Goal: Task Accomplishment & Management: Manage account settings

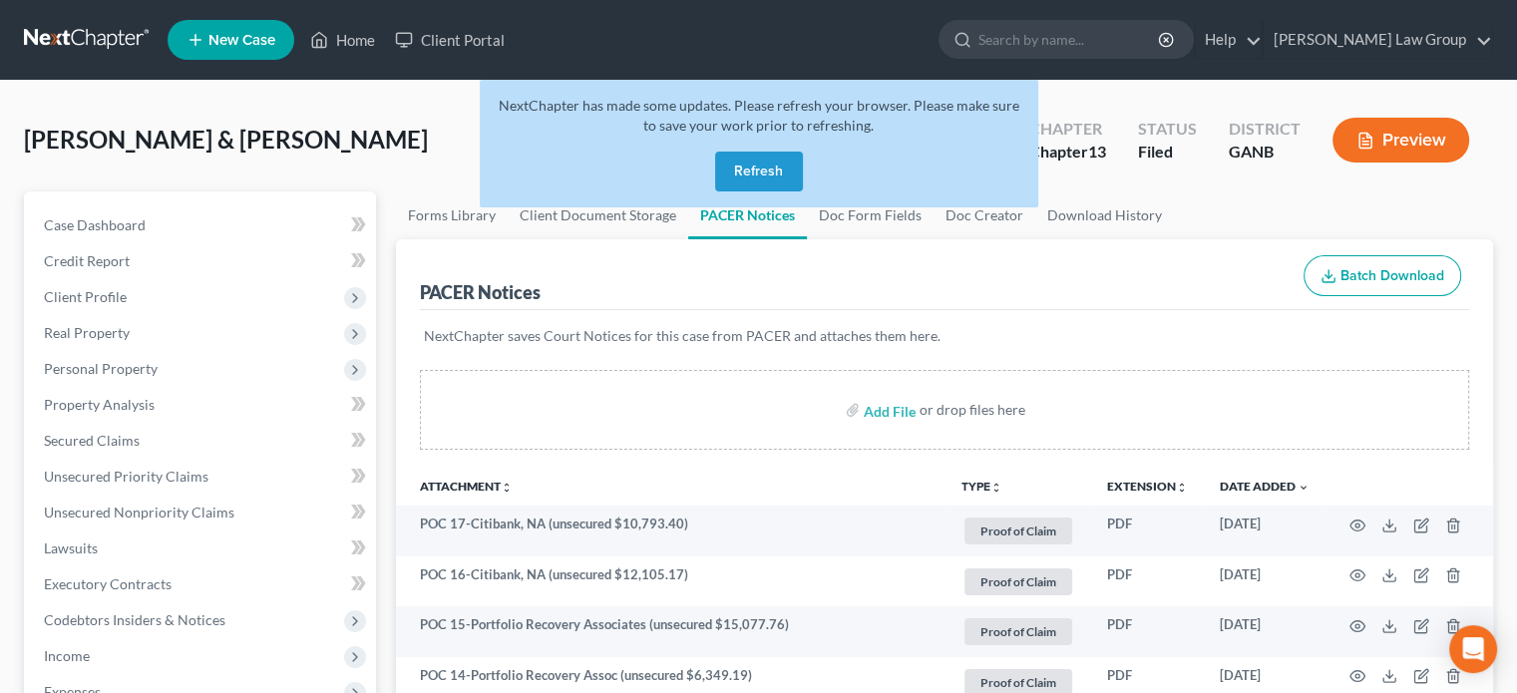
drag, startPoint x: 778, startPoint y: 171, endPoint x: 750, endPoint y: 173, distance: 28.0
click at [778, 171] on button "Refresh" at bounding box center [759, 172] width 88 height 40
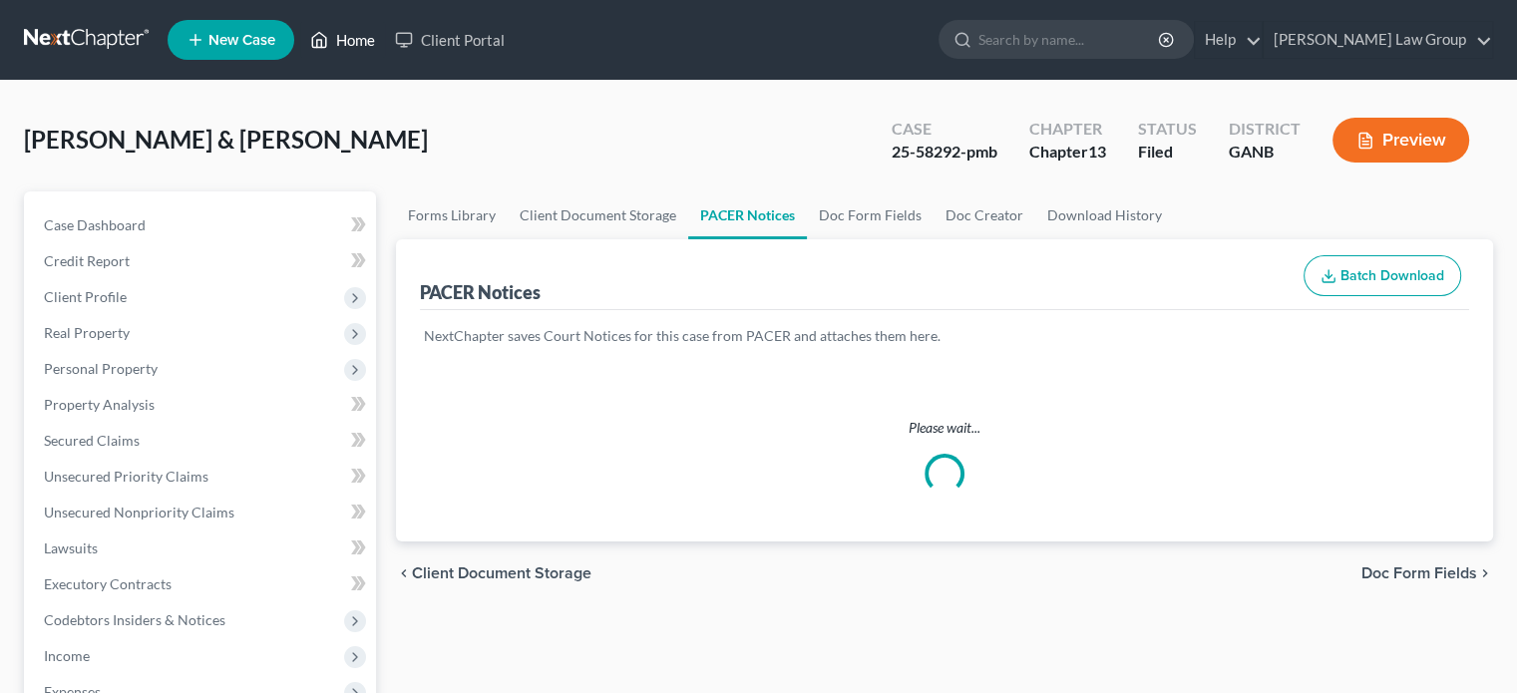
click at [351, 42] on link "Home" at bounding box center [342, 40] width 85 height 36
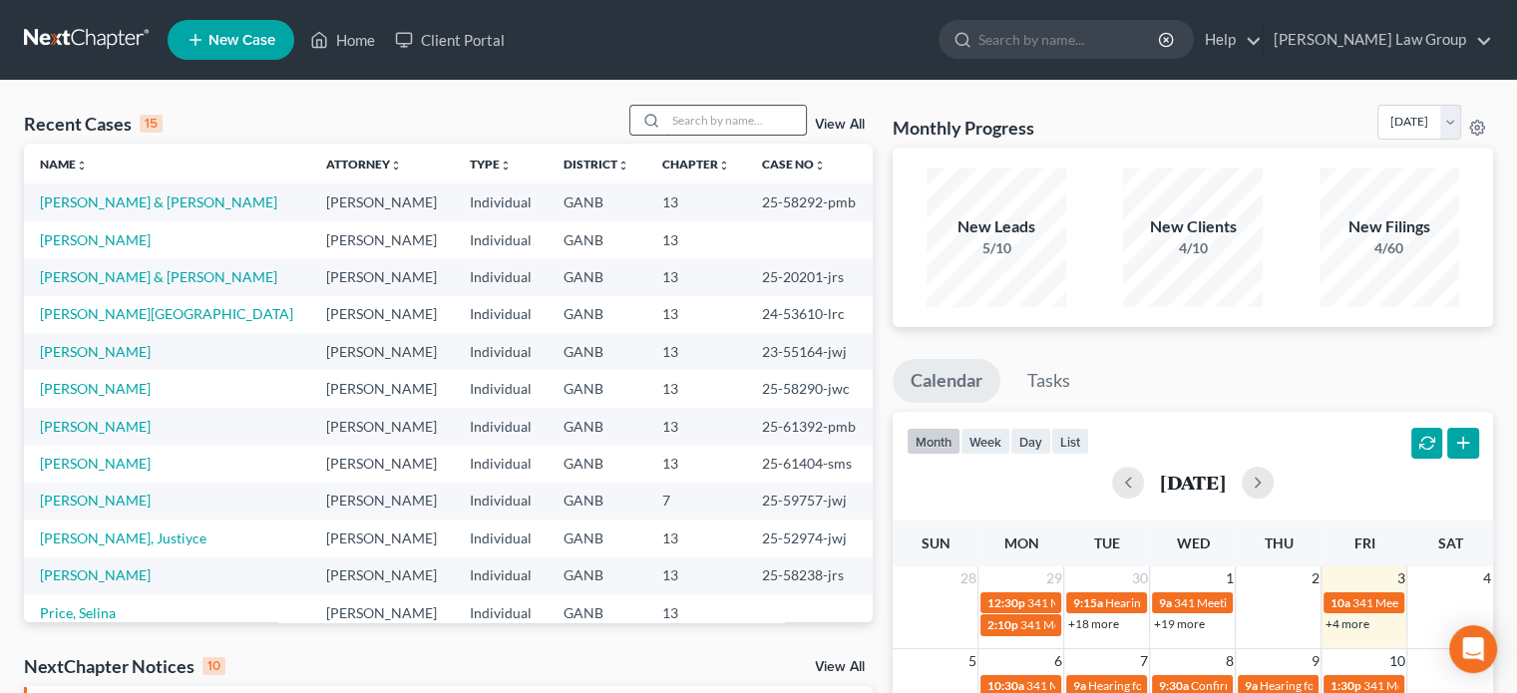
click at [717, 125] on input "search" at bounding box center [736, 120] width 140 height 29
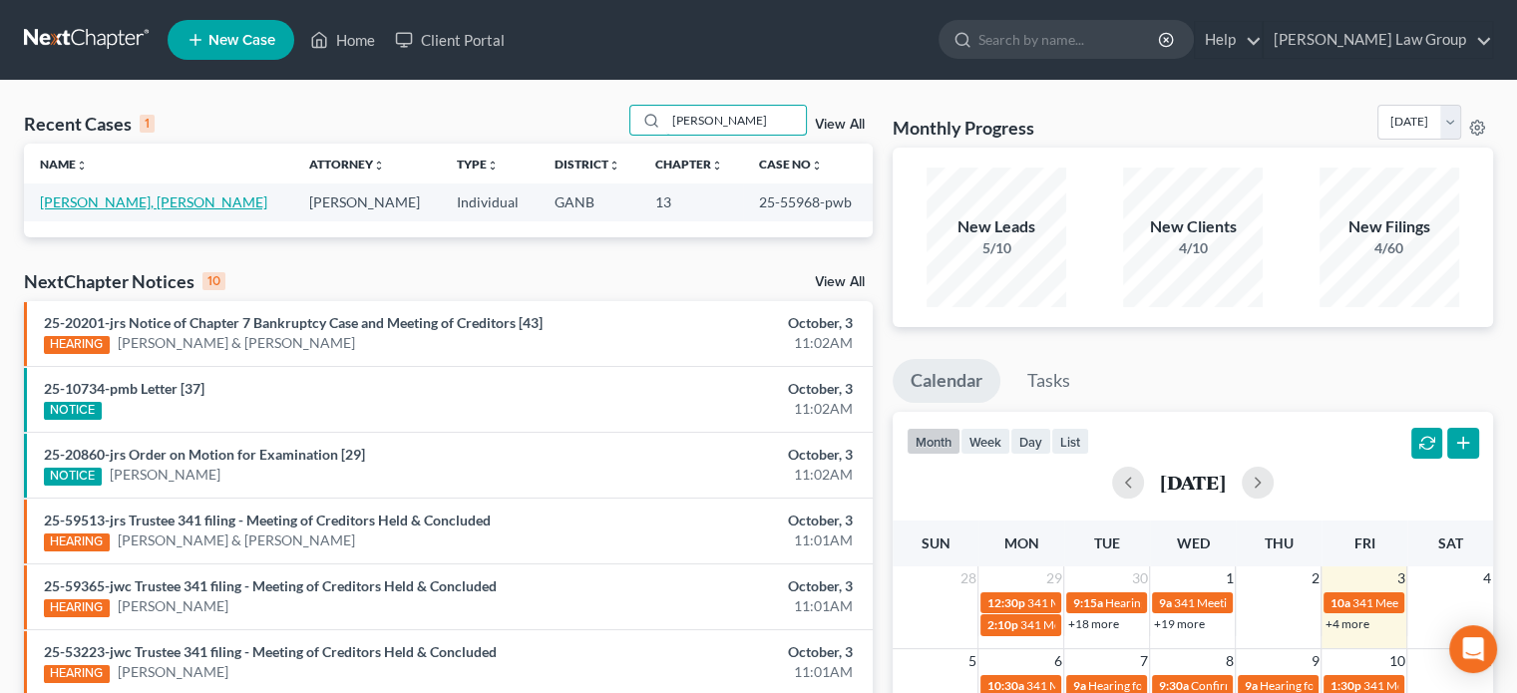
type input "[PERSON_NAME]"
click at [93, 205] on link "[PERSON_NAME], [PERSON_NAME]" at bounding box center [153, 201] width 227 height 17
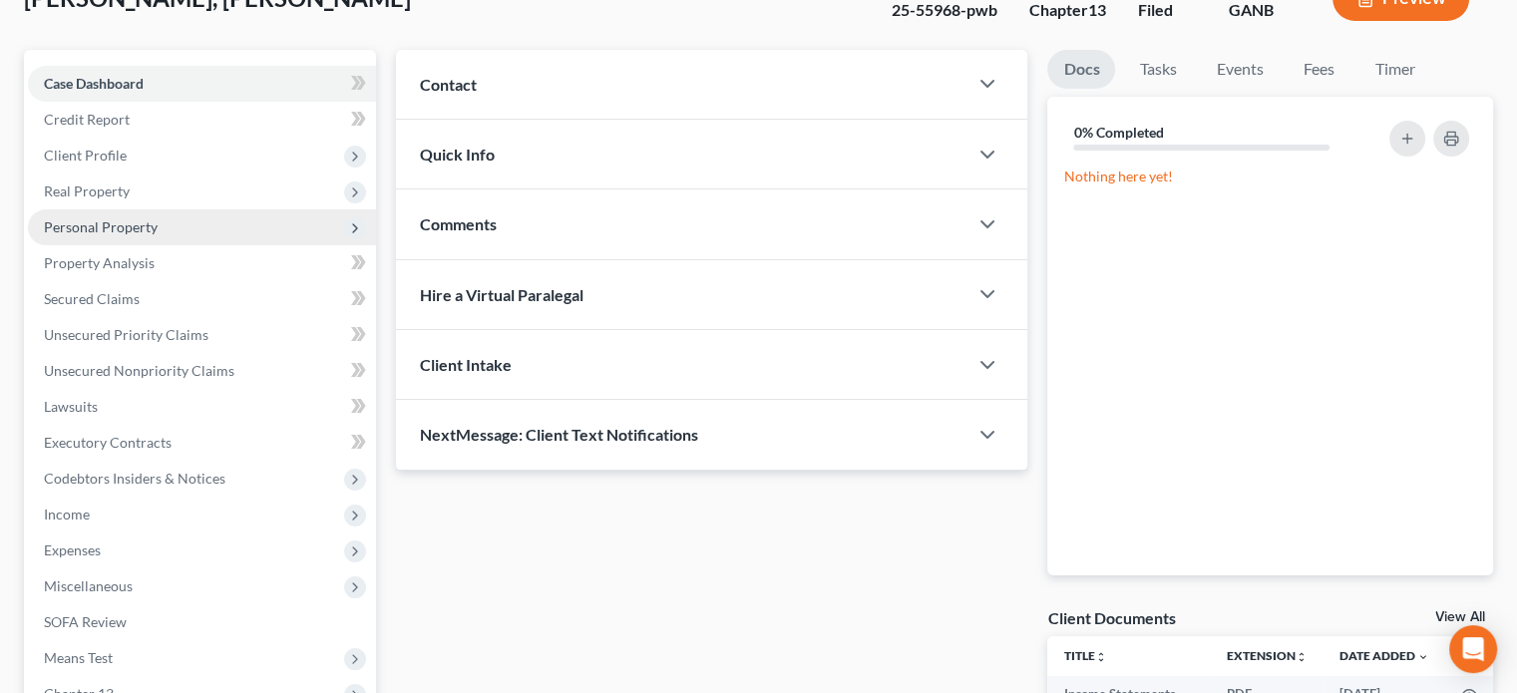
scroll to position [138, 0]
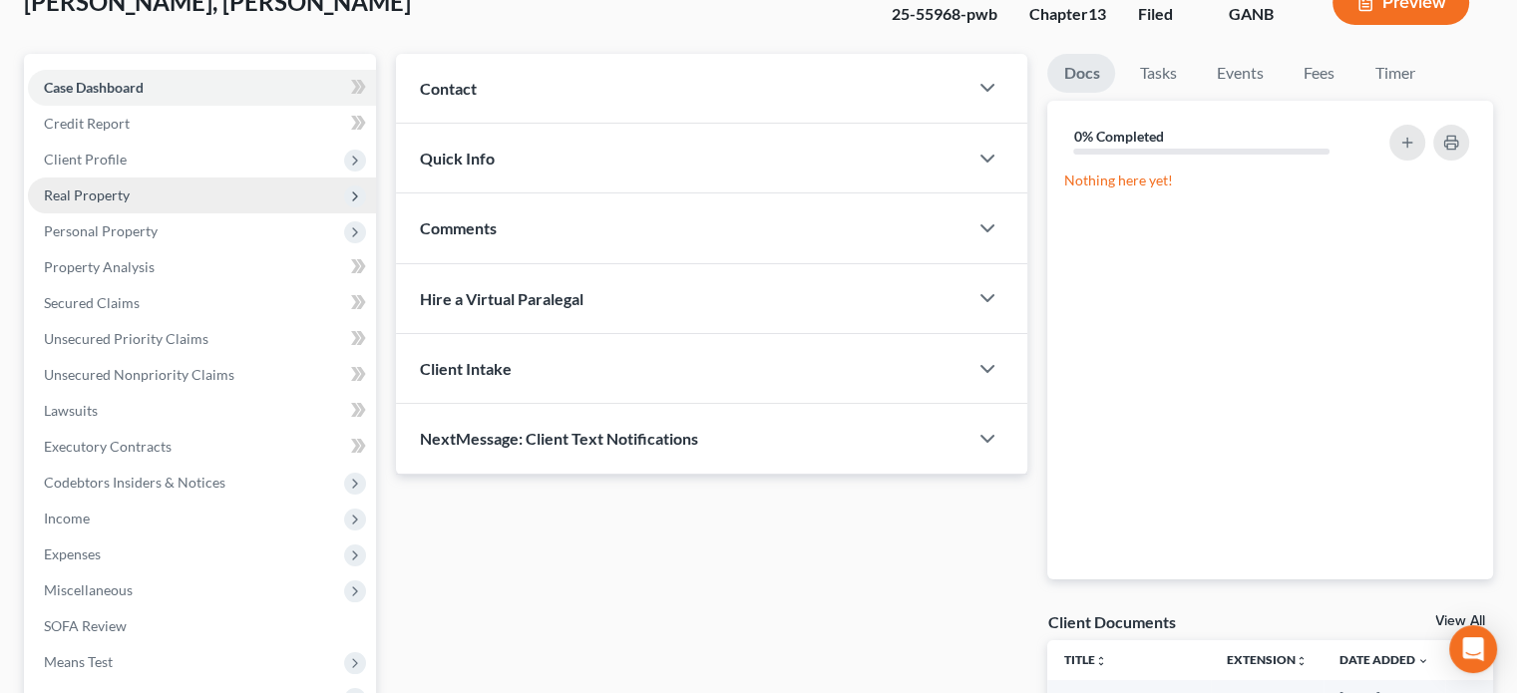
click at [92, 193] on span "Real Property" at bounding box center [87, 194] width 86 height 17
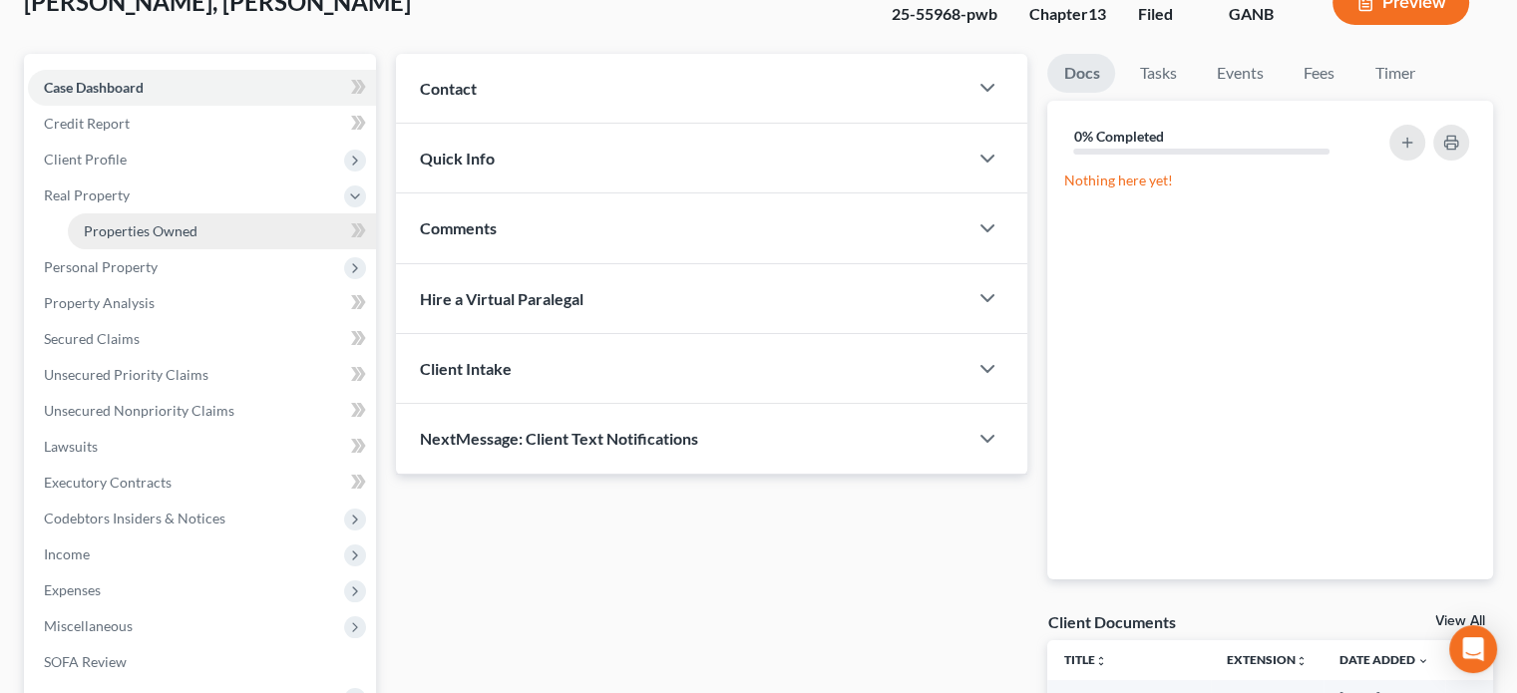
click at [116, 224] on span "Properties Owned" at bounding box center [141, 230] width 114 height 17
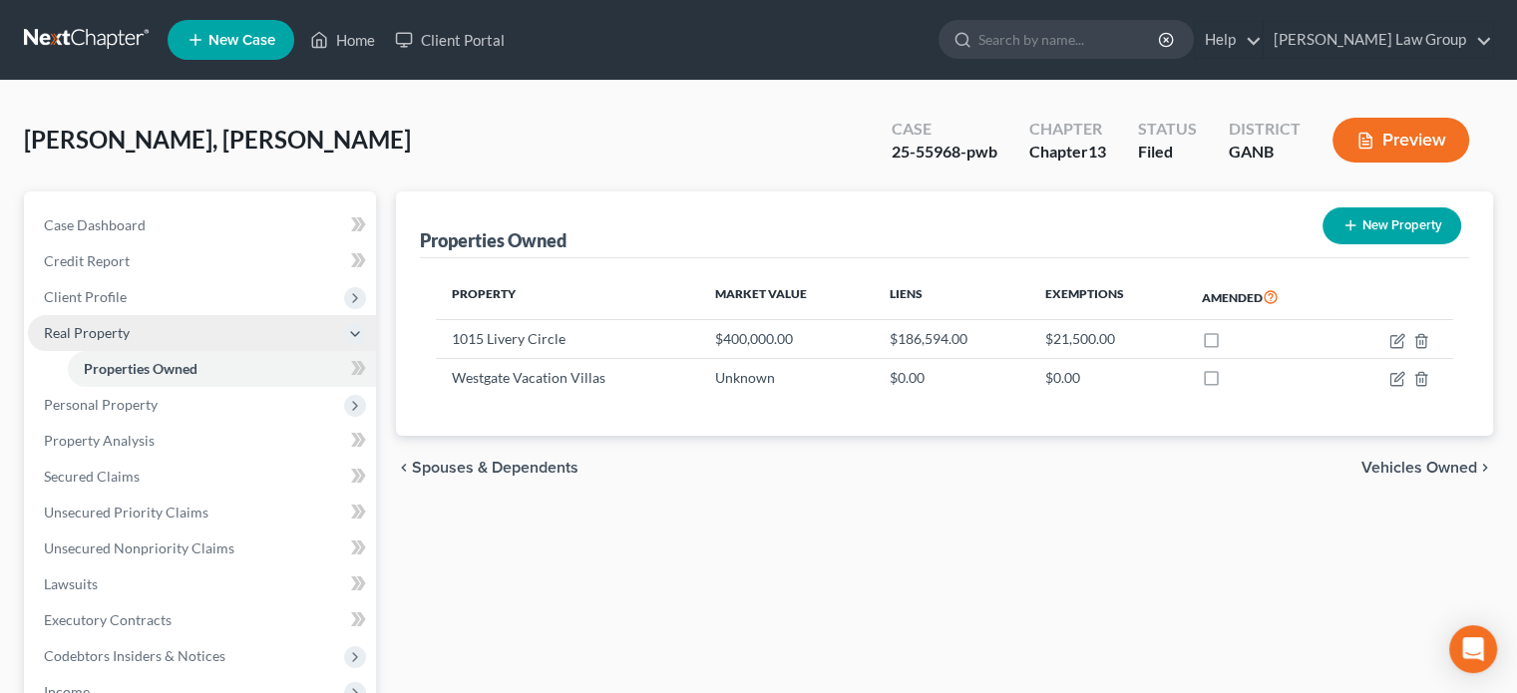
click at [72, 326] on span "Real Property" at bounding box center [87, 332] width 86 height 17
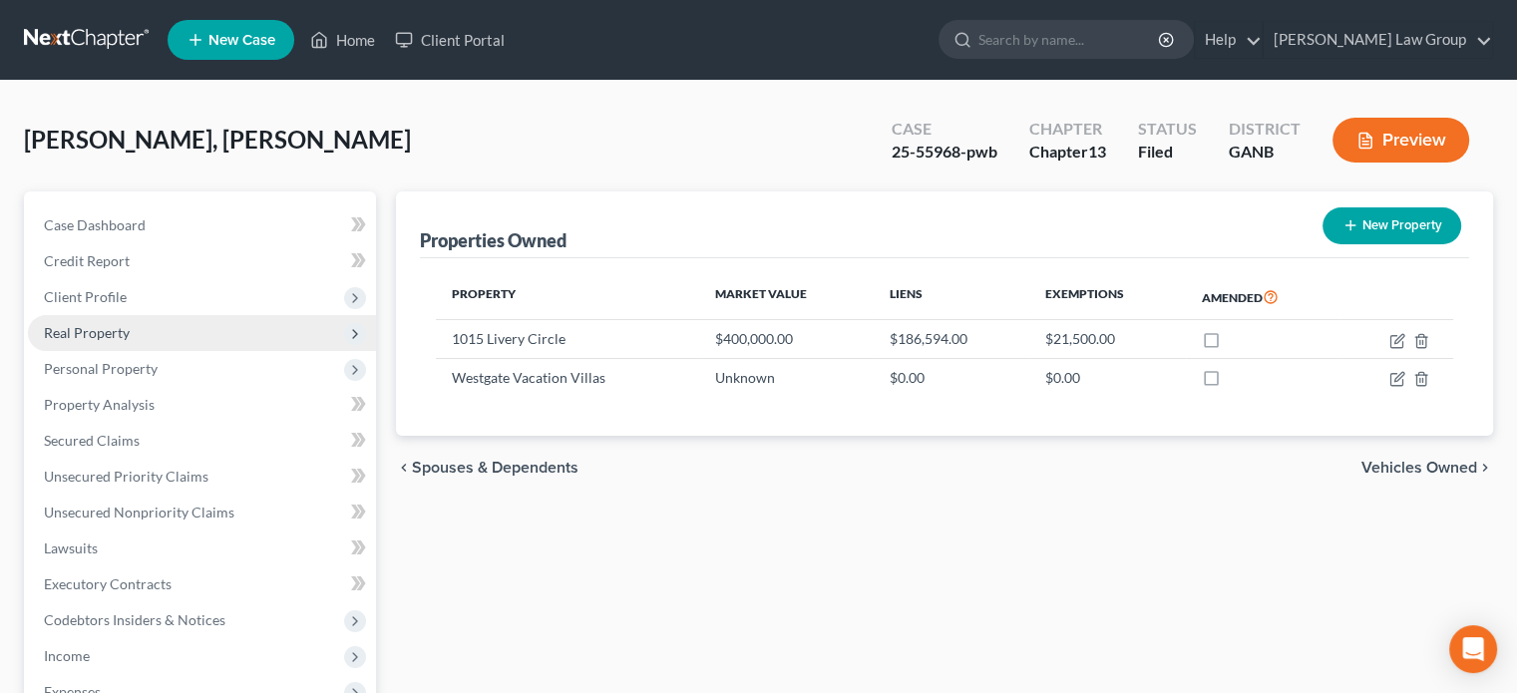
click at [72, 326] on span "Real Property" at bounding box center [87, 332] width 86 height 17
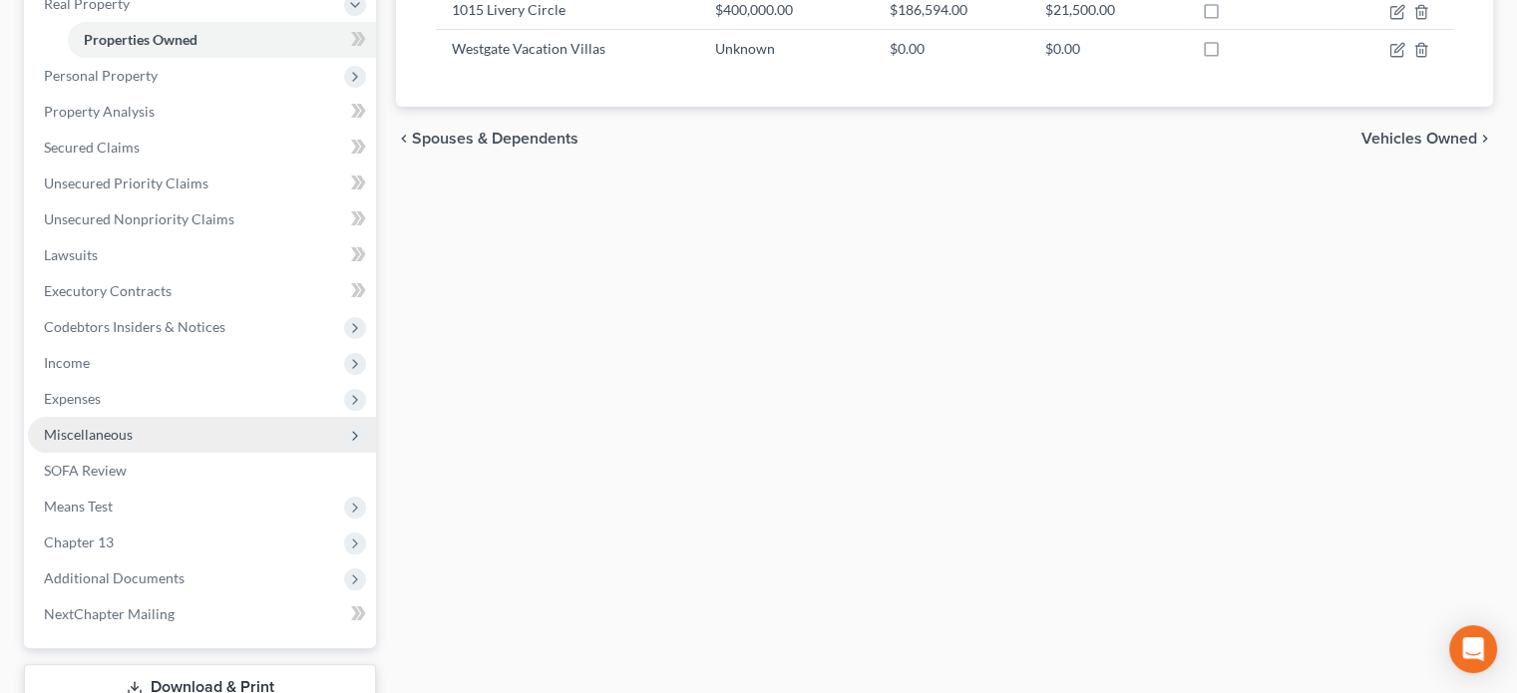
scroll to position [399, 0]
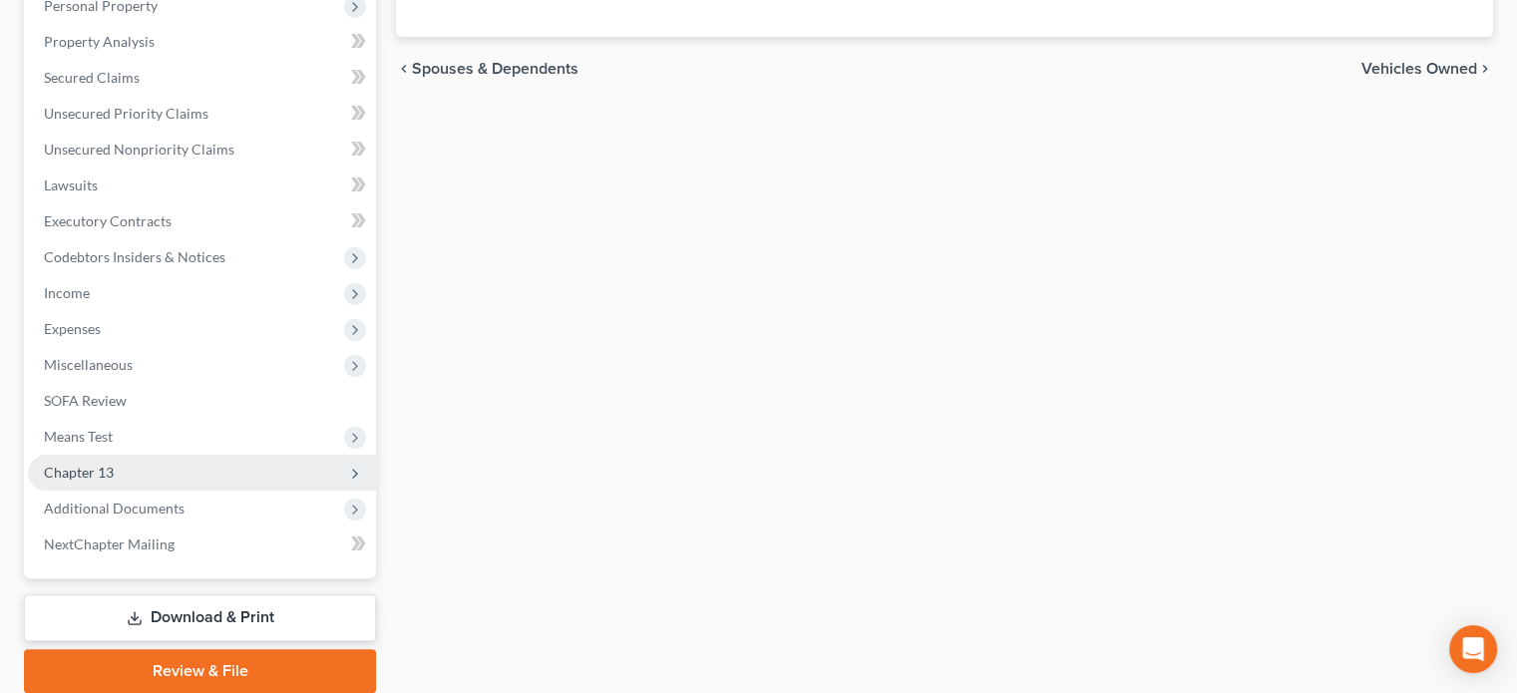
click at [72, 469] on span "Chapter 13" at bounding box center [79, 472] width 70 height 17
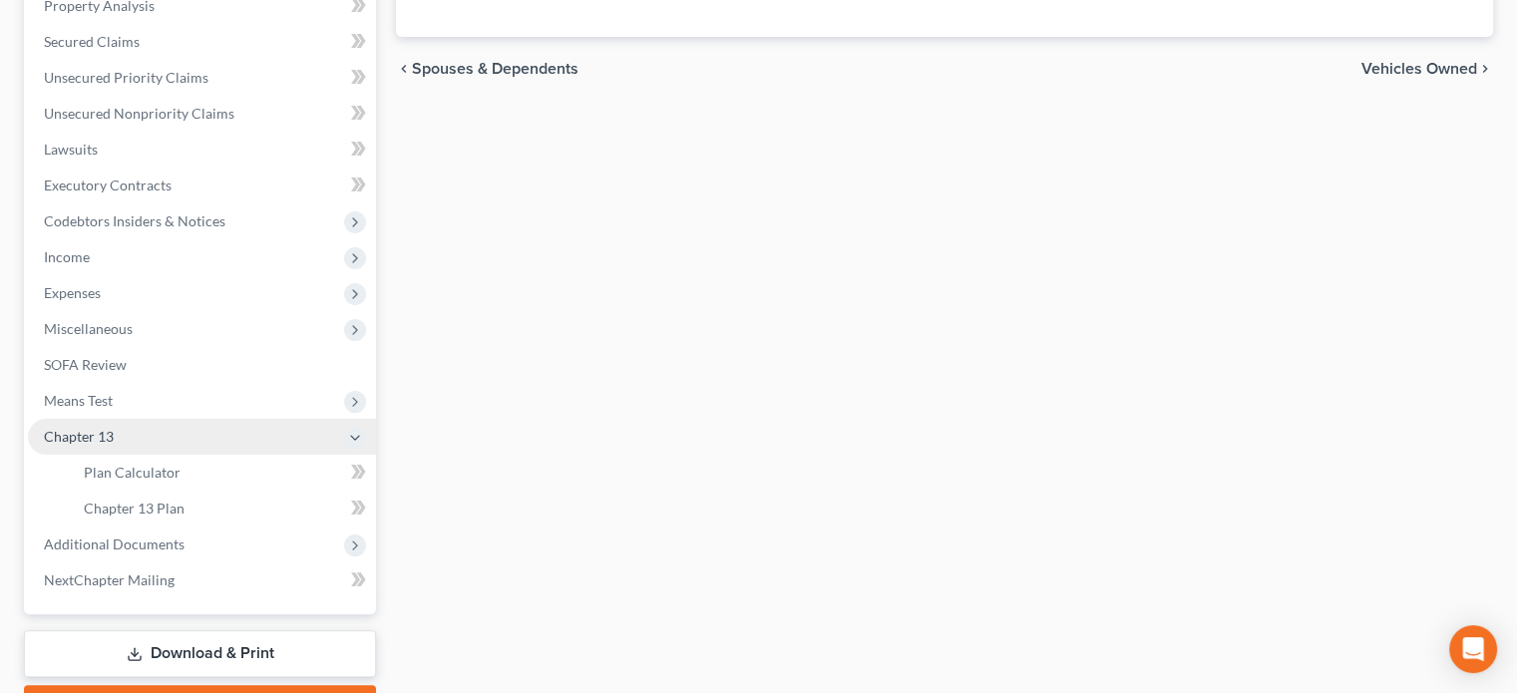
scroll to position [363, 0]
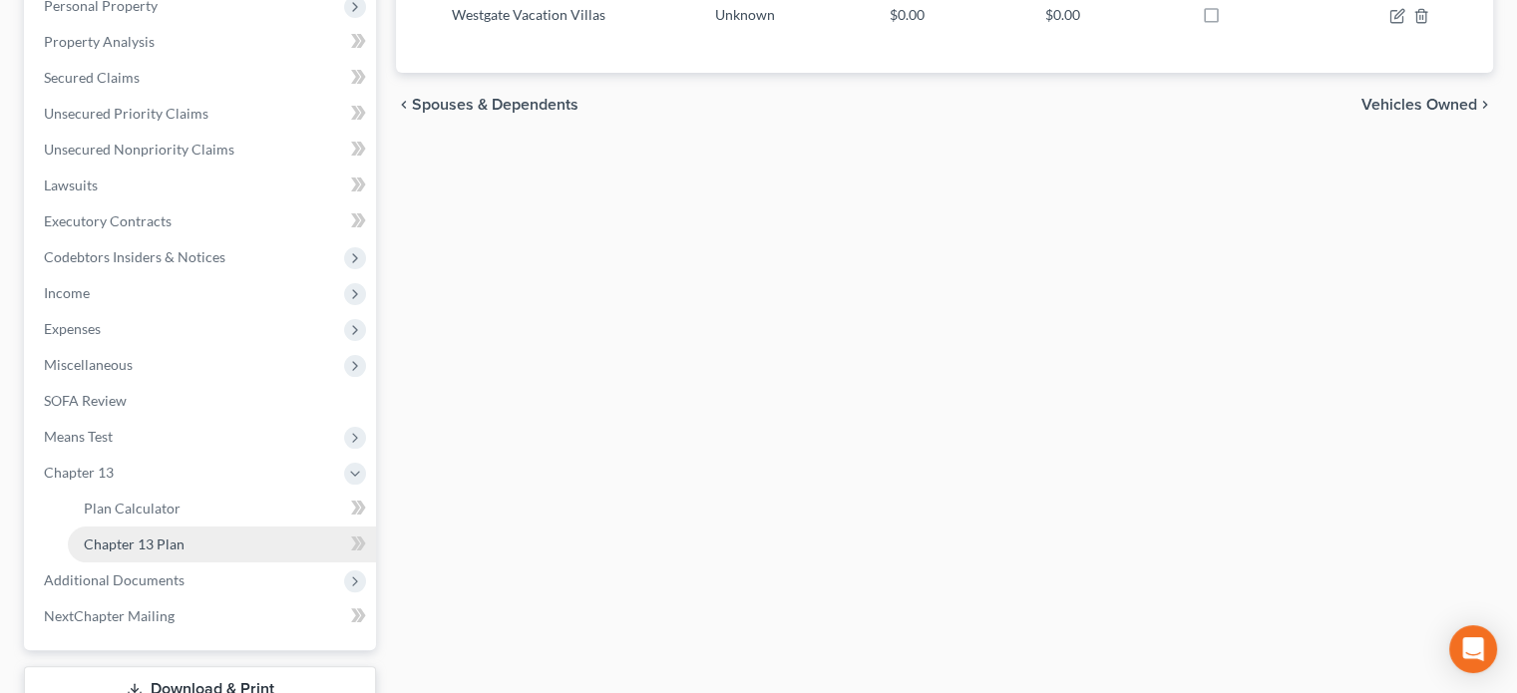
click at [130, 547] on span "Chapter 13 Plan" at bounding box center [134, 544] width 101 height 17
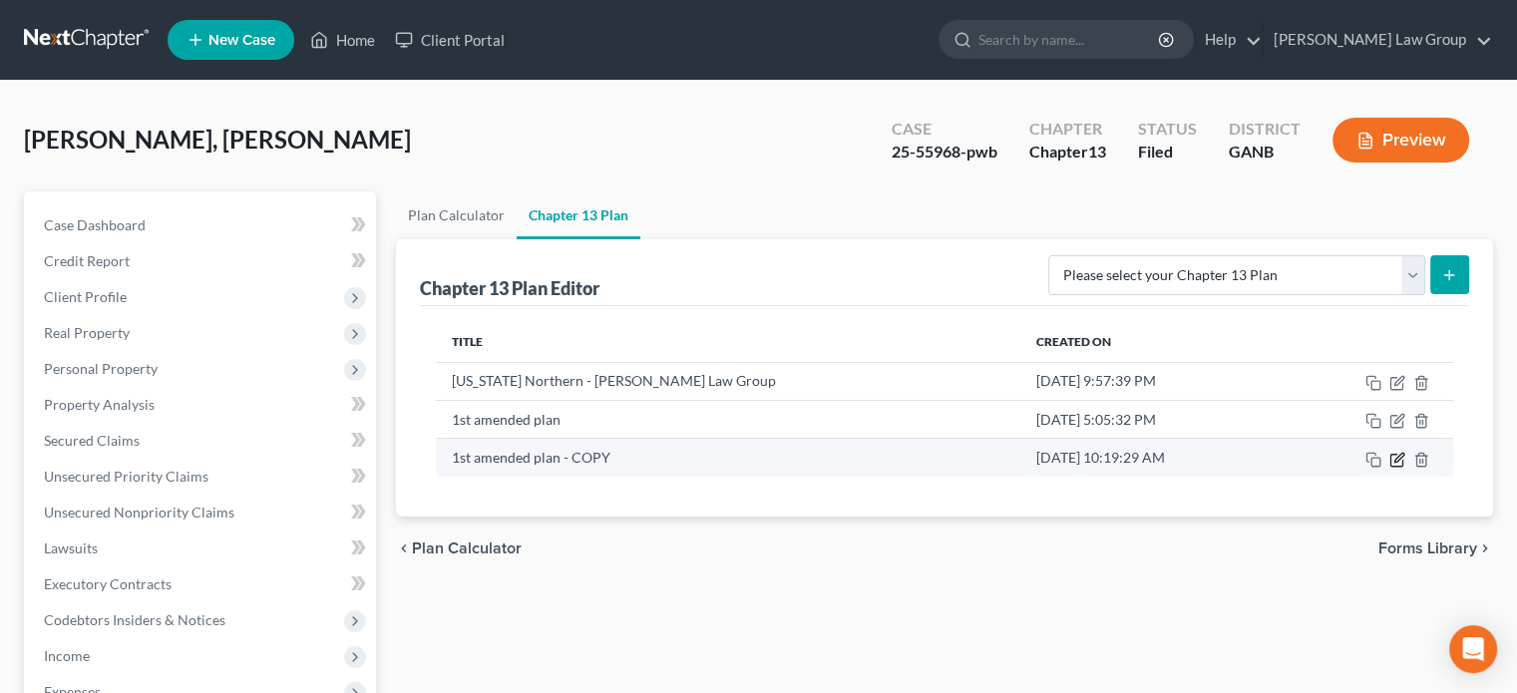
click at [1400, 462] on icon "button" at bounding box center [1397, 460] width 16 height 16
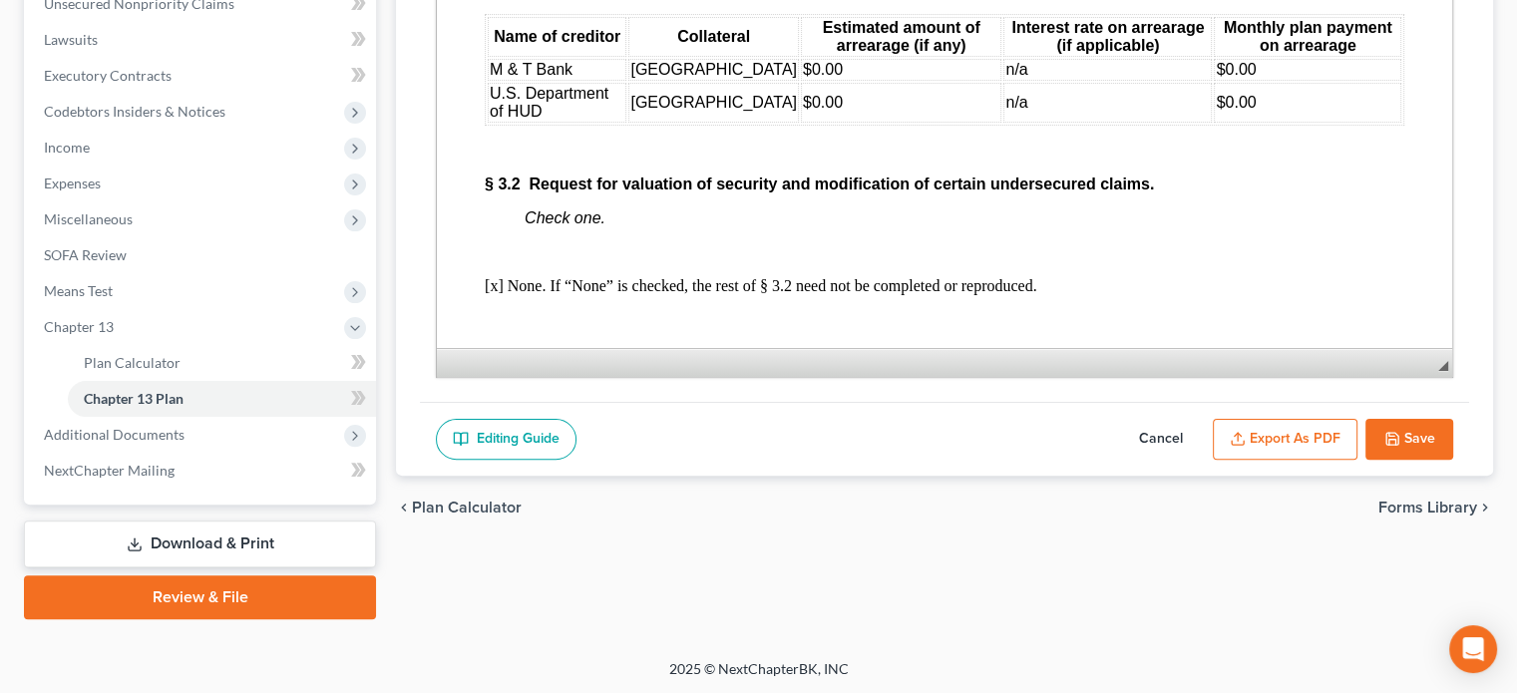
scroll to position [3889, 0]
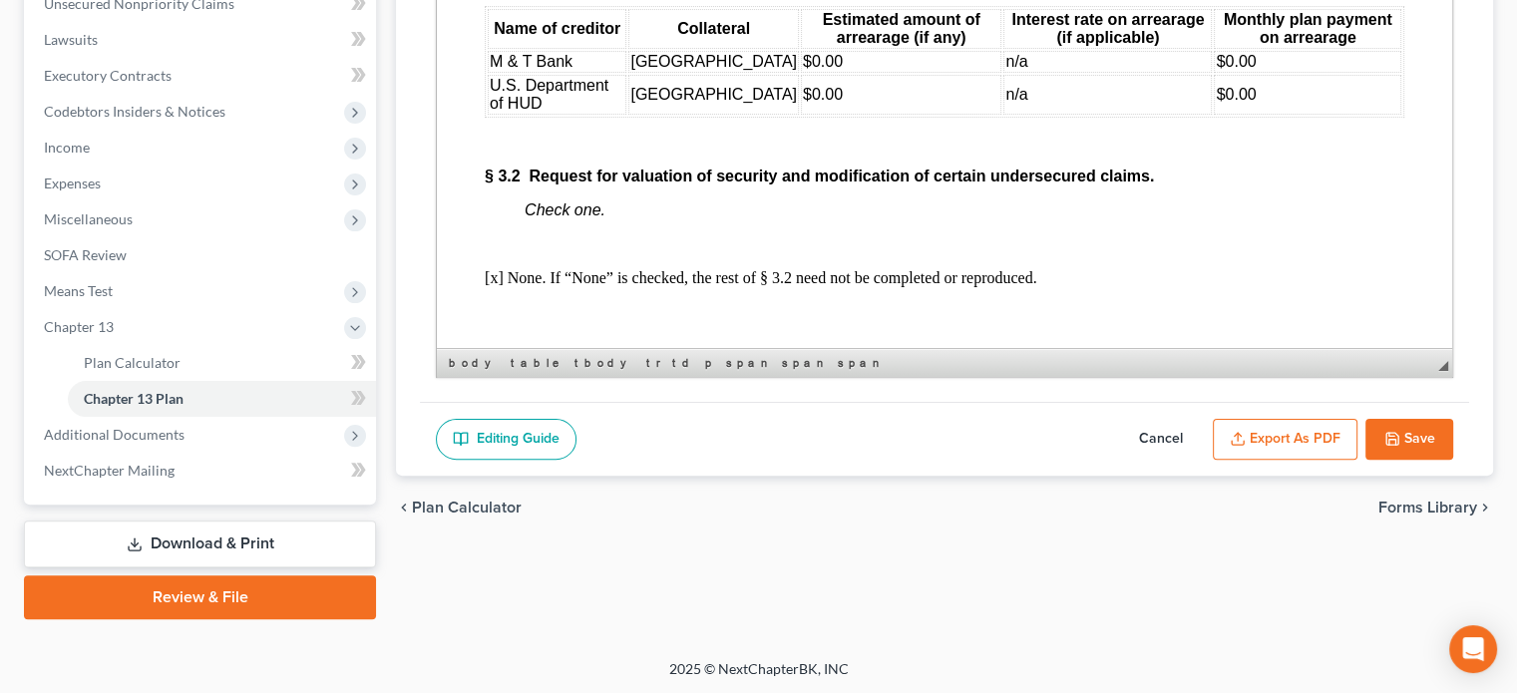
click at [1367, 115] on td "$0.00" at bounding box center [1307, 95] width 187 height 40
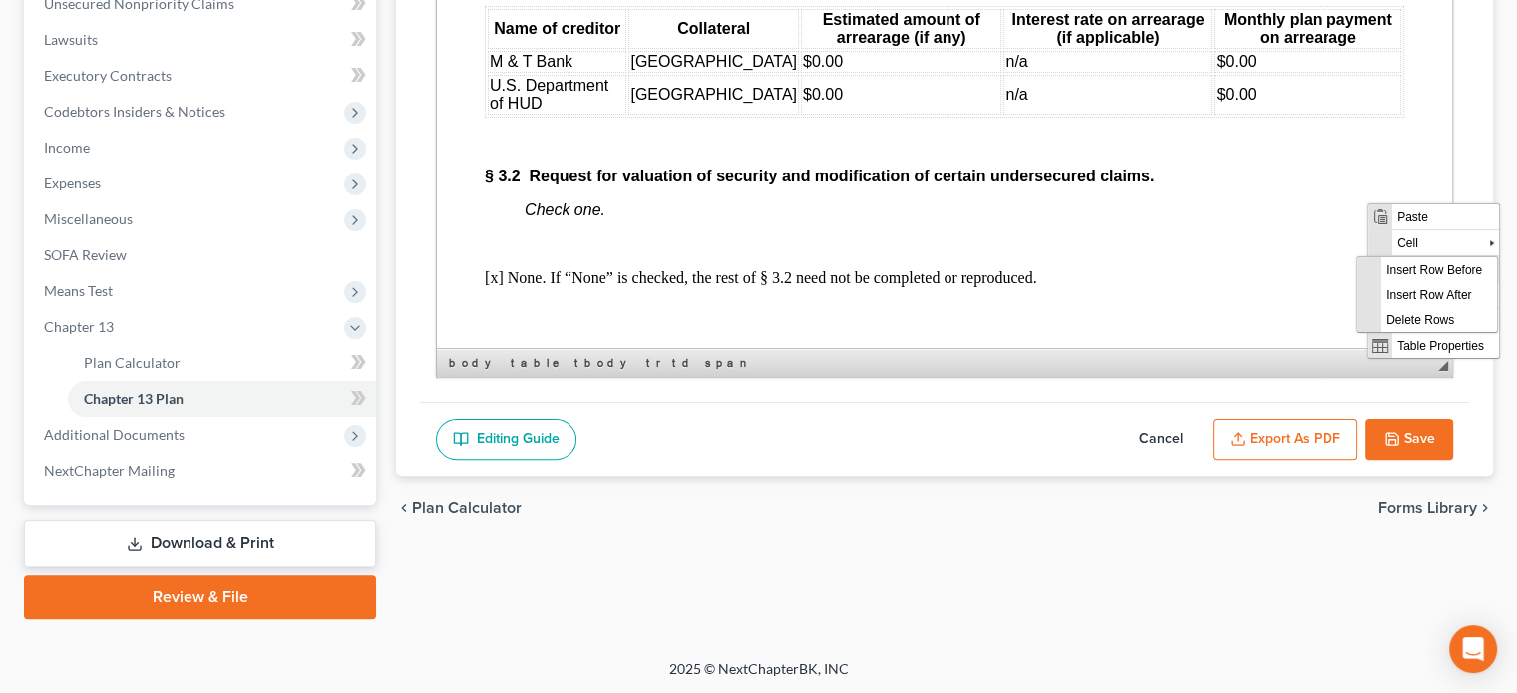
scroll to position [0, 0]
click at [1451, 293] on span "Insert Row After" at bounding box center [1439, 294] width 116 height 25
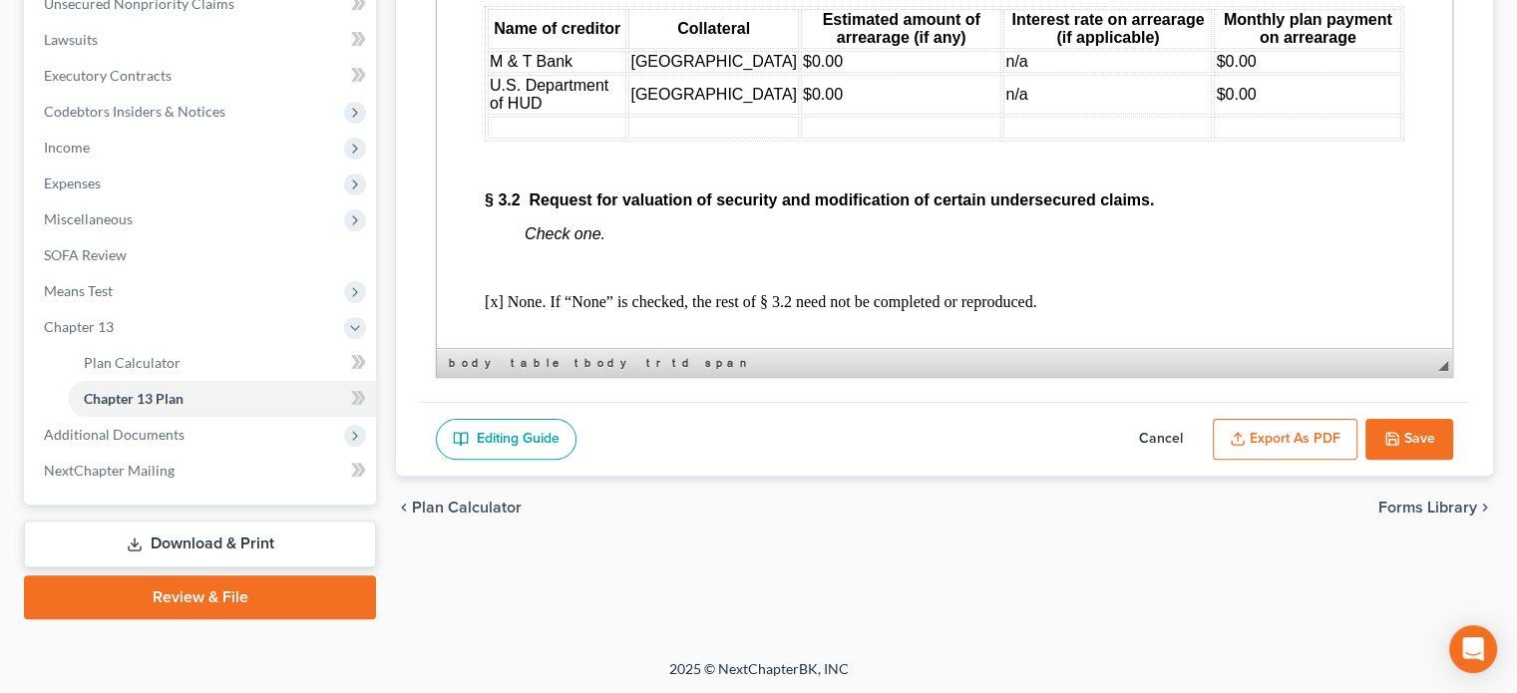
click at [512, 139] on td at bounding box center [557, 128] width 139 height 22
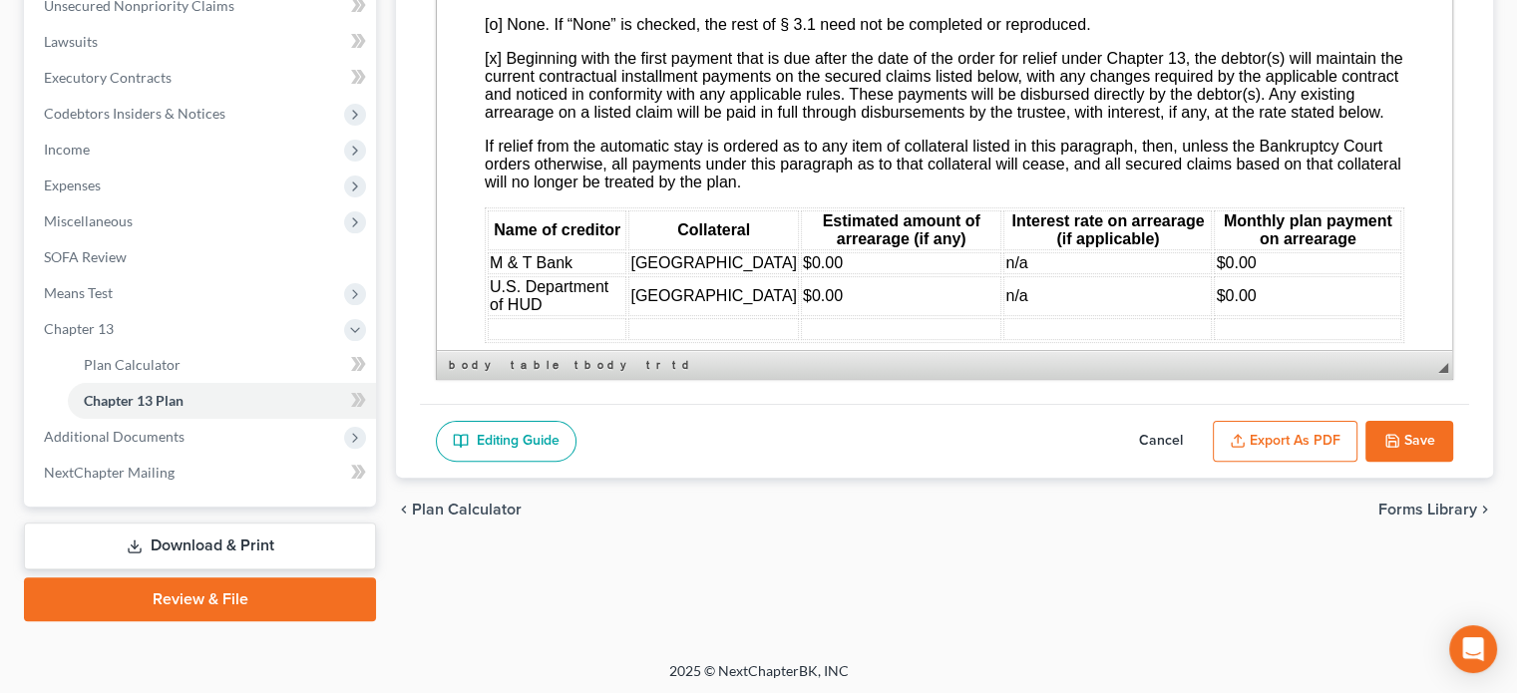
scroll to position [509, 0]
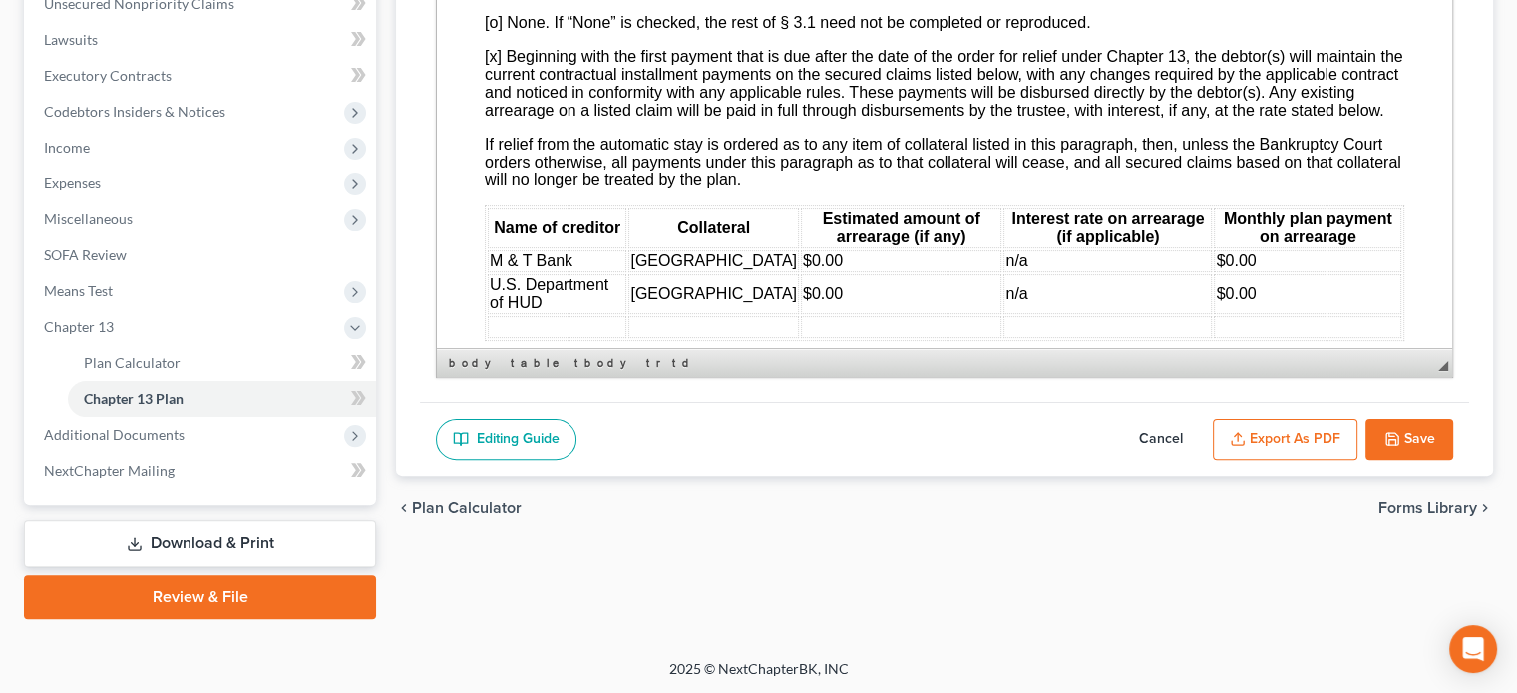
click at [1396, 424] on button "Save" at bounding box center [1409, 440] width 88 height 42
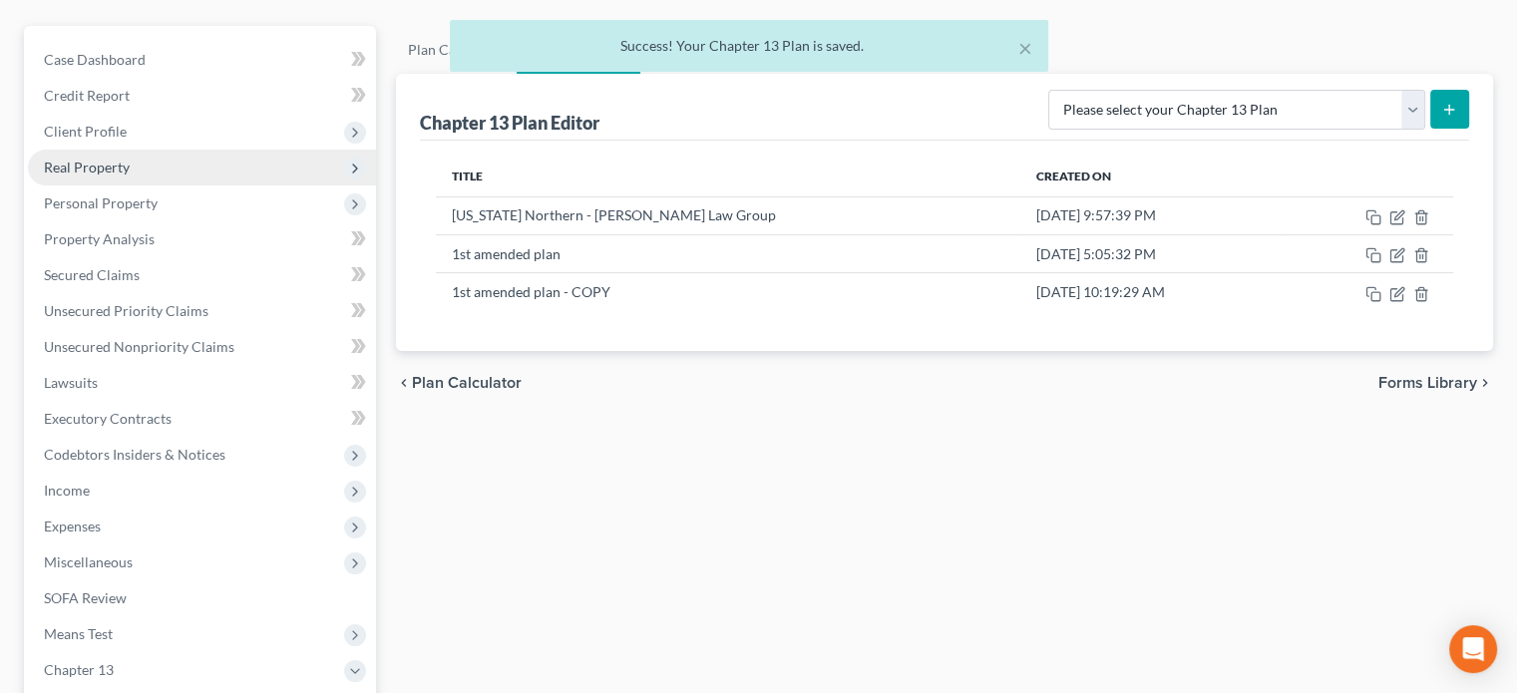
scroll to position [110, 0]
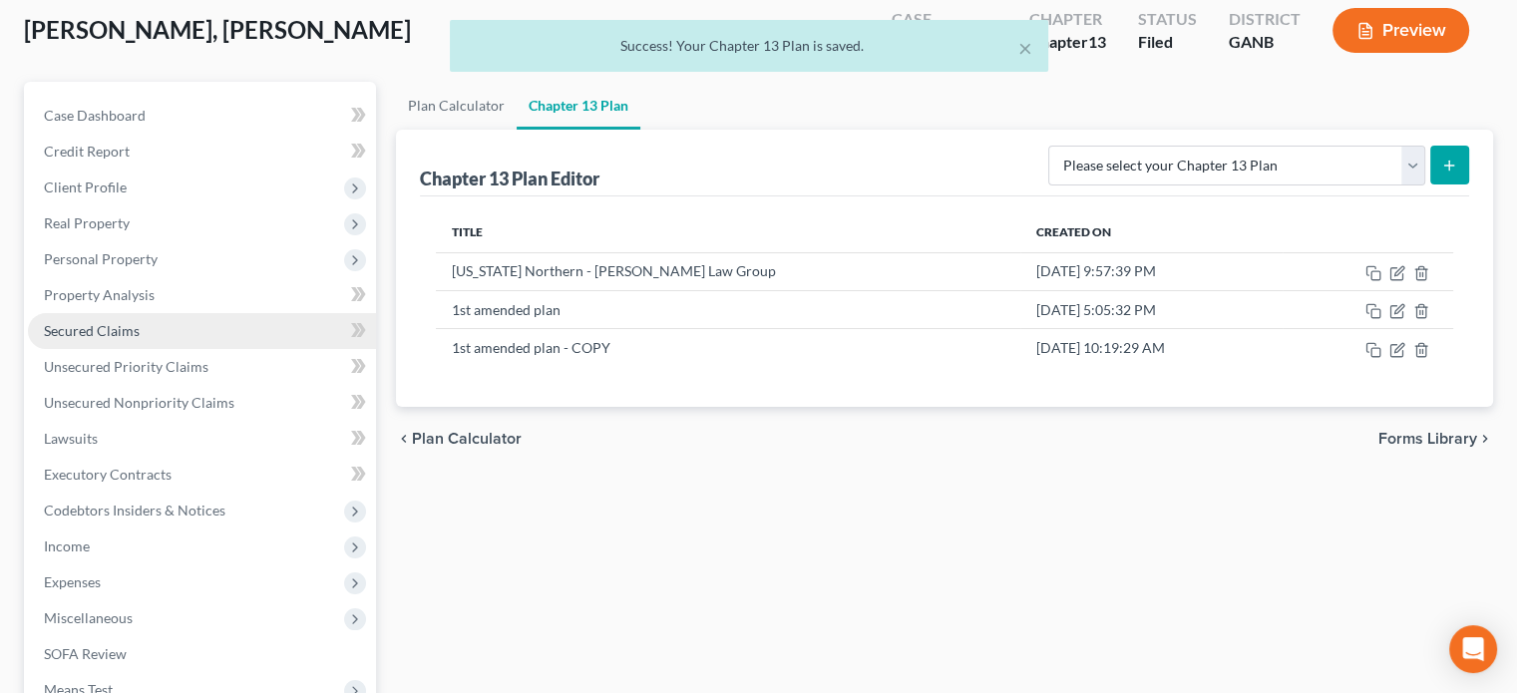
click at [96, 331] on span "Secured Claims" at bounding box center [92, 330] width 96 height 17
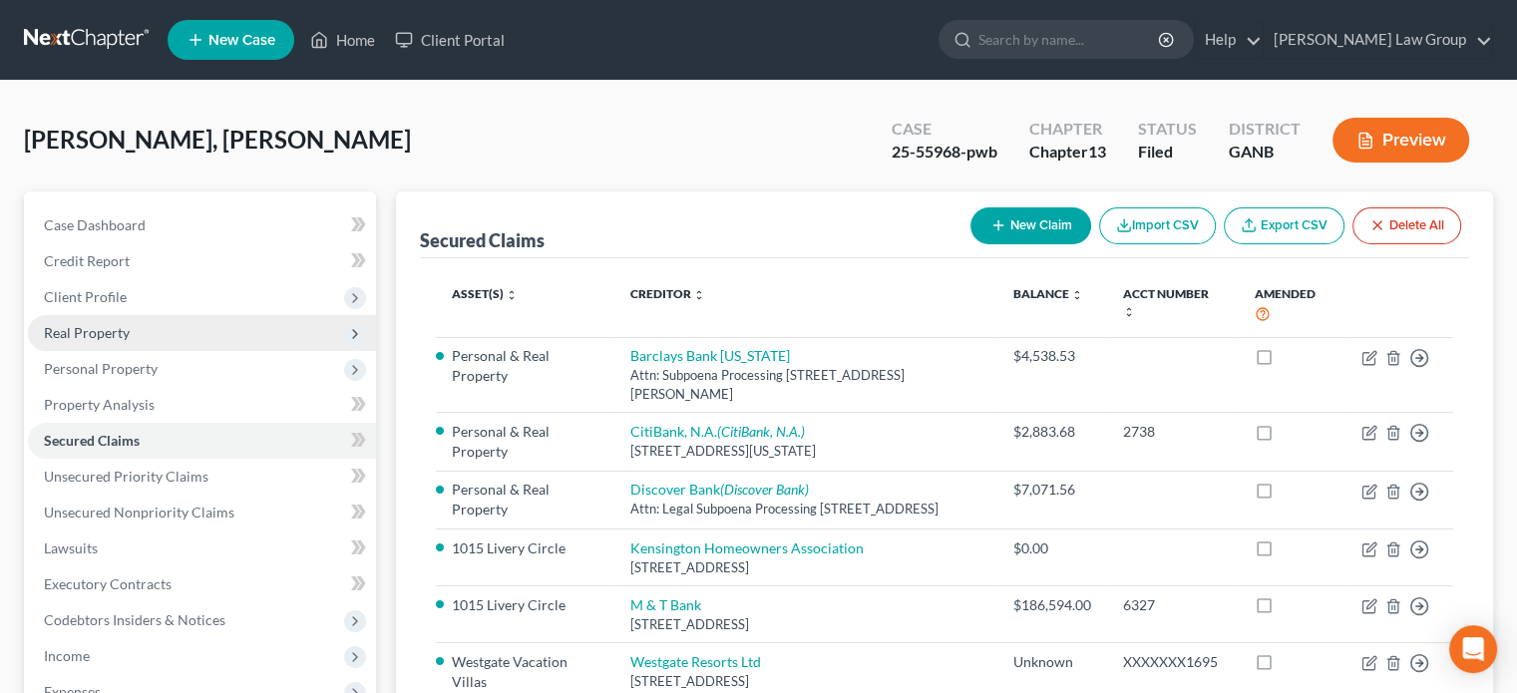
click at [91, 327] on span "Real Property" at bounding box center [87, 332] width 86 height 17
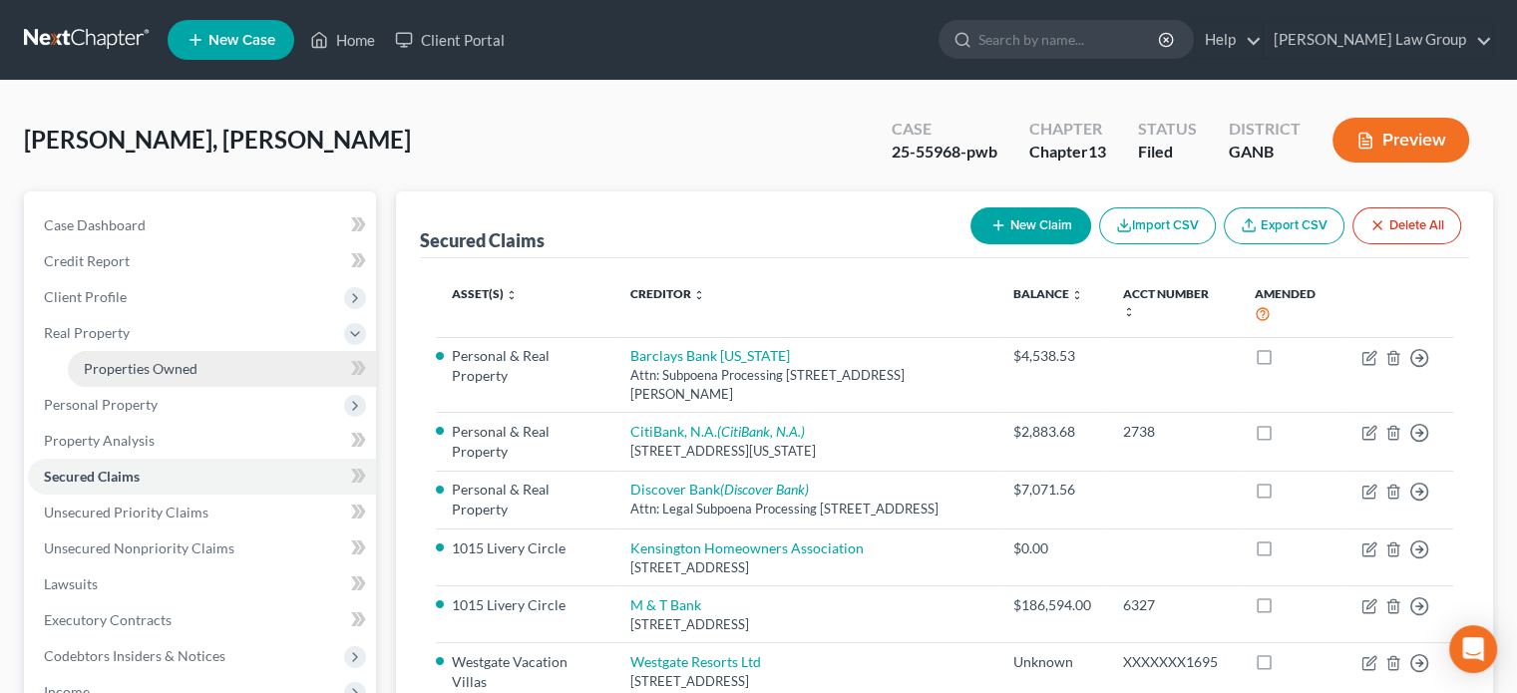
click at [133, 361] on span "Properties Owned" at bounding box center [141, 368] width 114 height 17
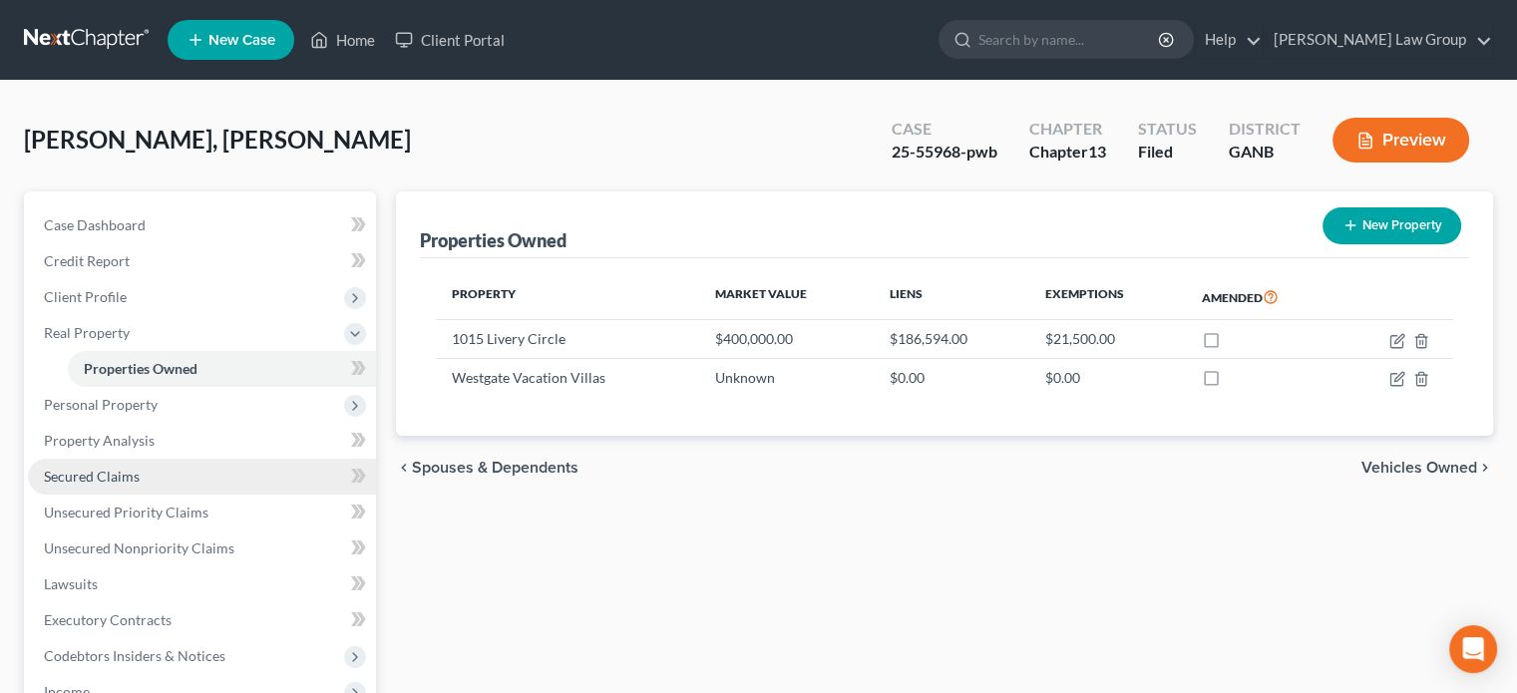
click at [123, 476] on span "Secured Claims" at bounding box center [92, 476] width 96 height 17
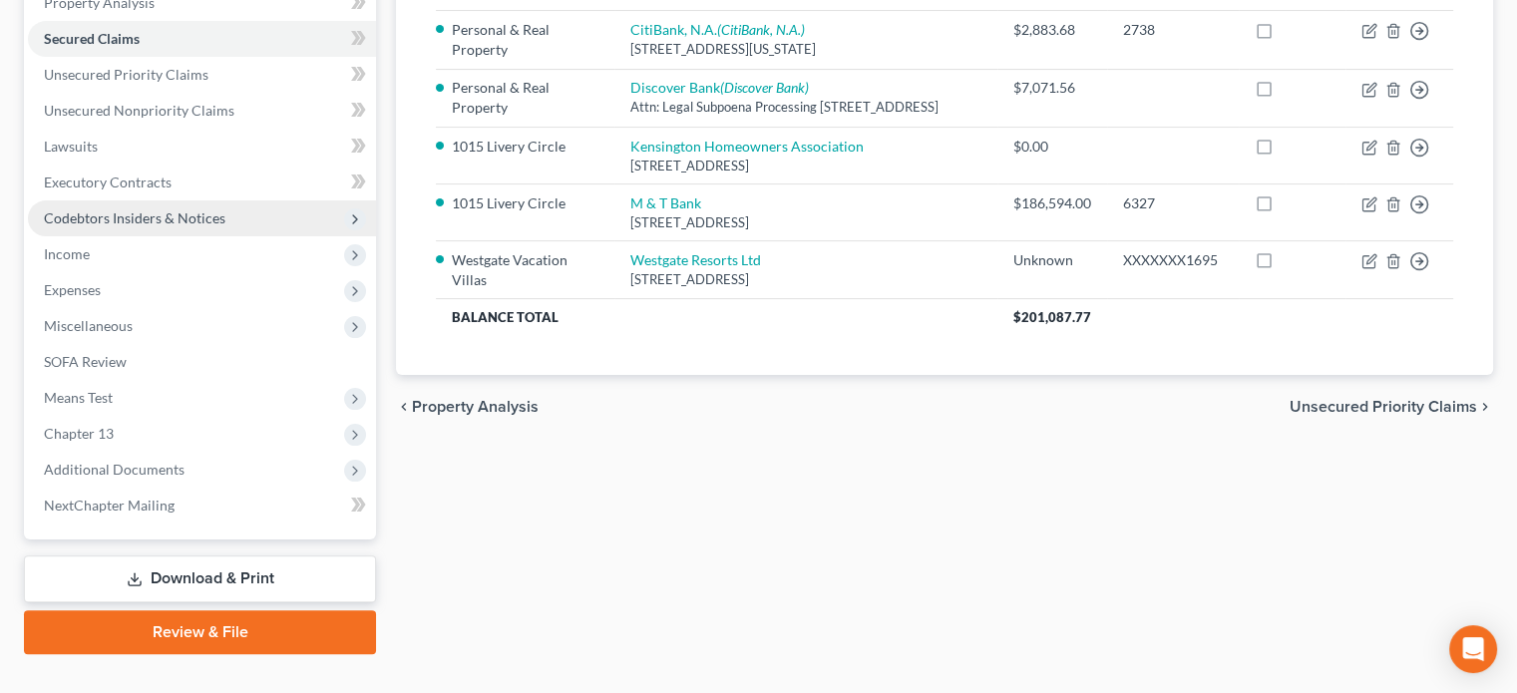
scroll to position [437, 0]
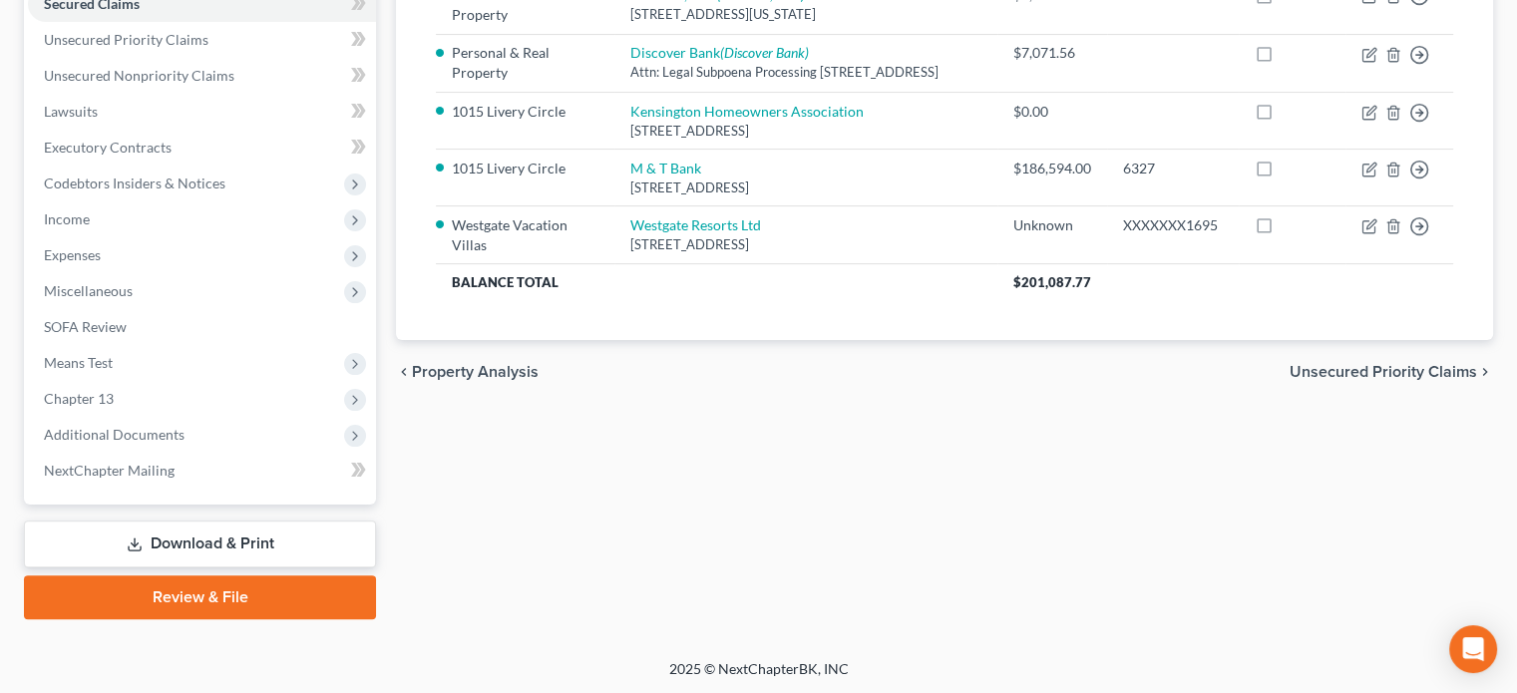
click at [138, 537] on icon at bounding box center [135, 545] width 16 height 16
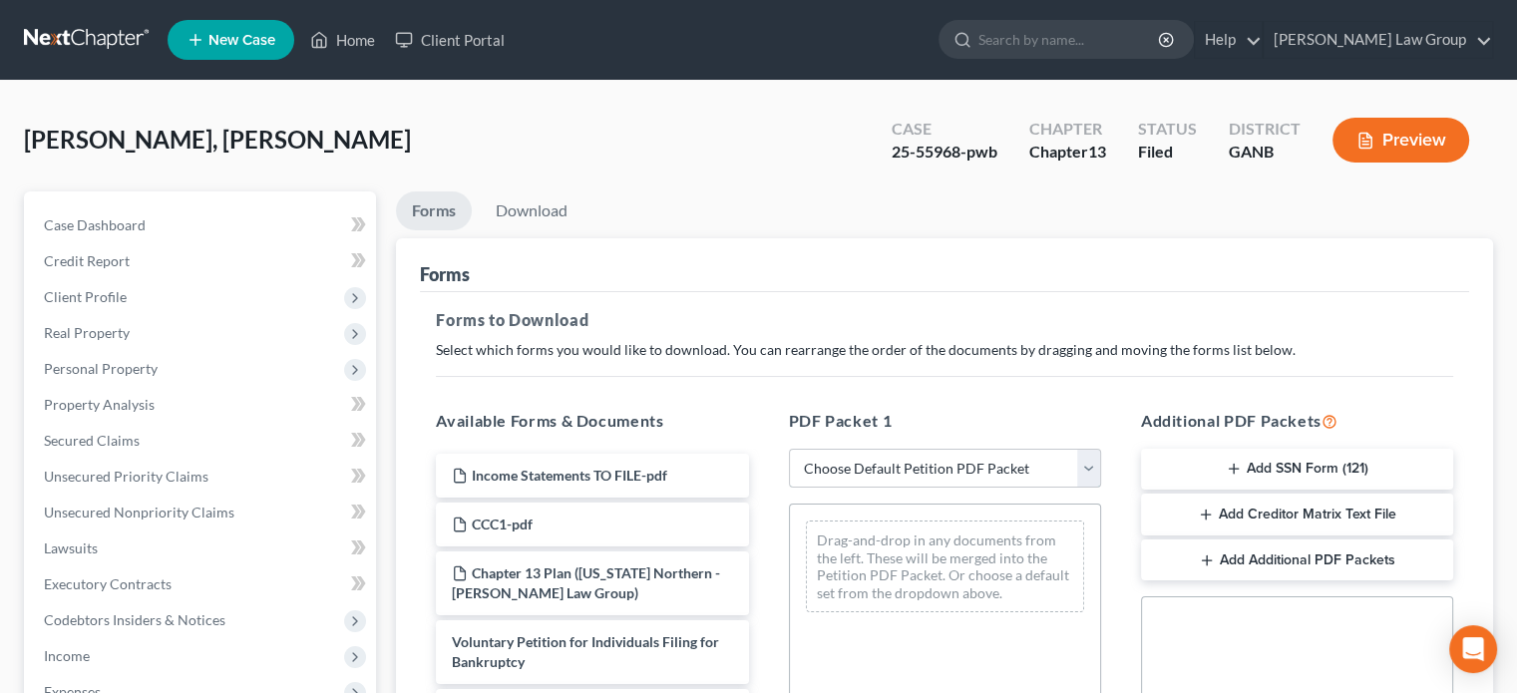
click at [1087, 466] on select "Choose Default Petition PDF Packet Complete Bankruptcy Petition (all forms and …" at bounding box center [945, 469] width 312 height 40
select select "2"
click at [789, 449] on select "Choose Default Petition PDF Packet Complete Bankruptcy Petition (all forms and …" at bounding box center [945, 469] width 312 height 40
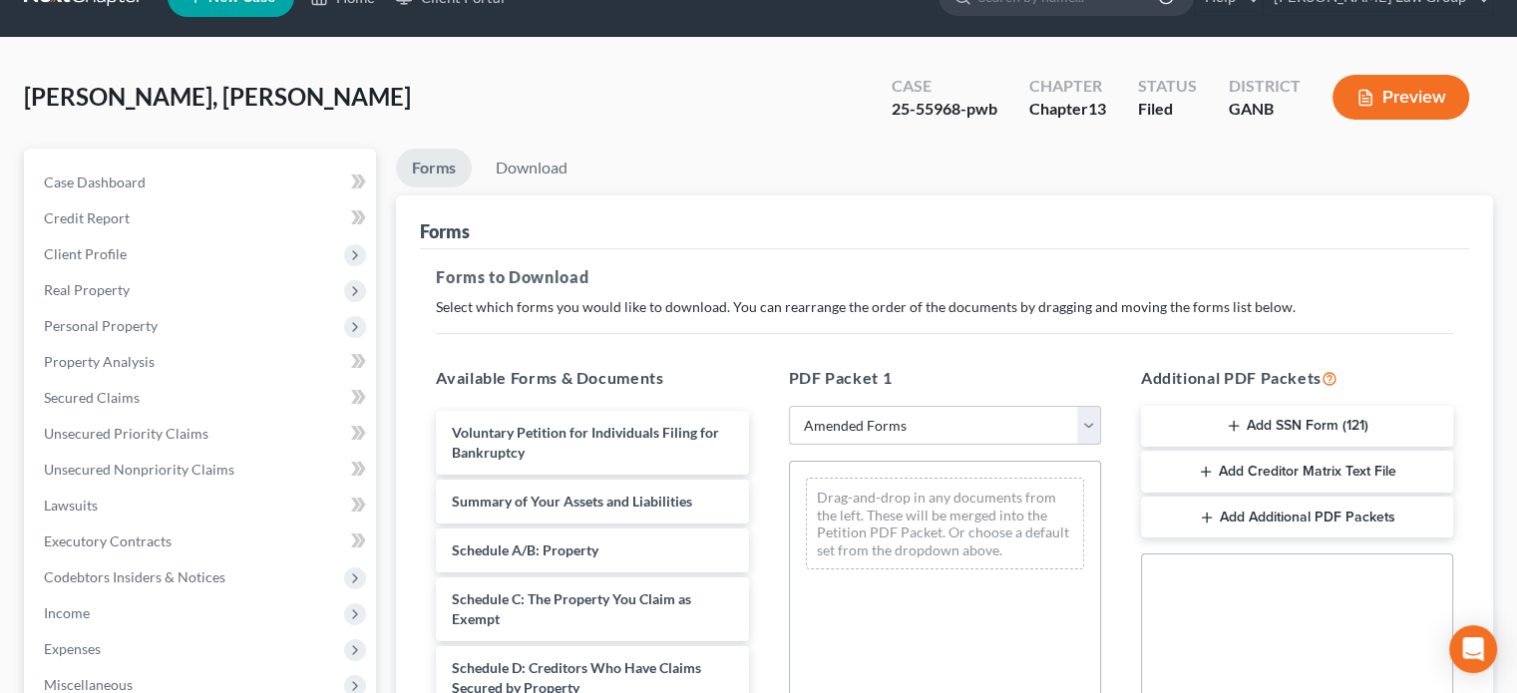
scroll to position [199, 0]
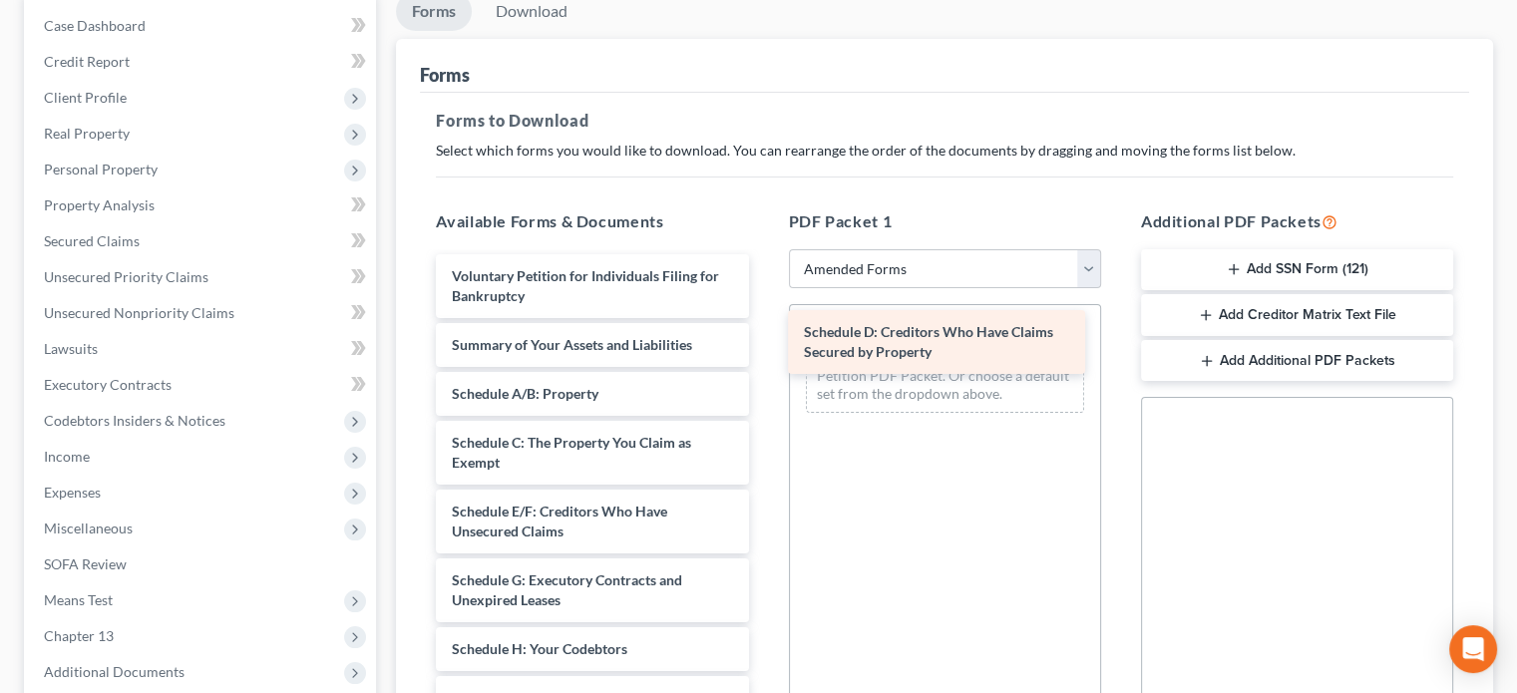
drag, startPoint x: 558, startPoint y: 517, endPoint x: 911, endPoint y: 339, distance: 394.3
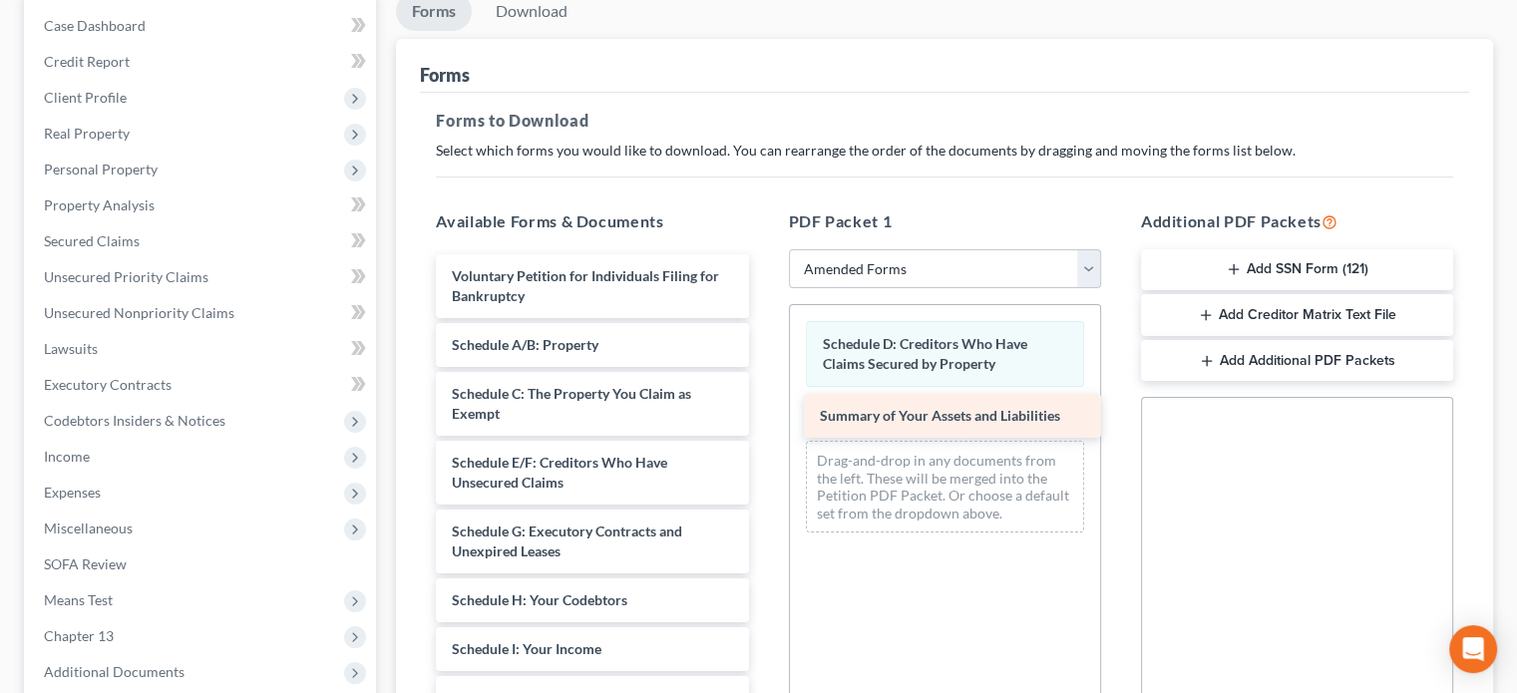
drag, startPoint x: 610, startPoint y: 335, endPoint x: 978, endPoint y: 408, distance: 375.1
click at [764, 408] on div "Summary of Your Assets and Liabilities Voluntary Petition for Individuals Filin…" at bounding box center [592, 698] width 344 height 888
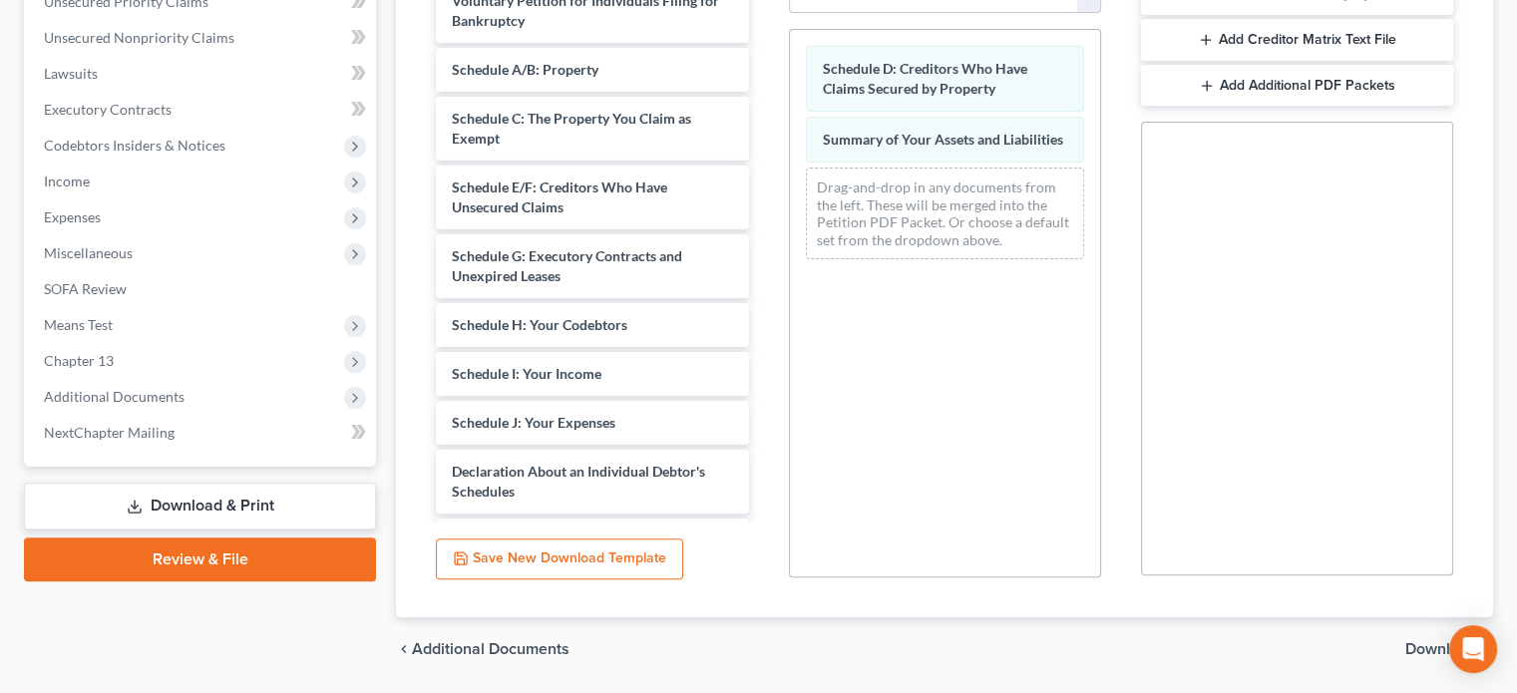
scroll to position [537, 0]
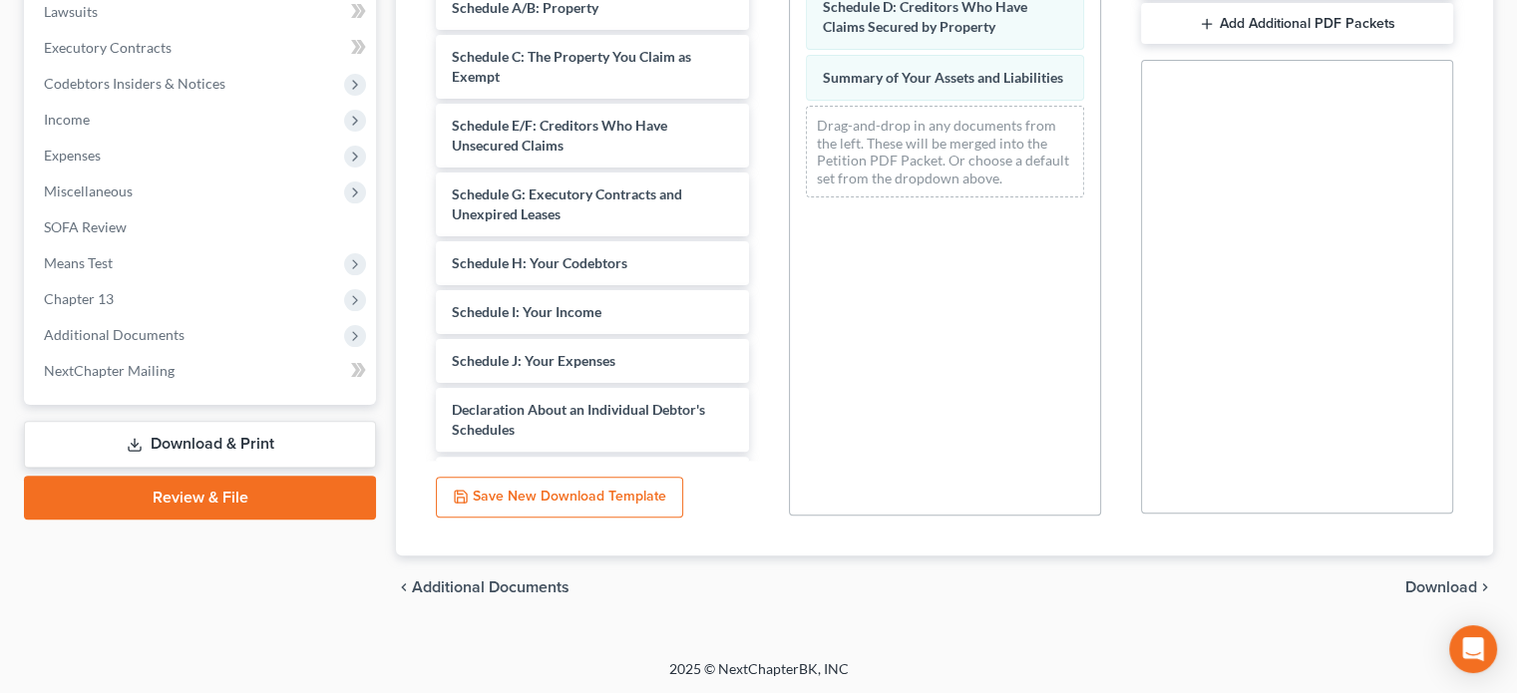
click at [1424, 582] on span "Download" at bounding box center [1441, 587] width 72 height 16
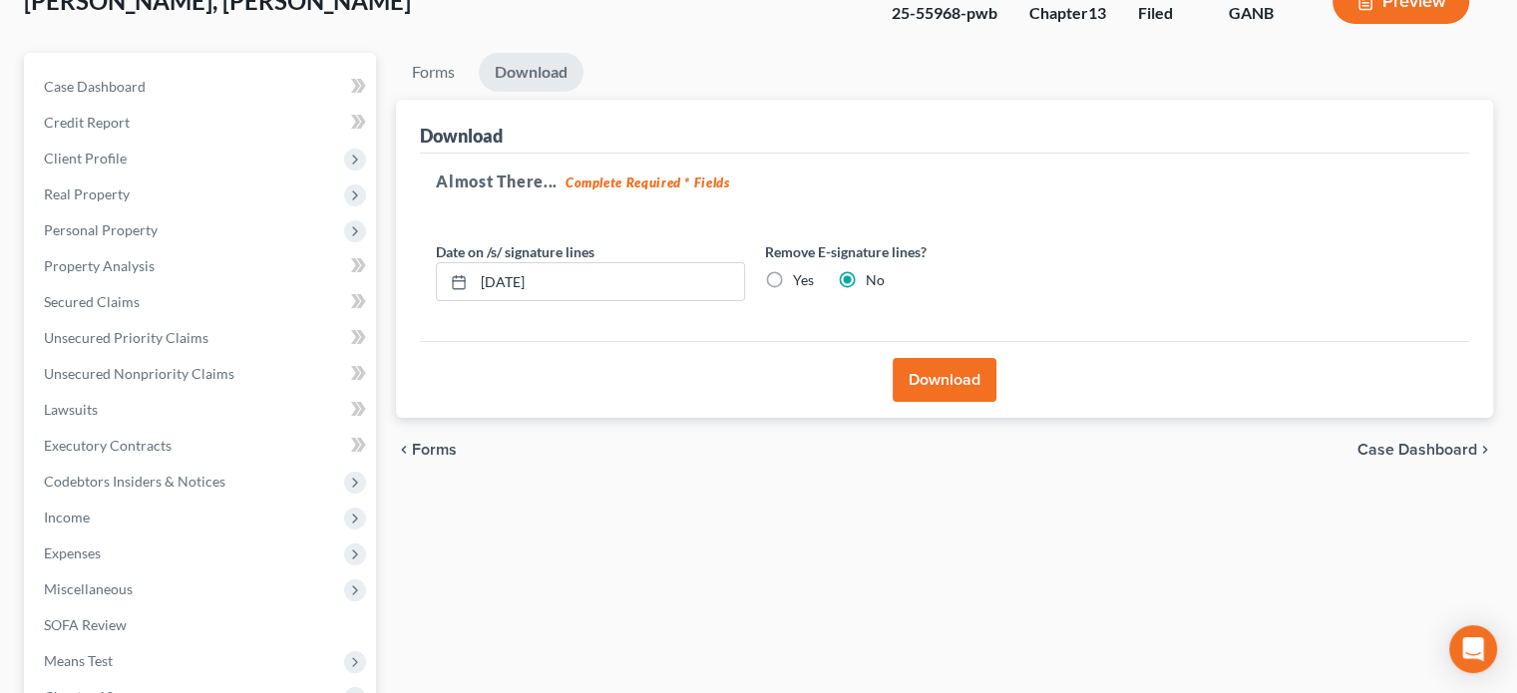
scroll to position [138, 0]
drag, startPoint x: 948, startPoint y: 372, endPoint x: 968, endPoint y: 371, distance: 20.0
click at [953, 371] on button "Download" at bounding box center [945, 381] width 104 height 44
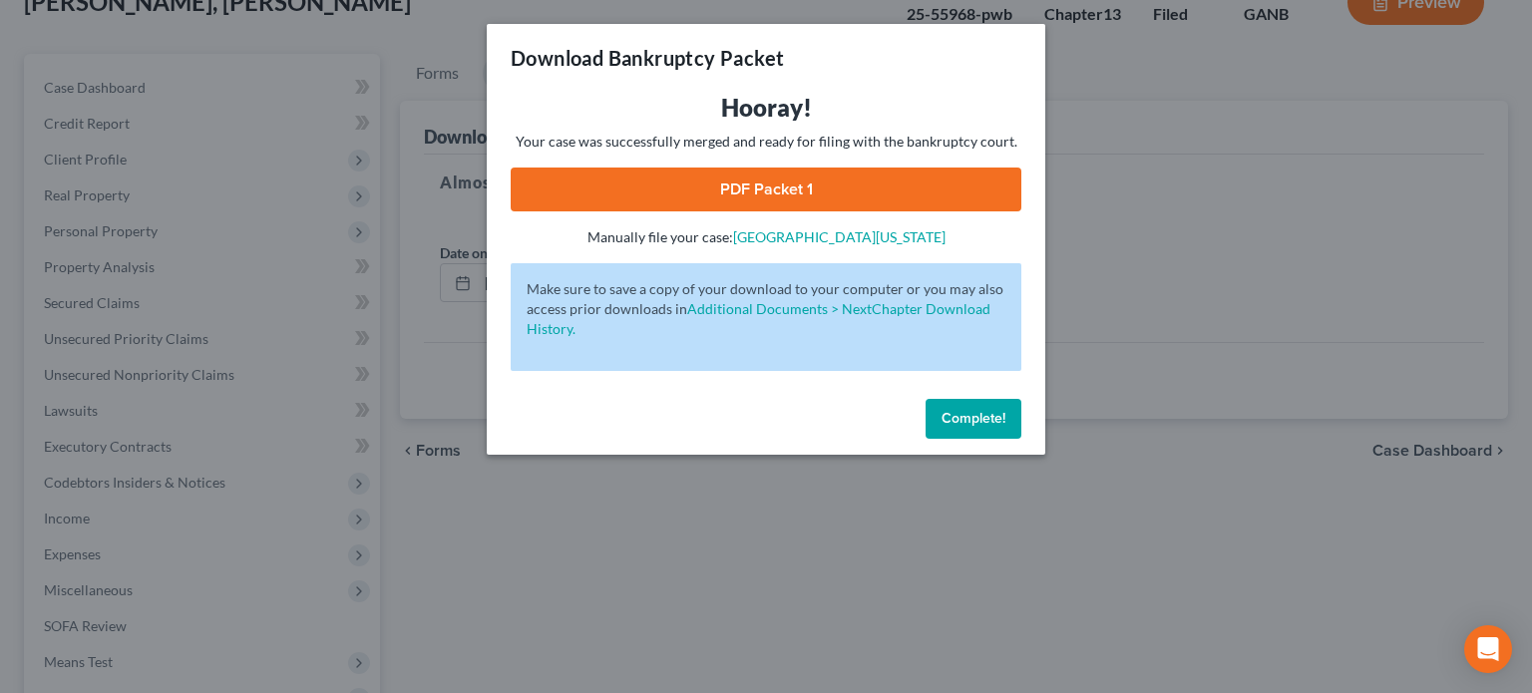
click at [798, 187] on link "PDF Packet 1" at bounding box center [766, 190] width 511 height 44
click at [983, 419] on span "Complete!" at bounding box center [973, 418] width 64 height 17
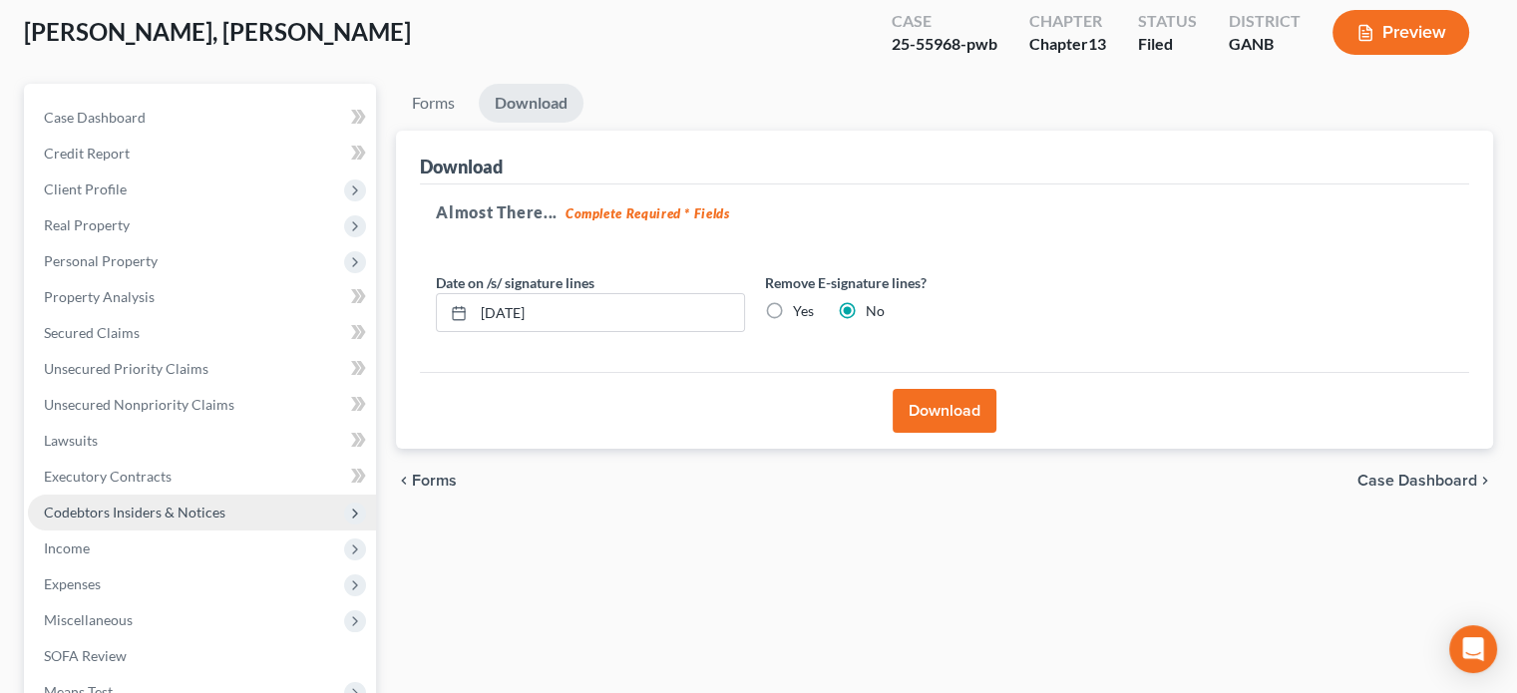
scroll to position [100, 0]
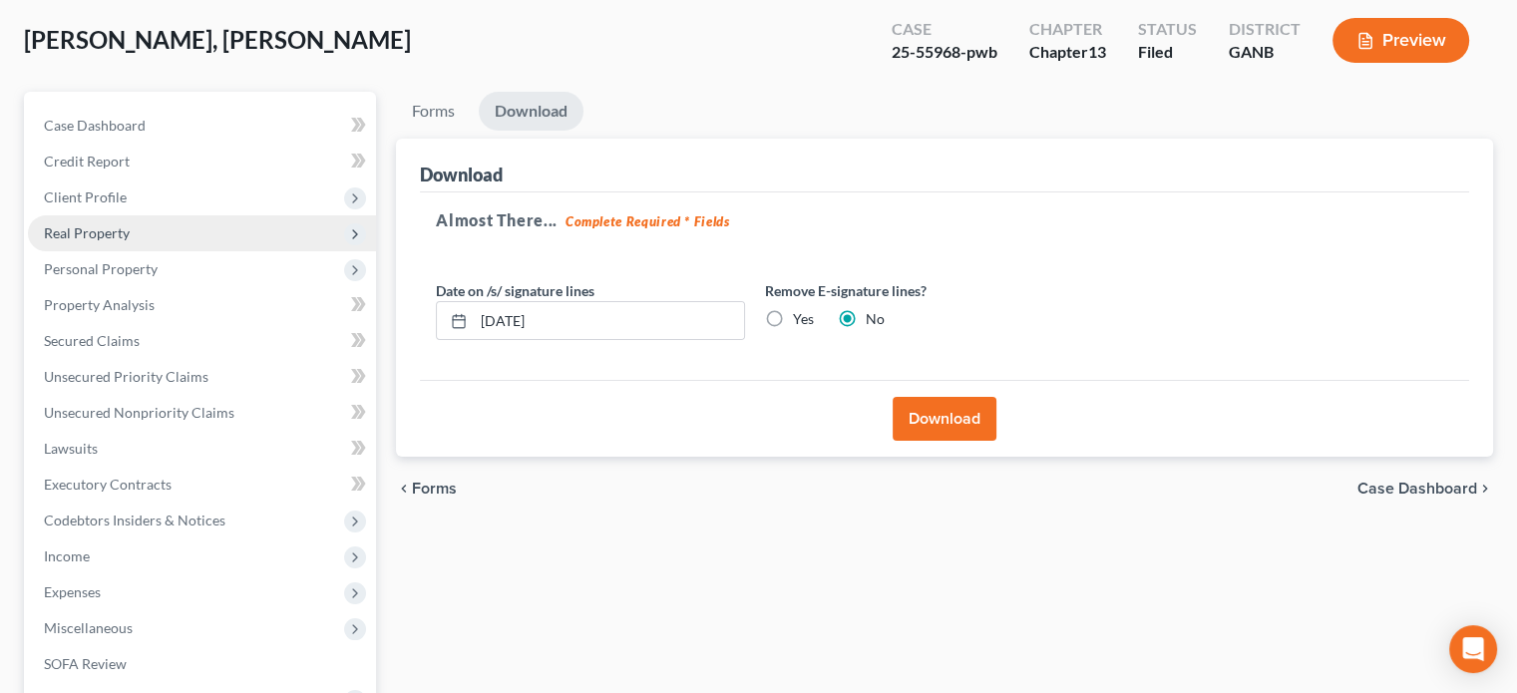
click at [100, 226] on span "Real Property" at bounding box center [87, 232] width 86 height 17
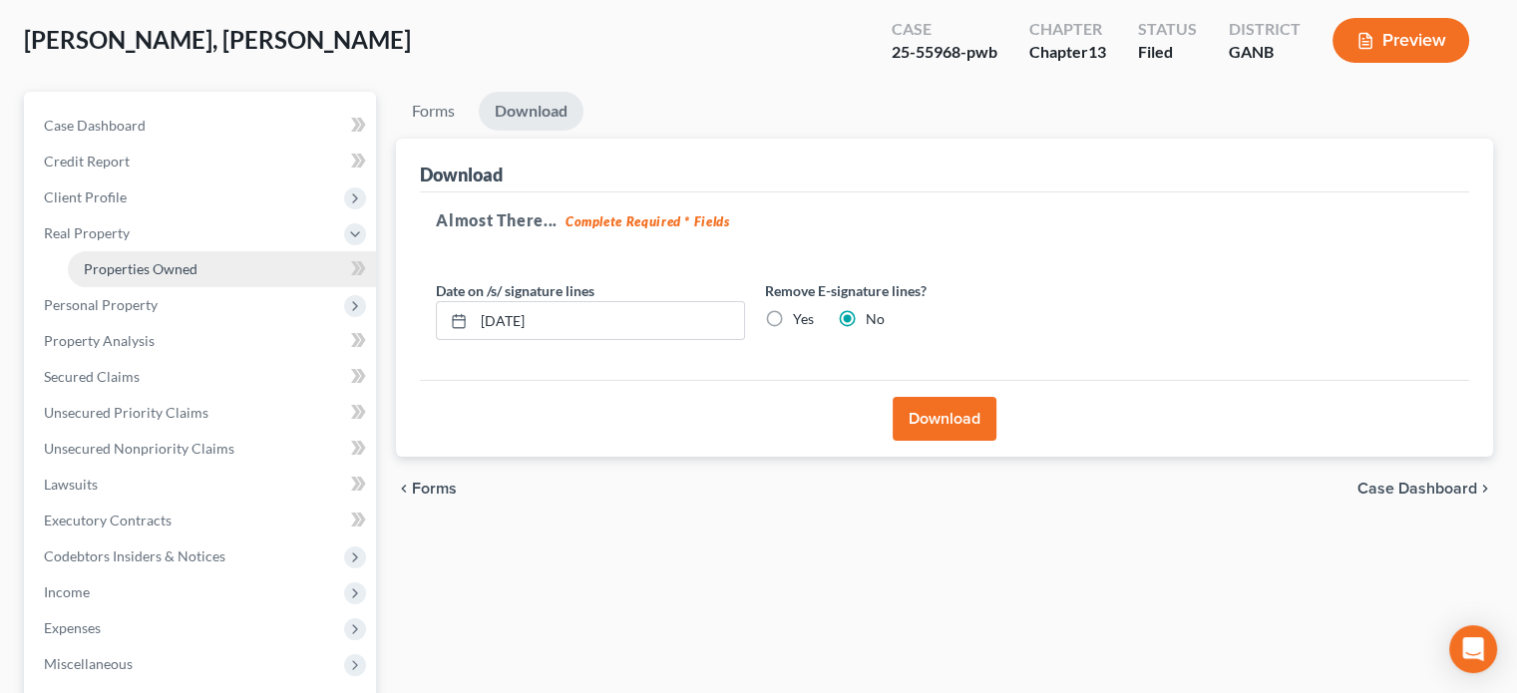
click at [120, 269] on span "Properties Owned" at bounding box center [141, 268] width 114 height 17
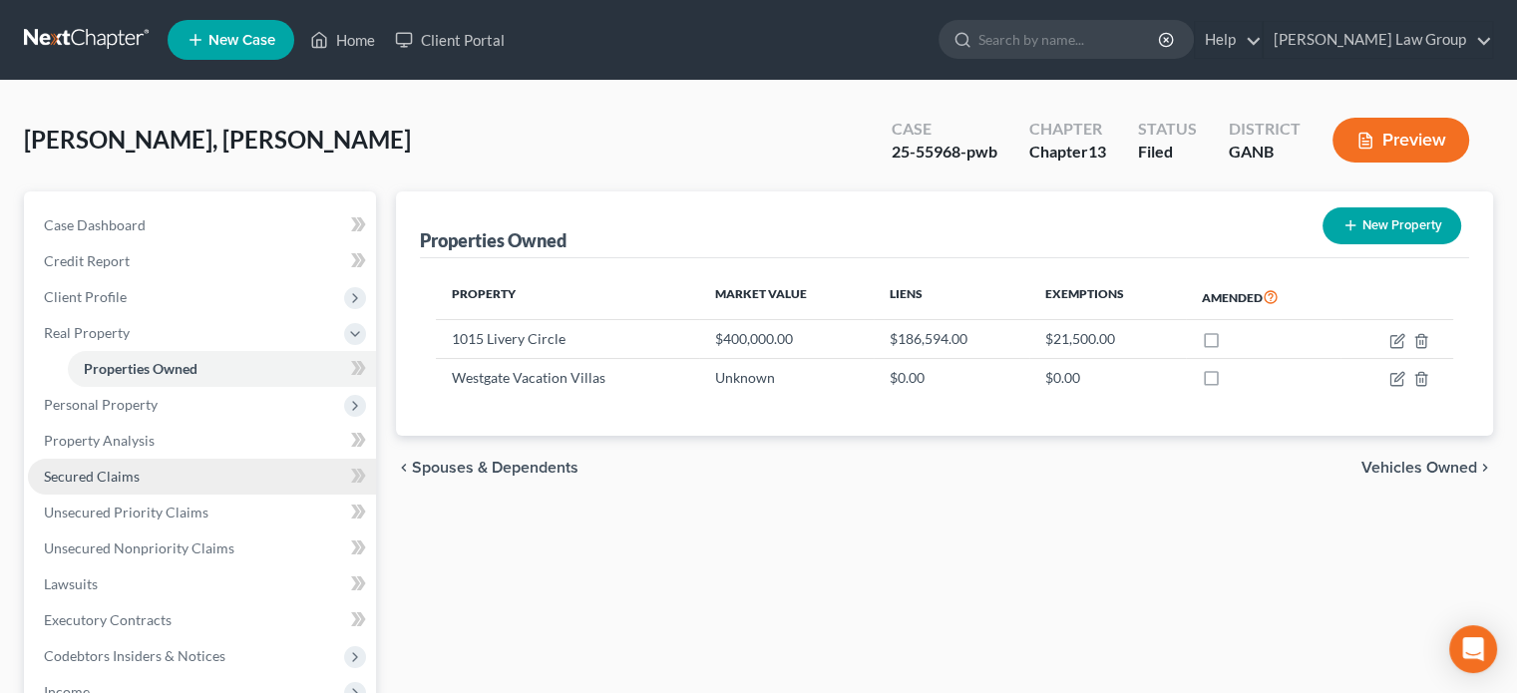
drag, startPoint x: 92, startPoint y: 478, endPoint x: 176, endPoint y: 466, distance: 84.6
click at [92, 478] on span "Secured Claims" at bounding box center [92, 476] width 96 height 17
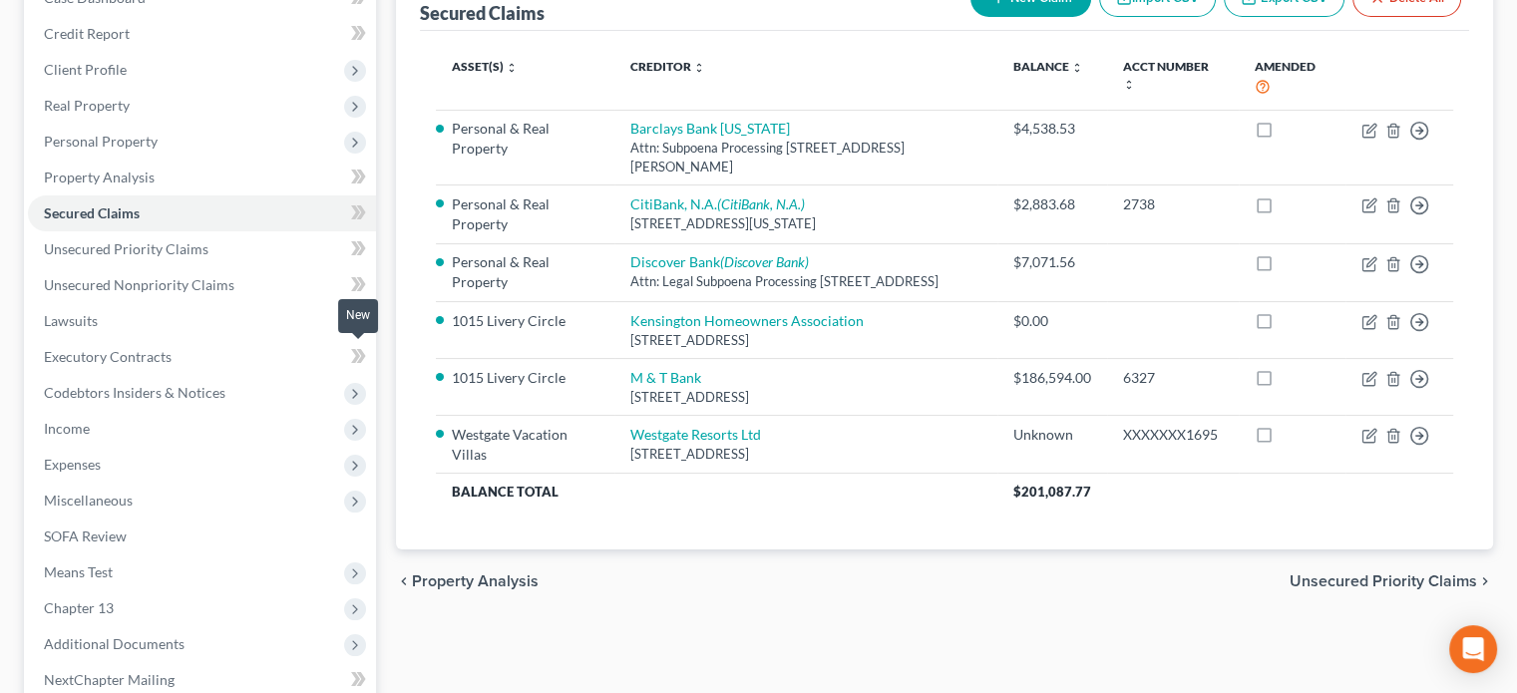
scroll to position [437, 0]
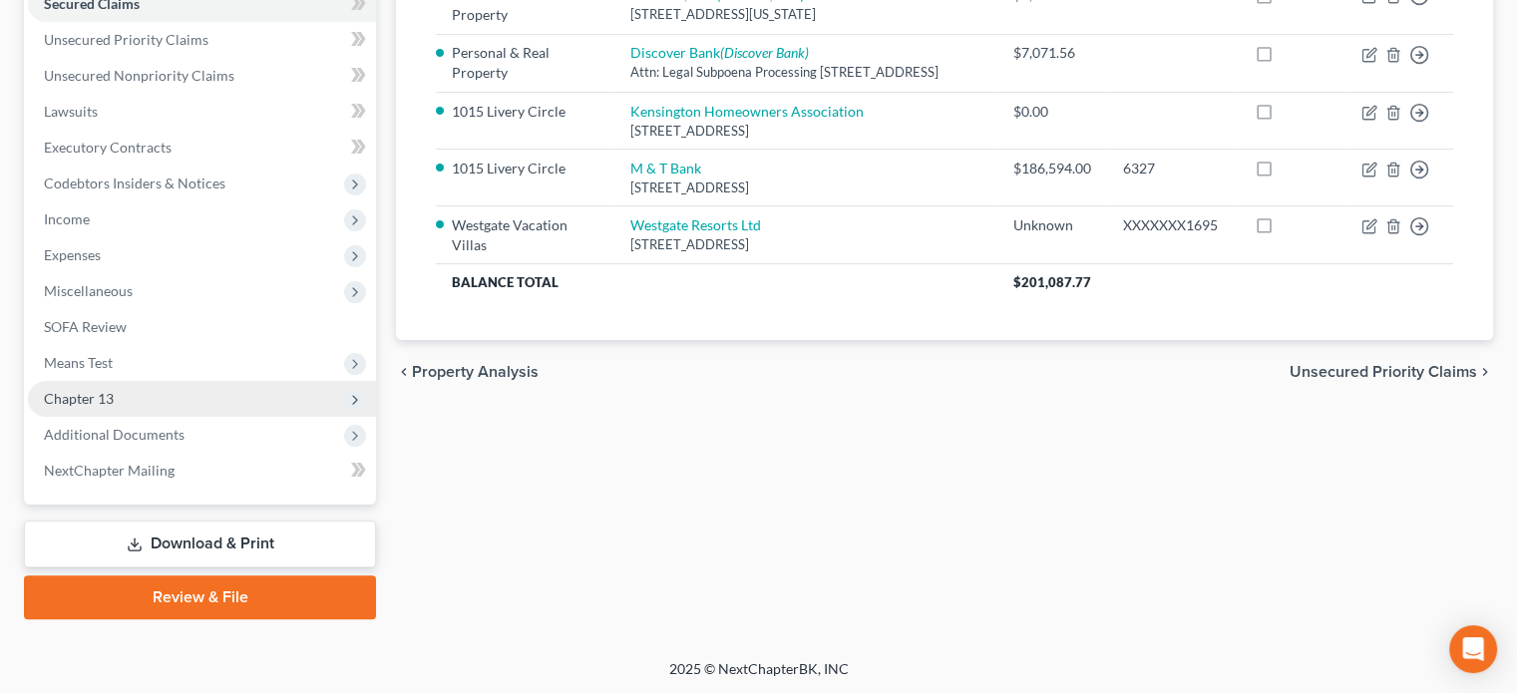
click at [74, 394] on span "Chapter 13" at bounding box center [79, 398] width 70 height 17
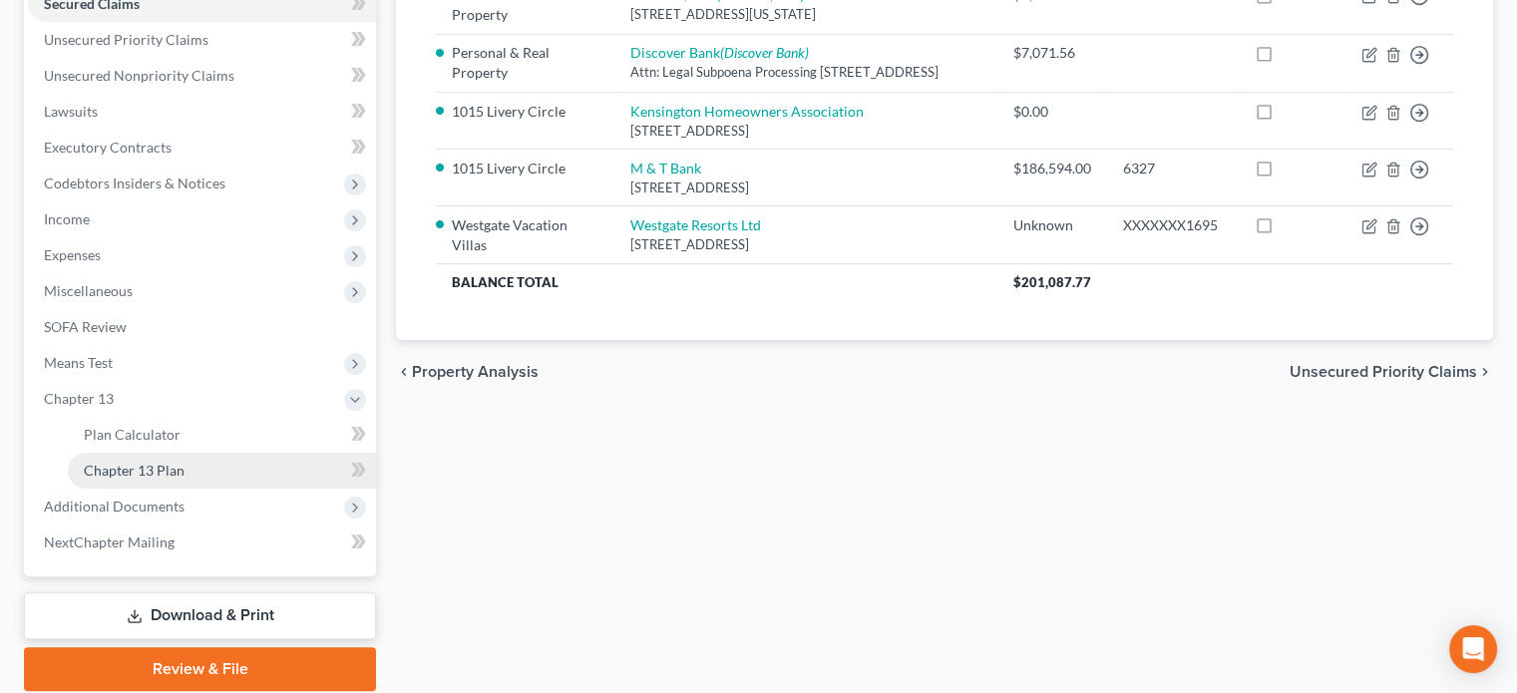
click at [116, 477] on span "Chapter 13 Plan" at bounding box center [134, 470] width 101 height 17
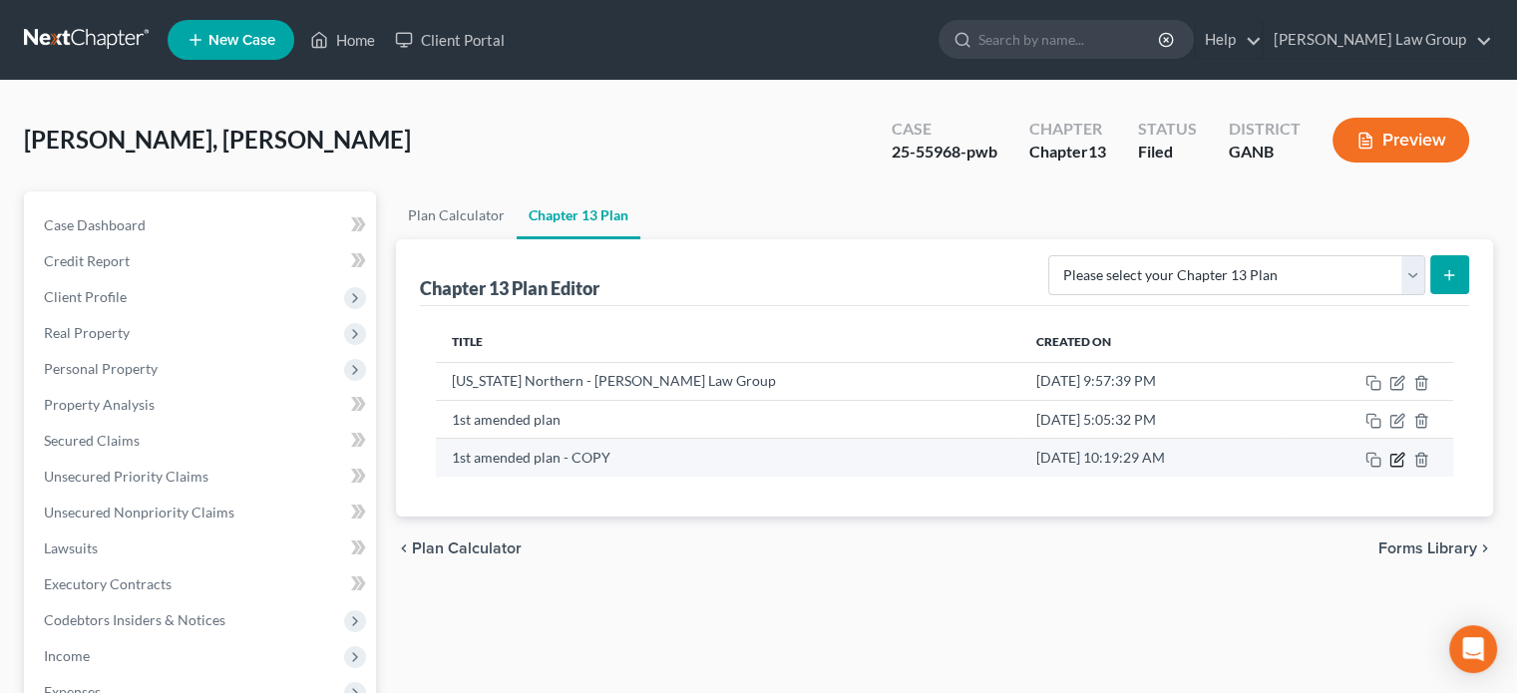
click at [1396, 459] on icon "button" at bounding box center [1398, 457] width 9 height 9
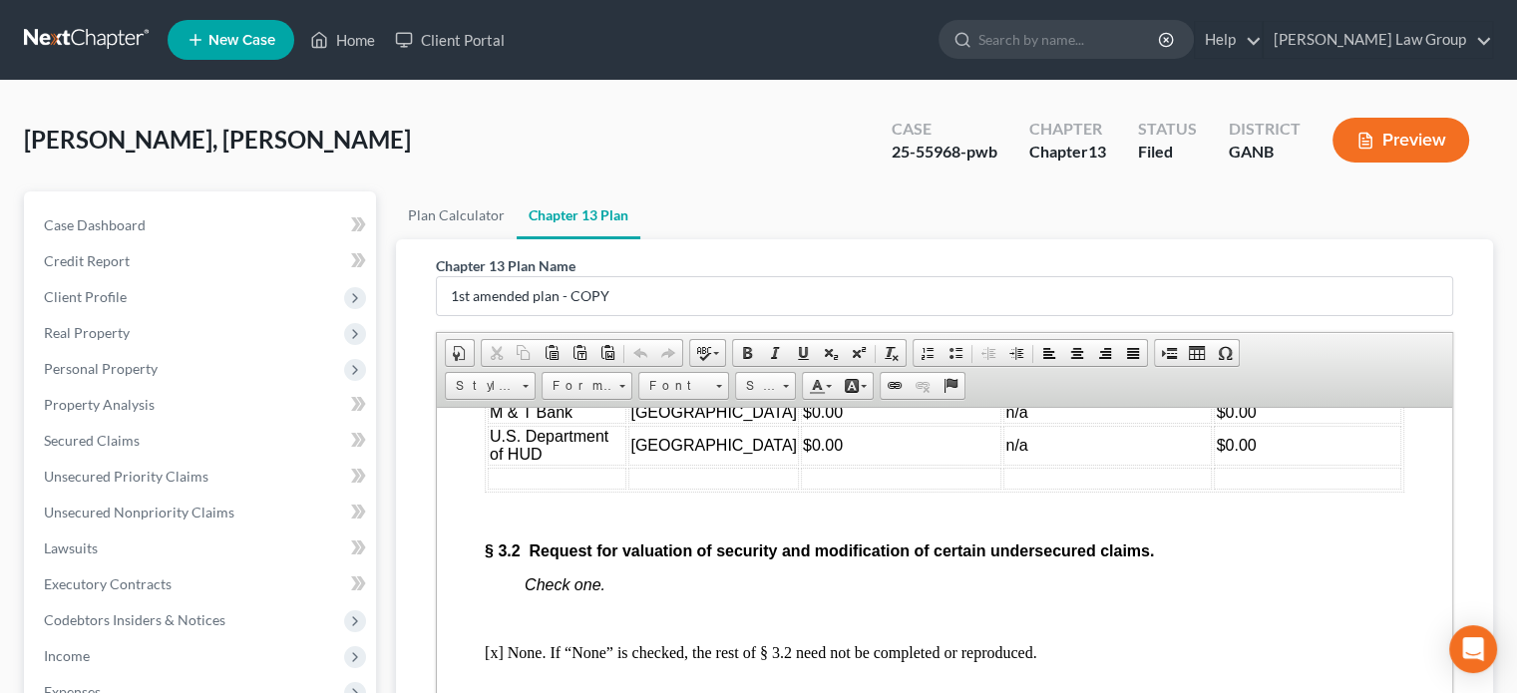
scroll to position [4089, 0]
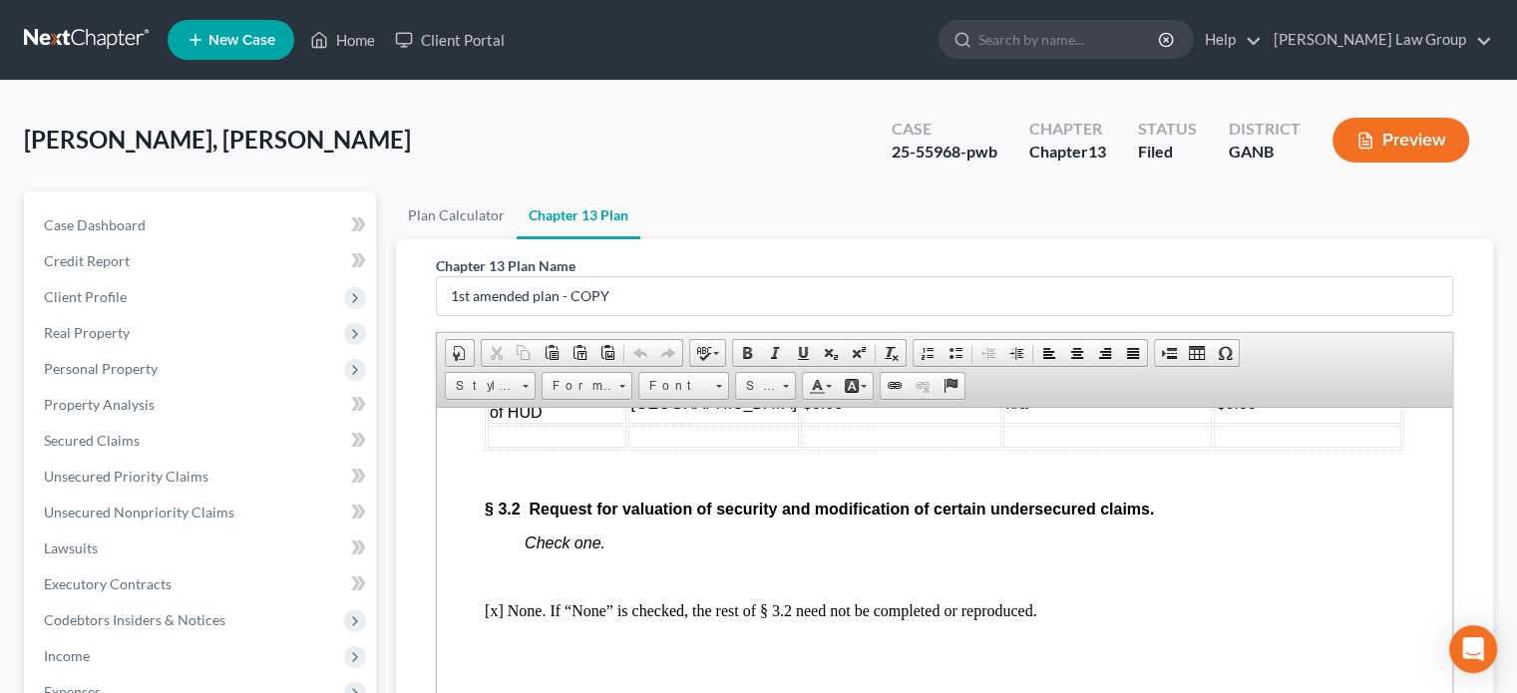
click at [500, 447] on td at bounding box center [557, 436] width 139 height 22
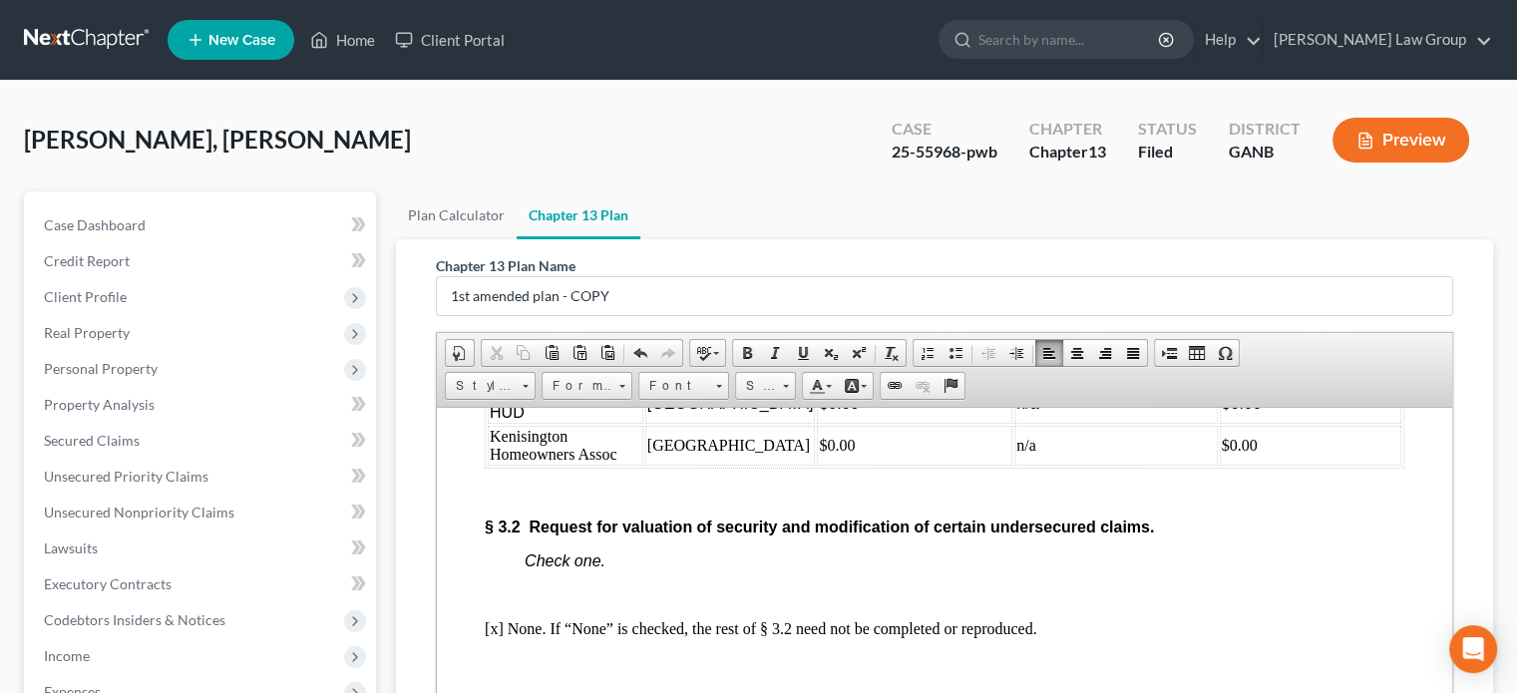
click at [753, 411] on span "[GEOGRAPHIC_DATA]" at bounding box center [730, 402] width 167 height 17
click at [515, 378] on span "M & T Bank" at bounding box center [531, 369] width 83 height 17
click at [513, 465] on td "Kenisington Homeowners Assoc" at bounding box center [566, 445] width 156 height 40
drag, startPoint x: 497, startPoint y: 565, endPoint x: 592, endPoint y: 612, distance: 106.6
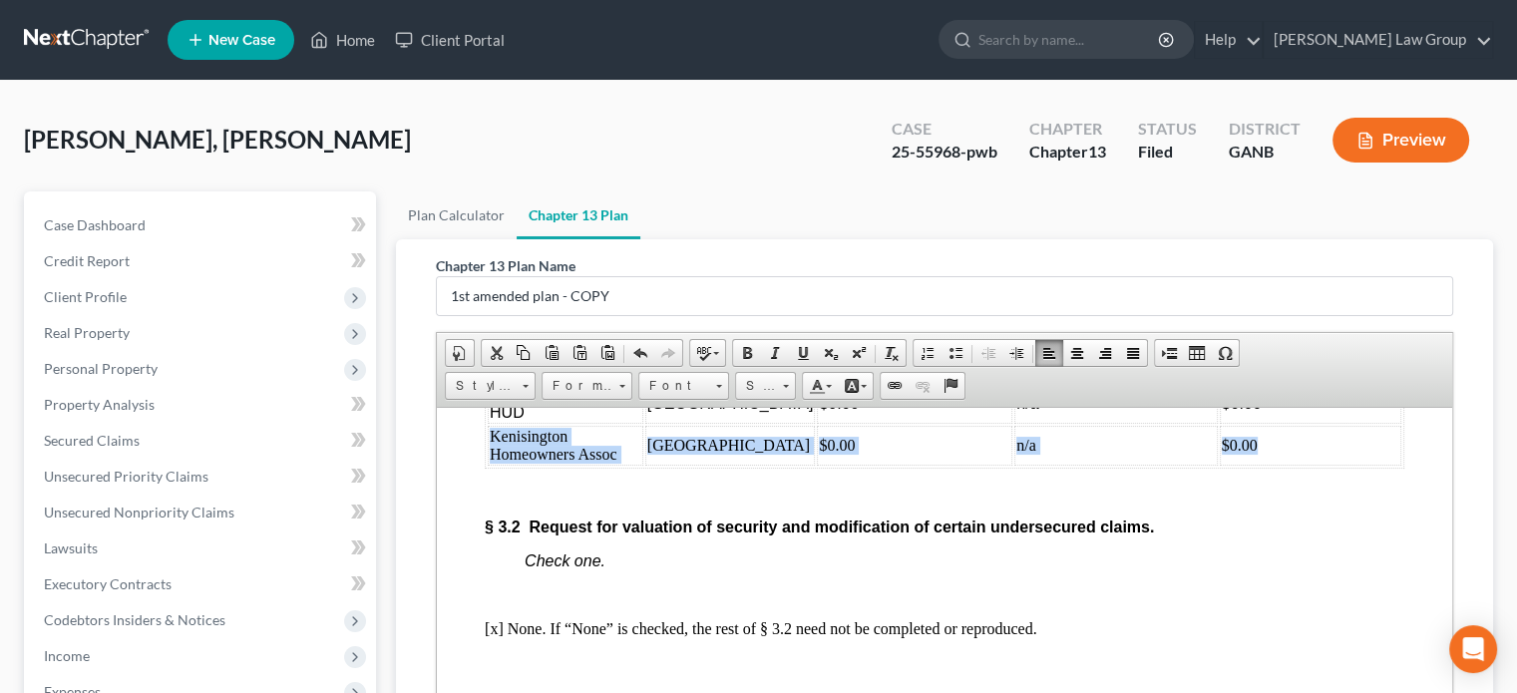
drag, startPoint x: 489, startPoint y: 569, endPoint x: 1277, endPoint y: 590, distance: 789.1
click at [1280, 465] on tr "Kenisington Homeowners Assoc [STREET_ADDRESS] $0.00 n/a $0.00" at bounding box center [944, 445] width 913 height 40
click at [717, 386] on span at bounding box center [718, 383] width 5 height 19
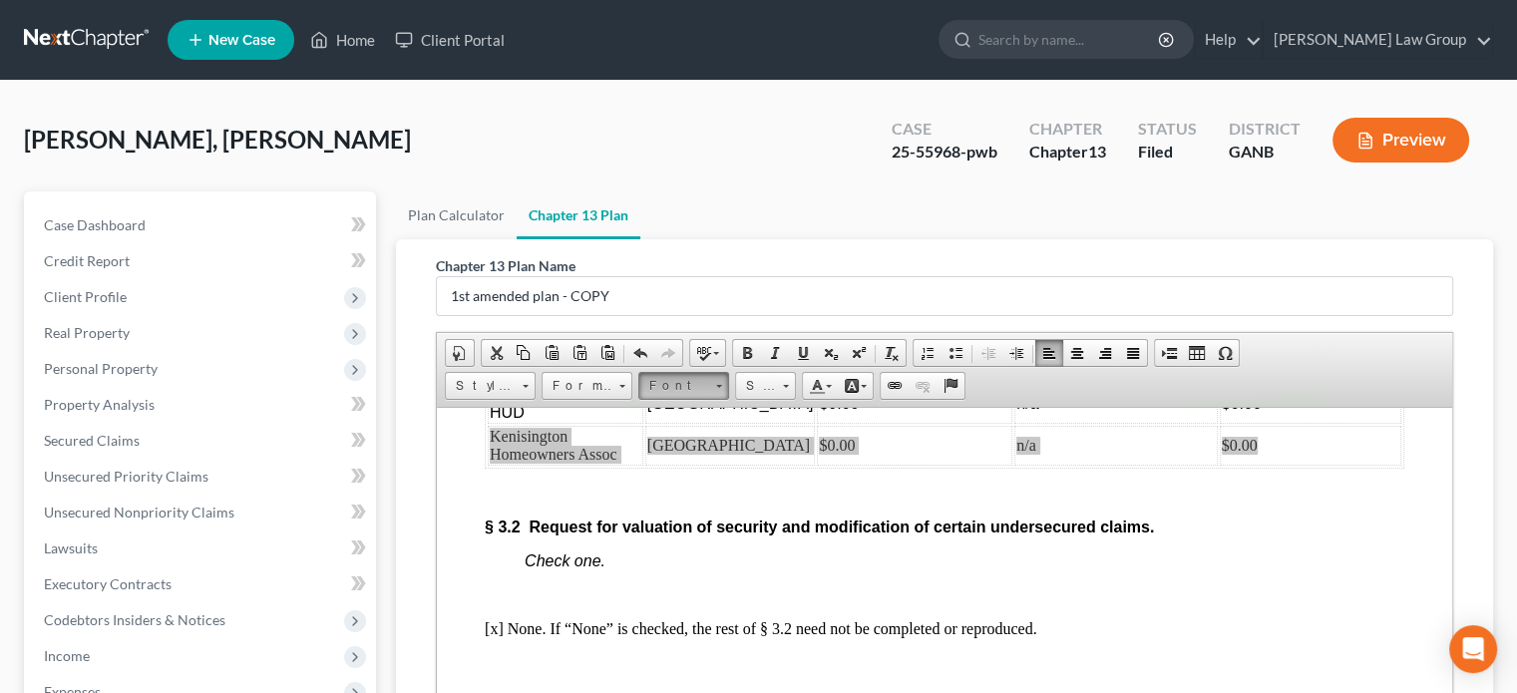
scroll to position [0, 0]
click at [670, 438] on span "Arial" at bounding box center [662, 433] width 32 height 17
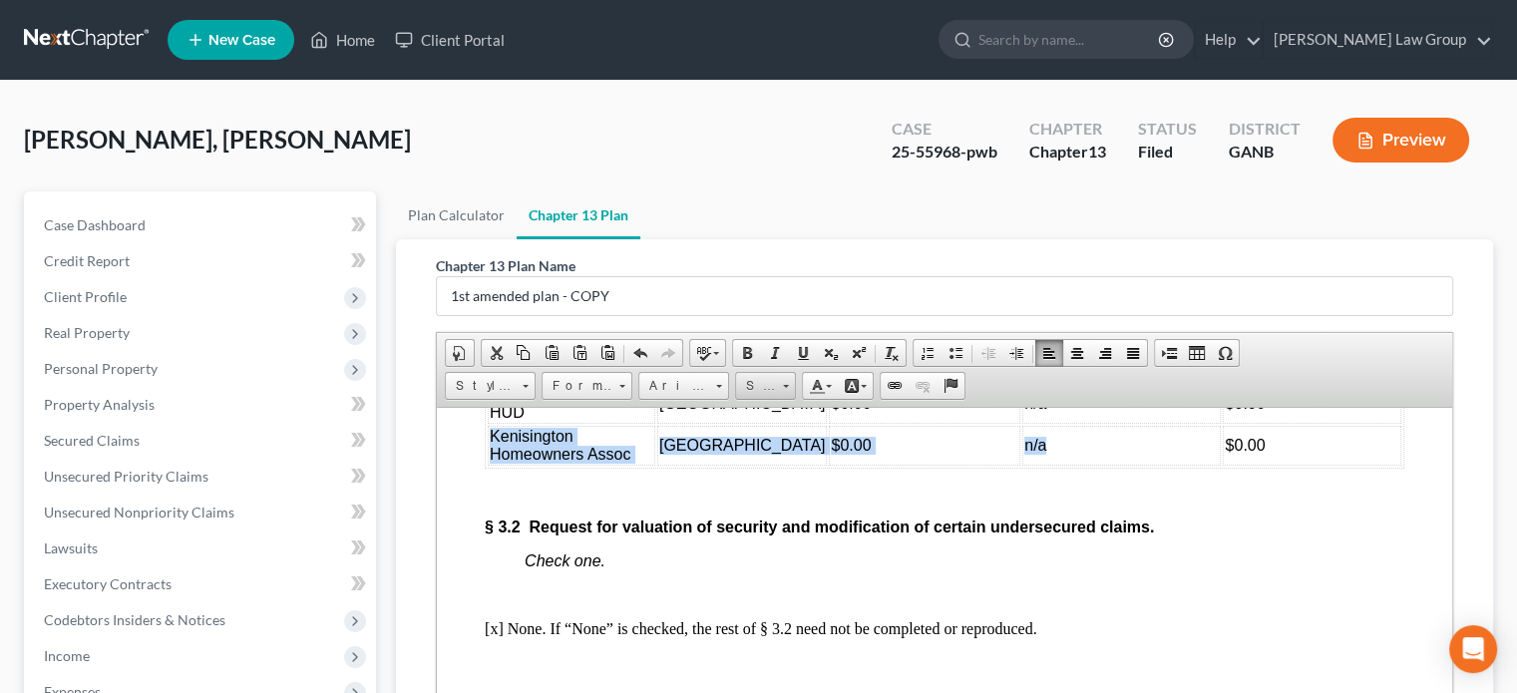
click at [786, 390] on span at bounding box center [785, 383] width 5 height 19
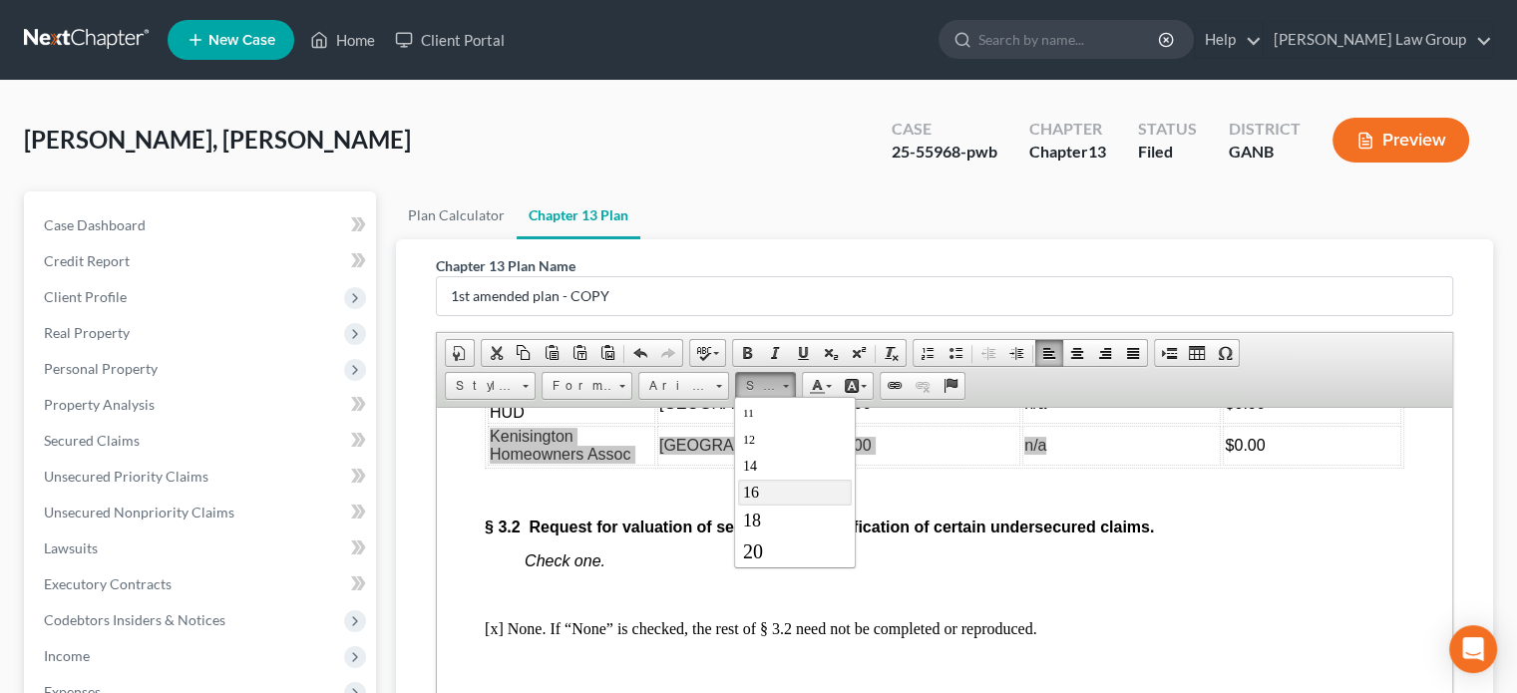
scroll to position [100, 0]
click at [747, 493] on span "16" at bounding box center [750, 495] width 16 height 17
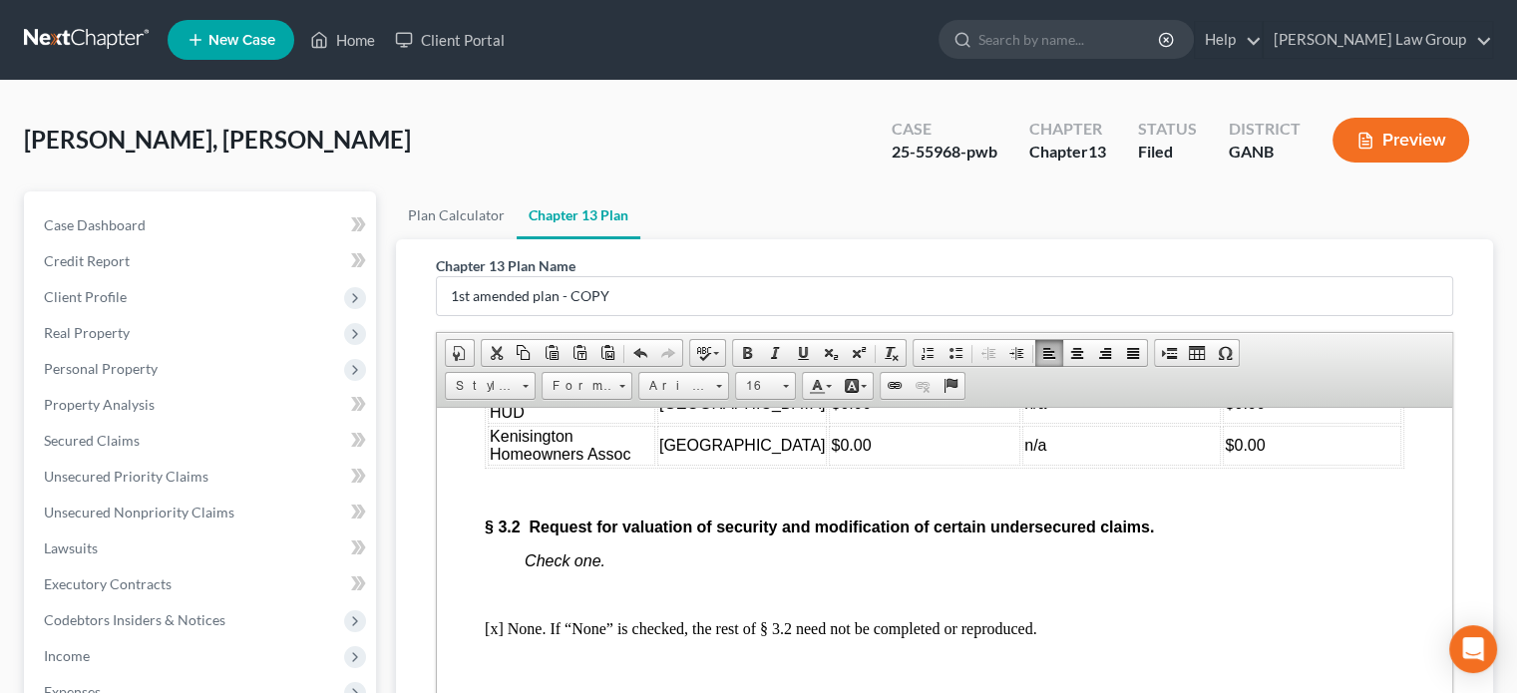
click at [816, 502] on p at bounding box center [965, 493] width 880 height 18
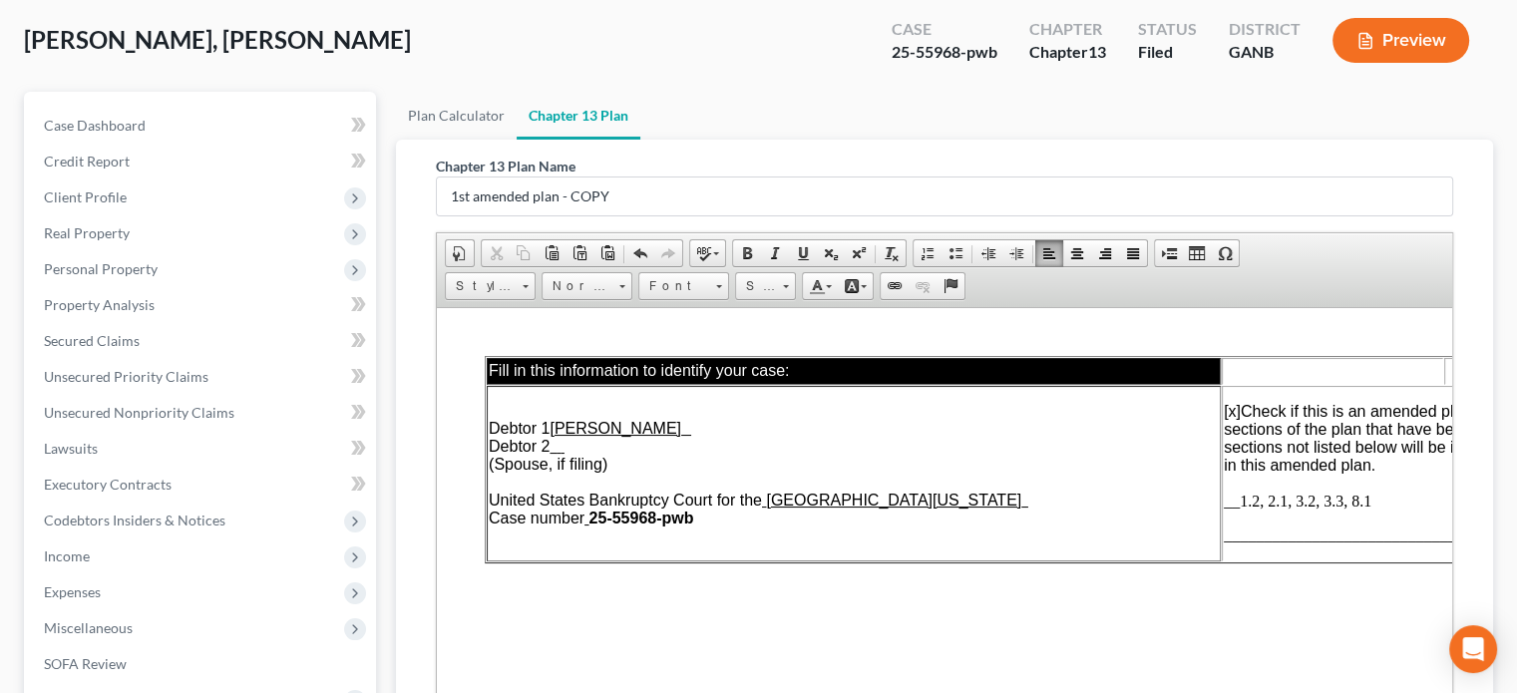
click at [1377, 506] on p "[x] Check if this is an amended plan, and list below the sections of the plan t…" at bounding box center [1444, 456] width 440 height 108
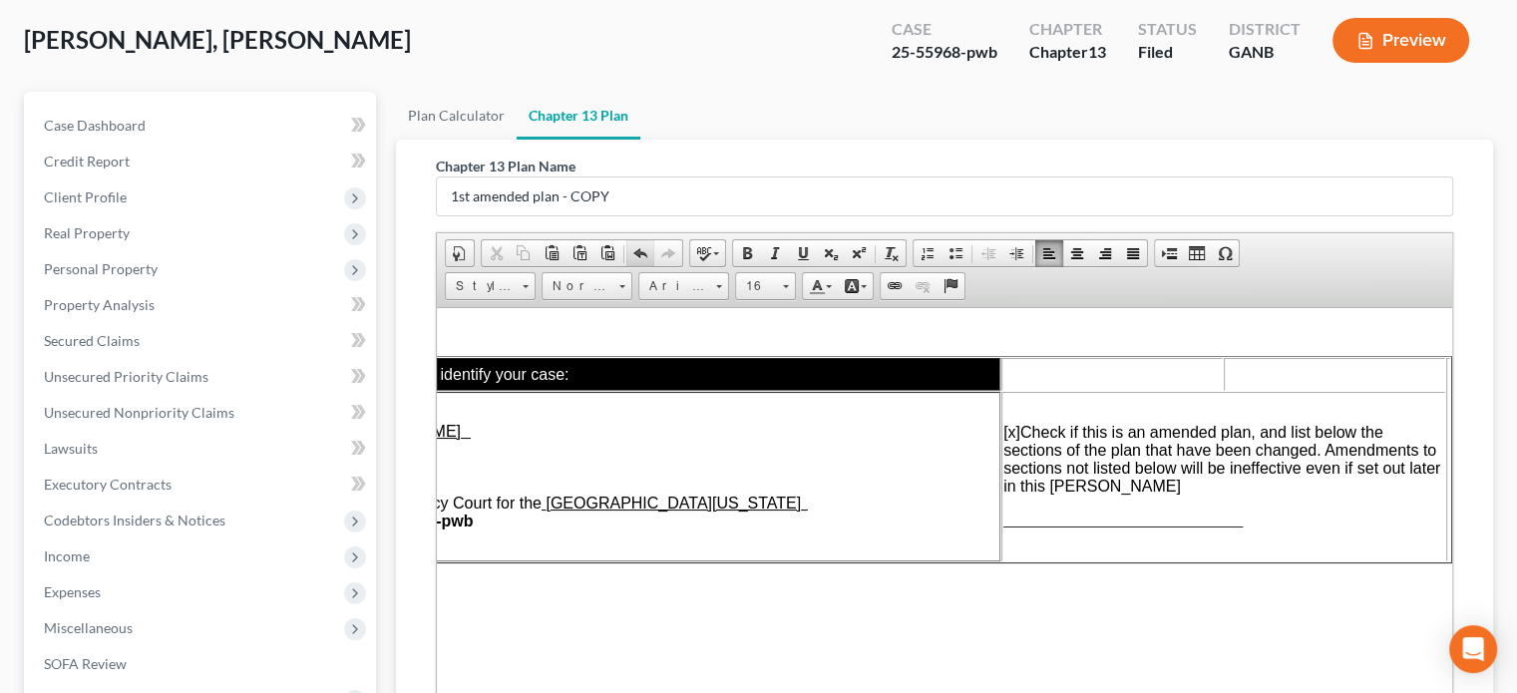
click at [636, 247] on span at bounding box center [640, 253] width 16 height 16
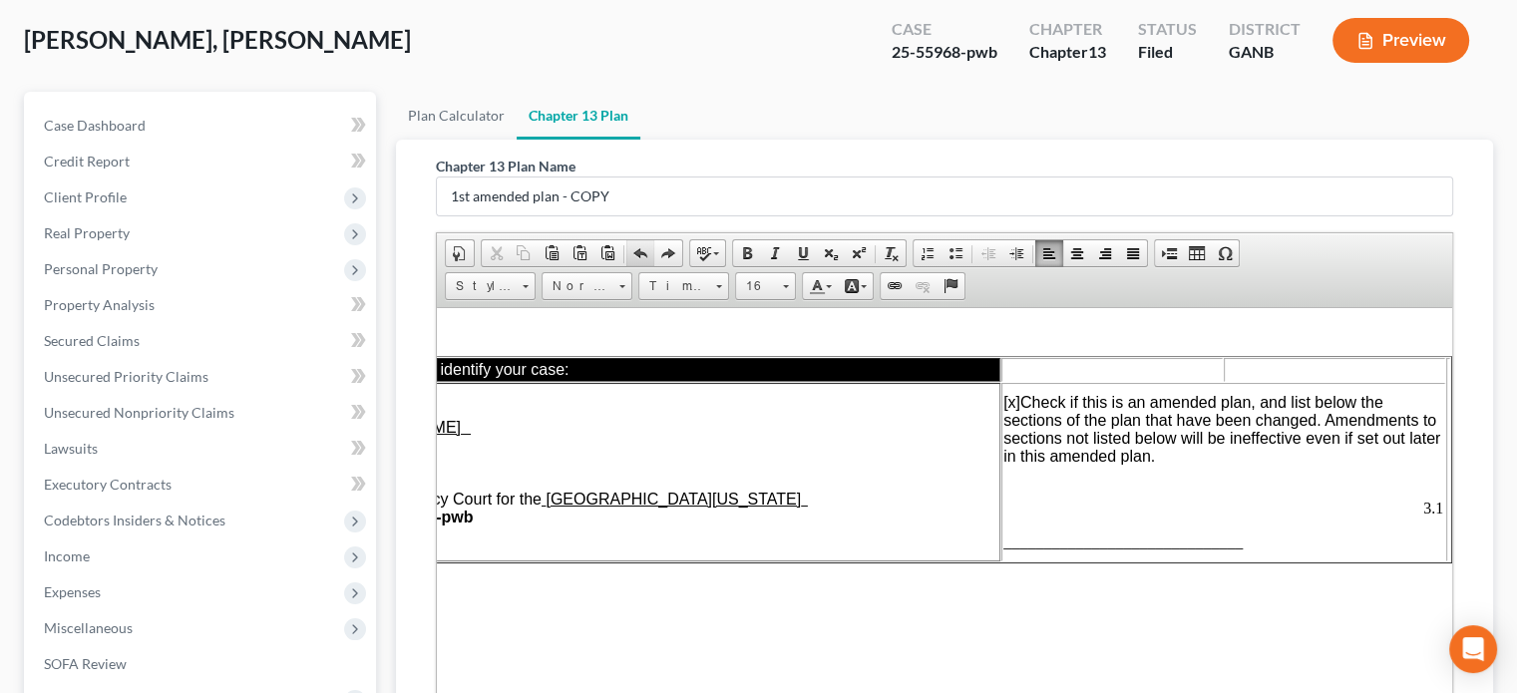
click at [637, 247] on span at bounding box center [640, 253] width 16 height 16
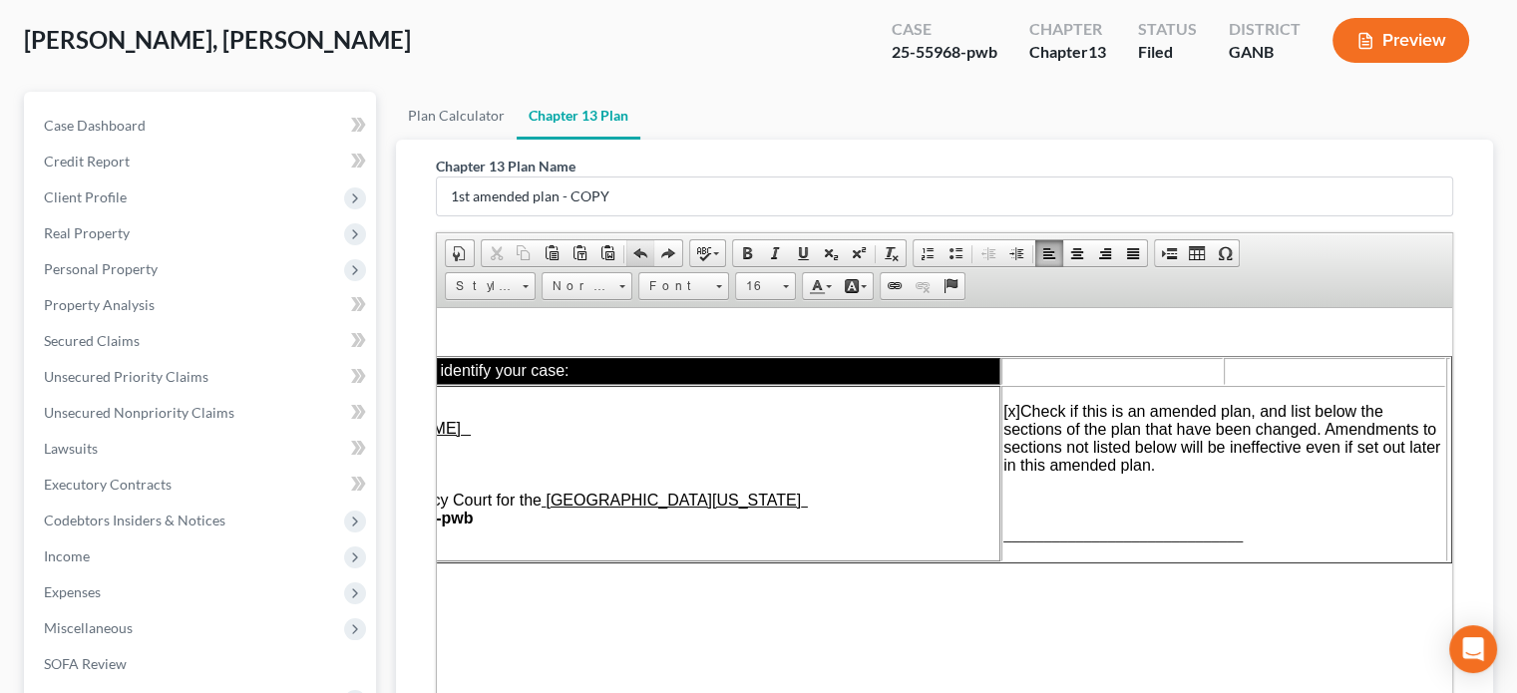
click at [637, 247] on span at bounding box center [640, 253] width 16 height 16
drag, startPoint x: 1185, startPoint y: 543, endPoint x: 996, endPoint y: 499, distance: 193.5
click at [1001, 499] on td "[x] Check if this is an amended plan, and list below the sections of the plan t…" at bounding box center [1223, 473] width 444 height 176
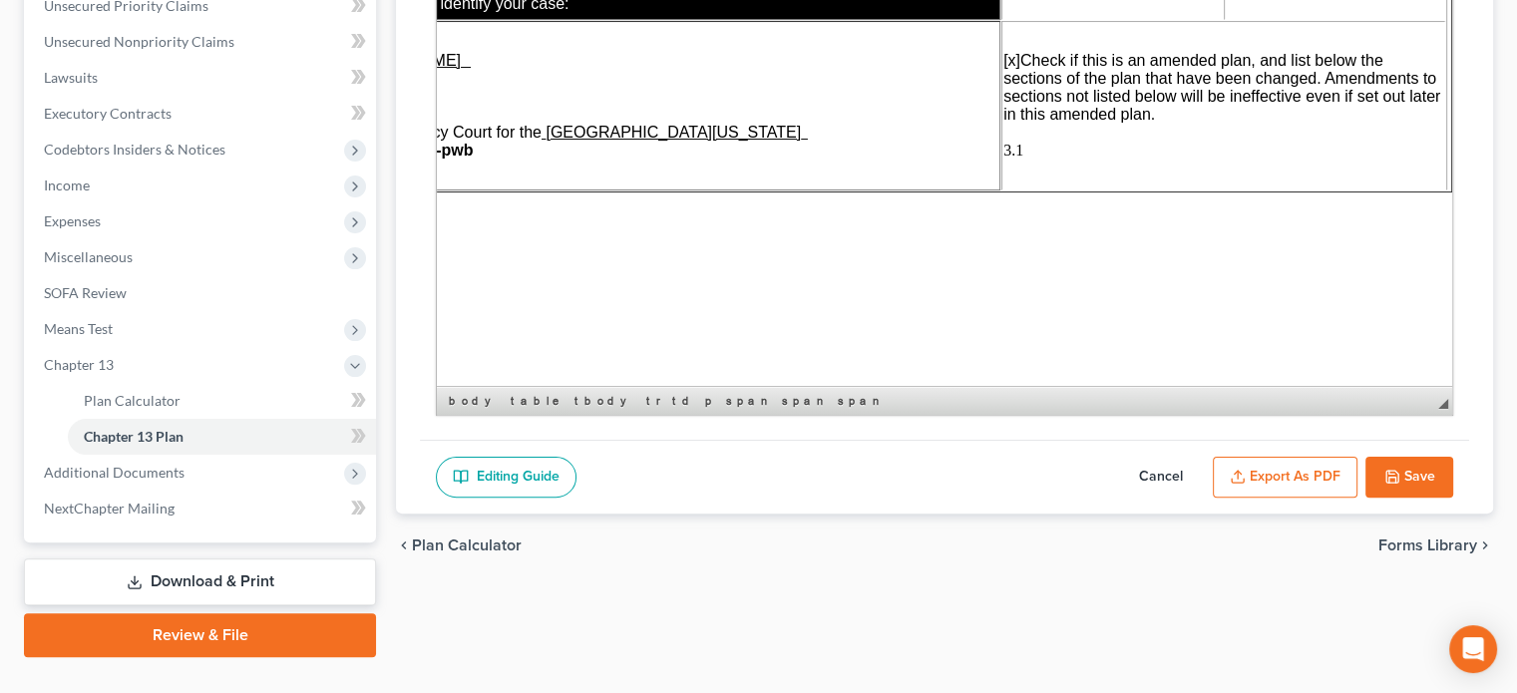
scroll to position [509, 0]
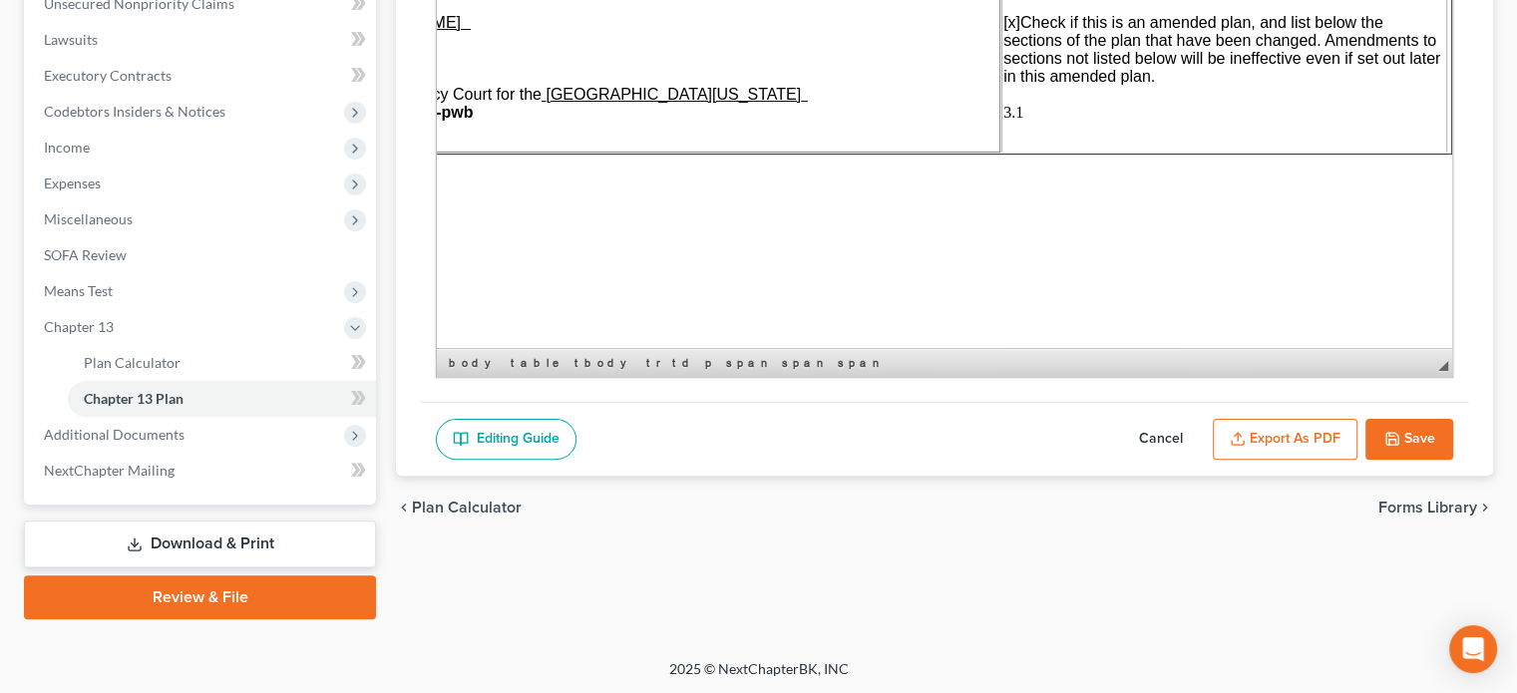
click at [1163, 435] on button "Cancel" at bounding box center [1161, 440] width 88 height 42
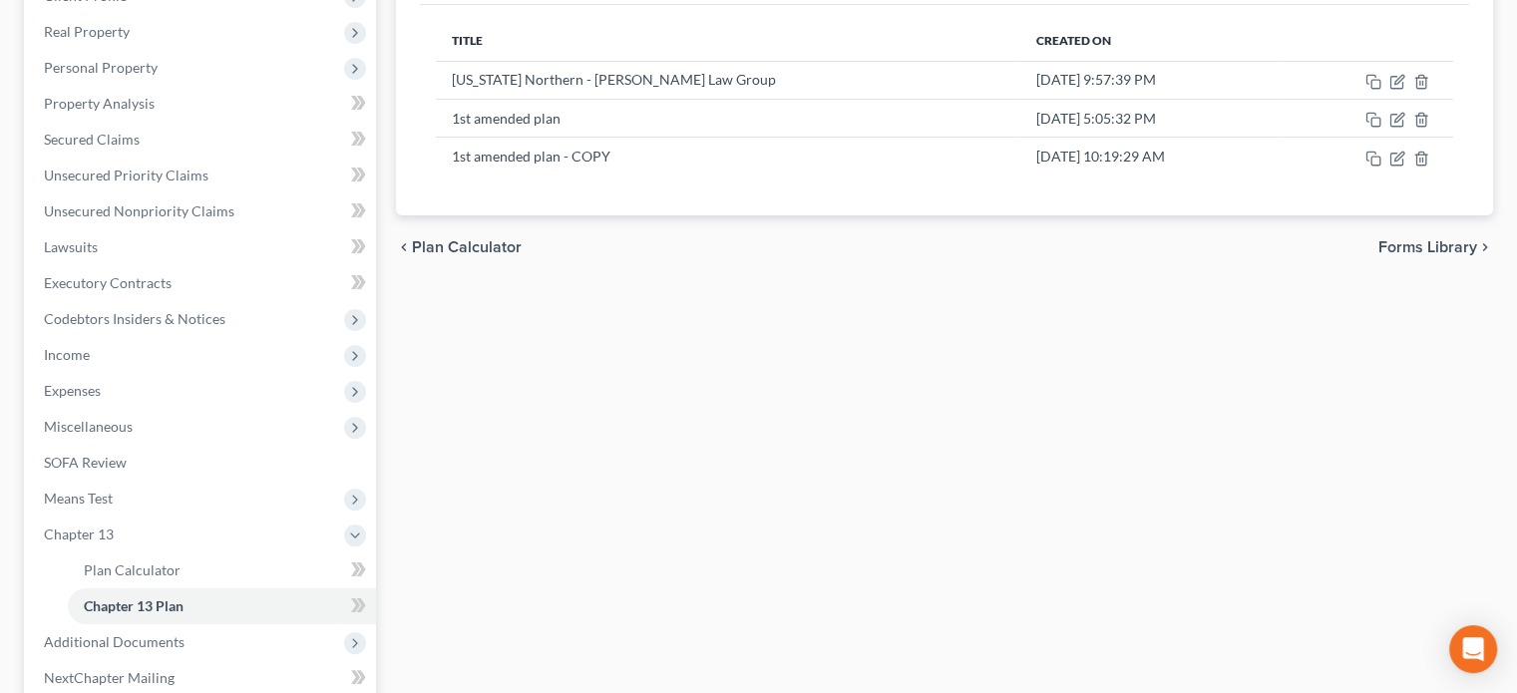
scroll to position [10, 0]
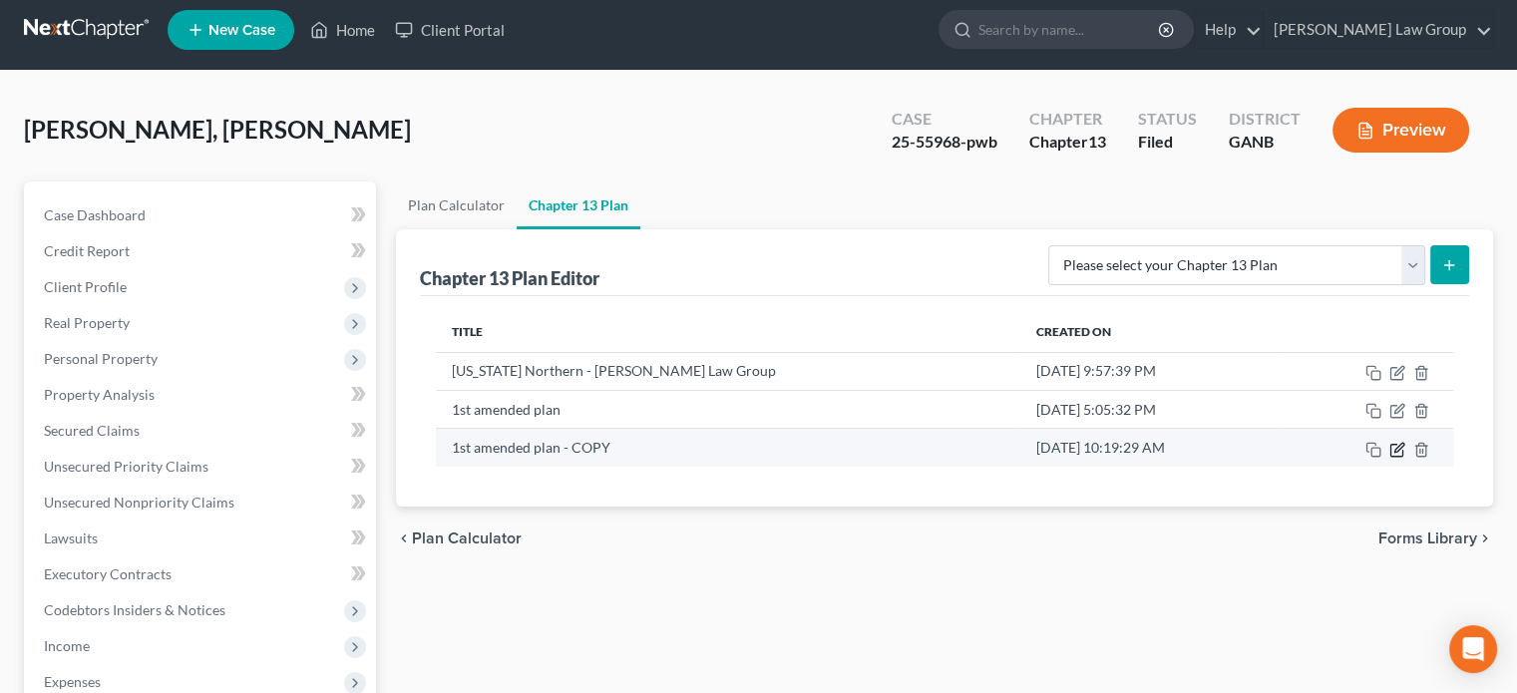
click at [1393, 442] on icon "button" at bounding box center [1397, 450] width 16 height 16
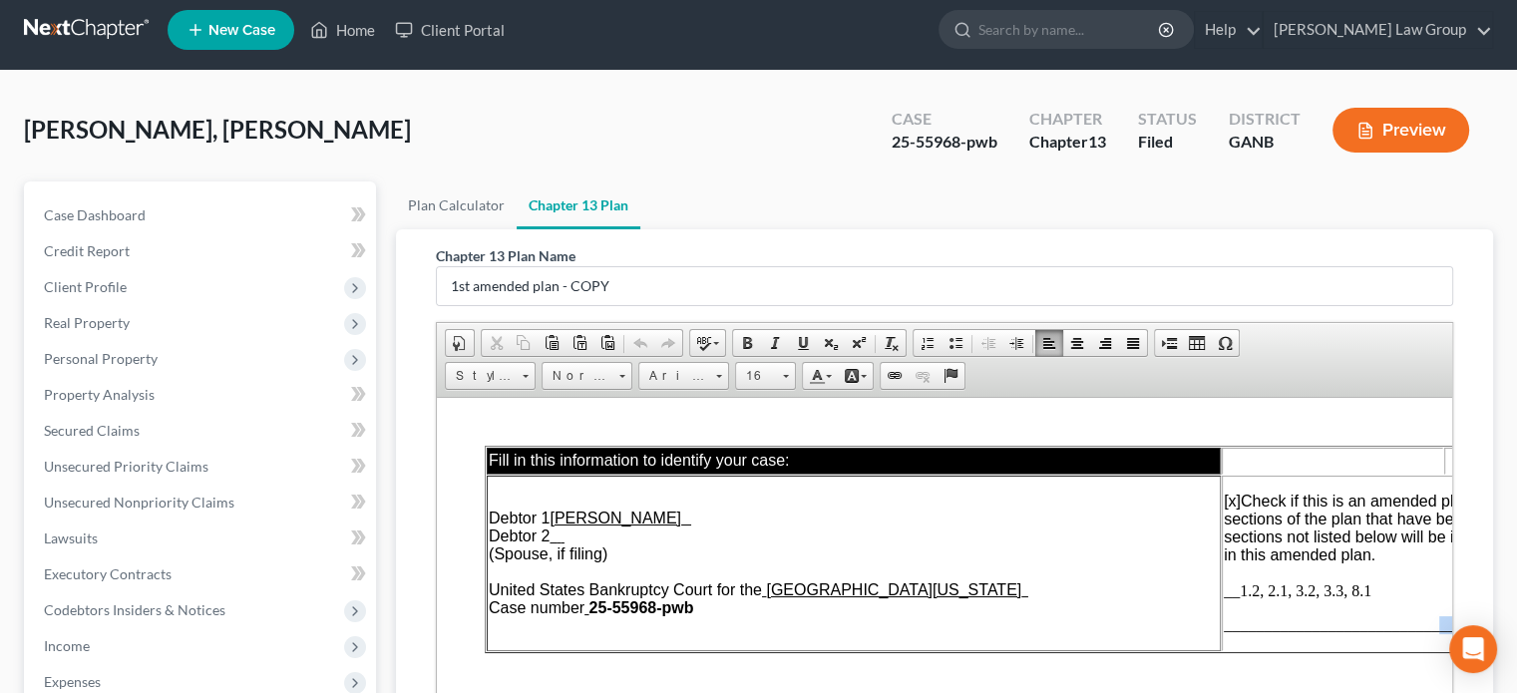
scroll to position [0, 74]
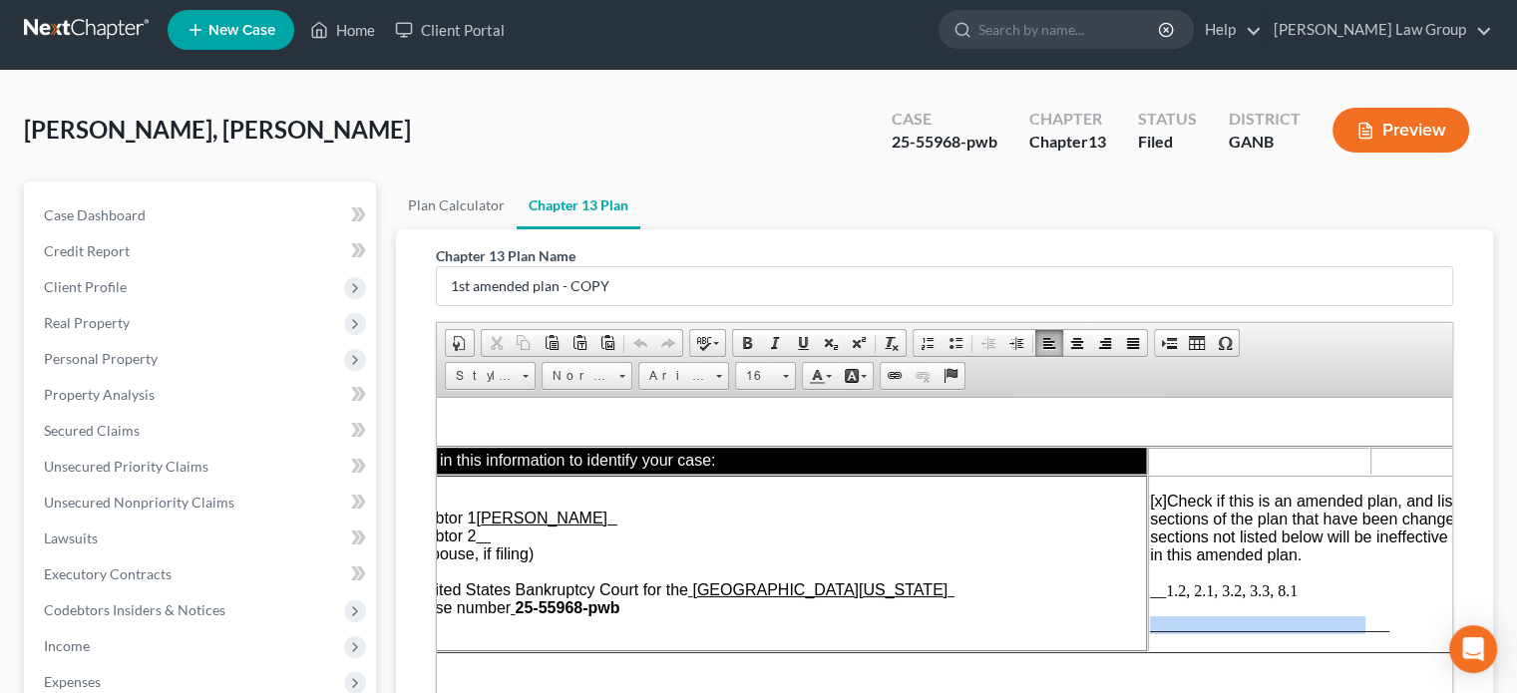
drag, startPoint x: 1436, startPoint y: 628, endPoint x: 1146, endPoint y: 603, distance: 291.3
click at [1148, 603] on td "[x] Check if this is an amended plan, and list below the sections of the plan t…" at bounding box center [1370, 563] width 444 height 176
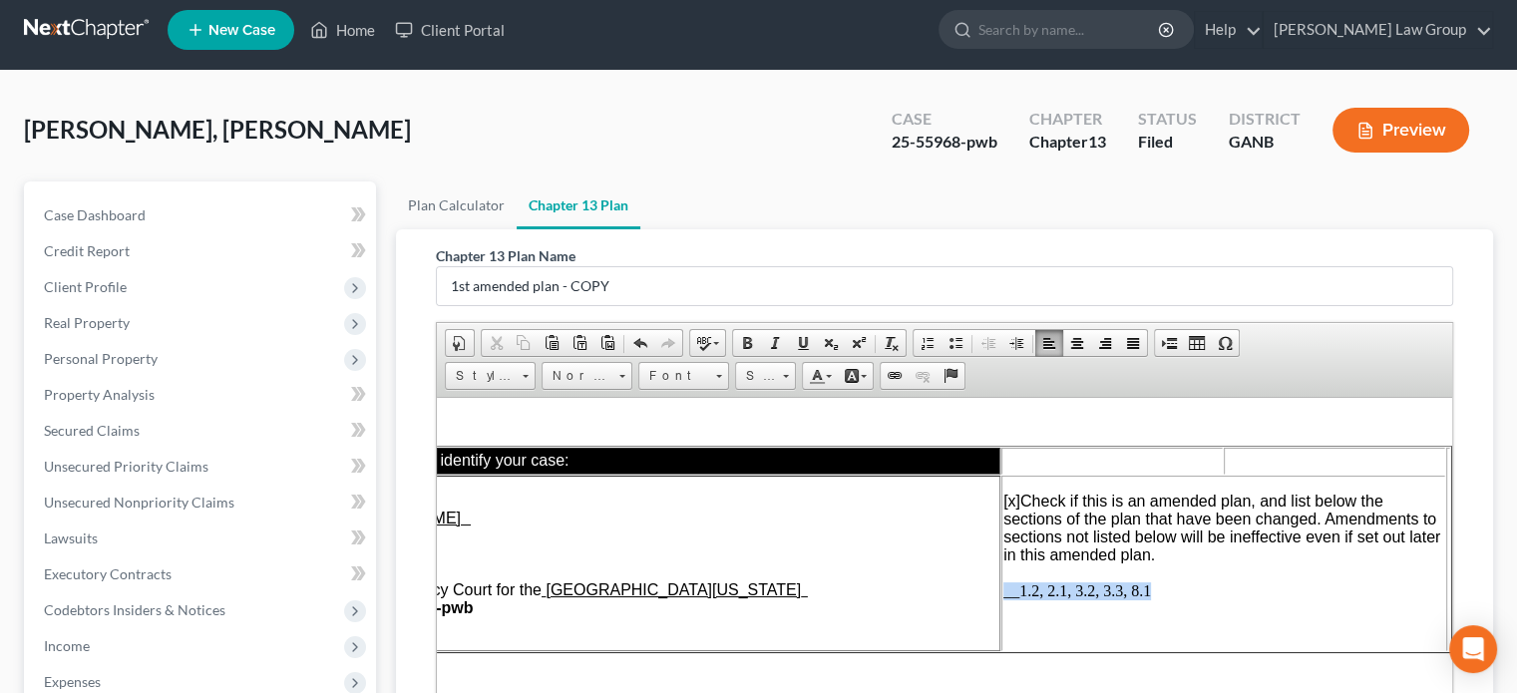
drag, startPoint x: 1141, startPoint y: 592, endPoint x: 988, endPoint y: 594, distance: 152.6
click at [1003, 594] on p "[x] Check if this is an amended plan, and list below the sections of the plan t…" at bounding box center [1223, 546] width 440 height 108
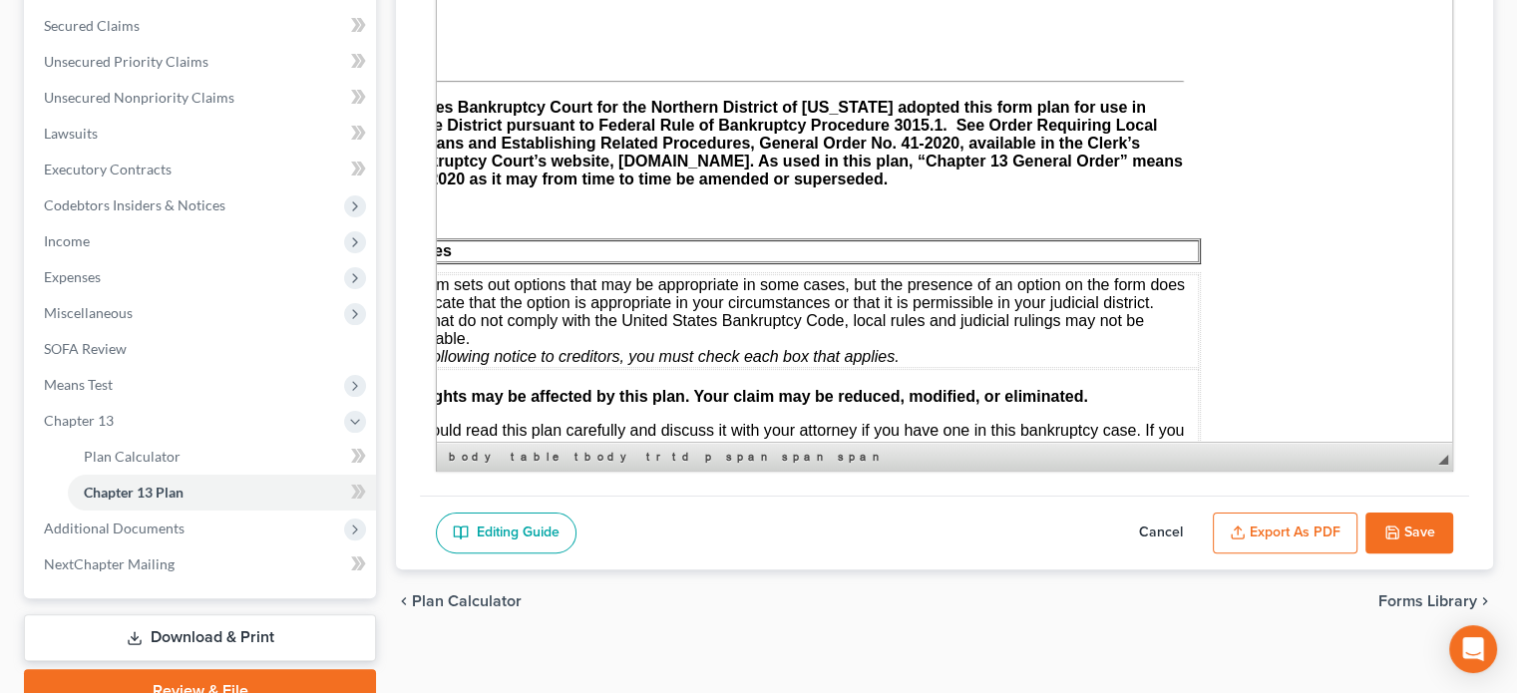
scroll to position [299, 72]
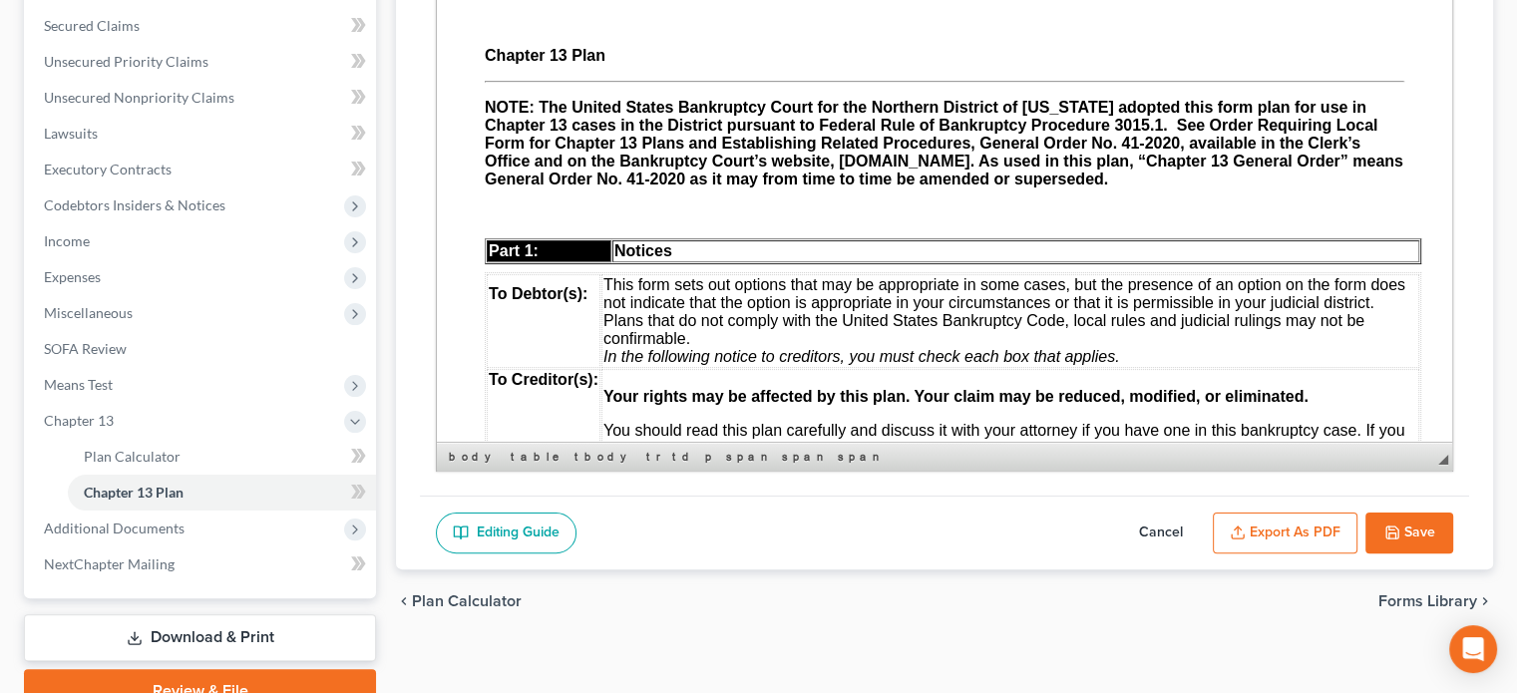
drag, startPoint x: 969, startPoint y: 432, endPoint x: 1059, endPoint y: 431, distance: 89.8
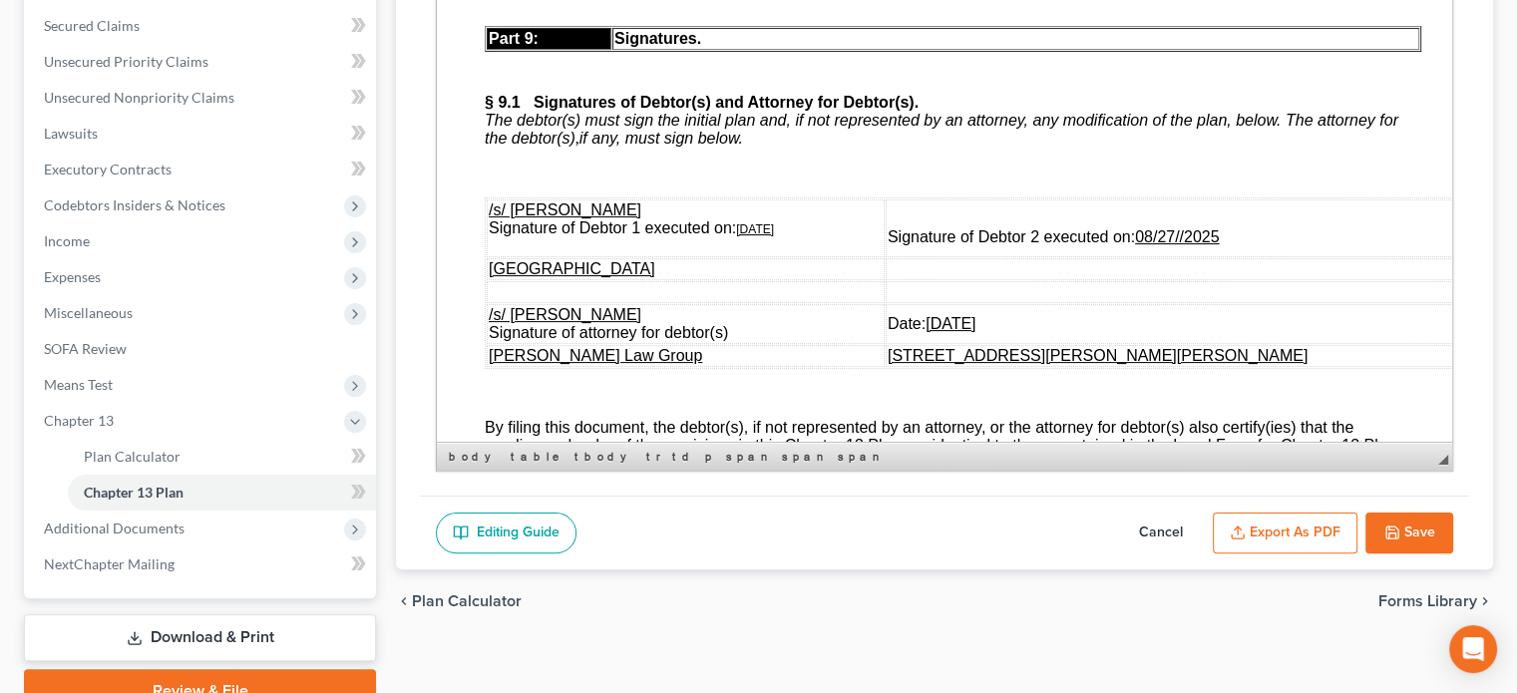
scroll to position [9773, 0]
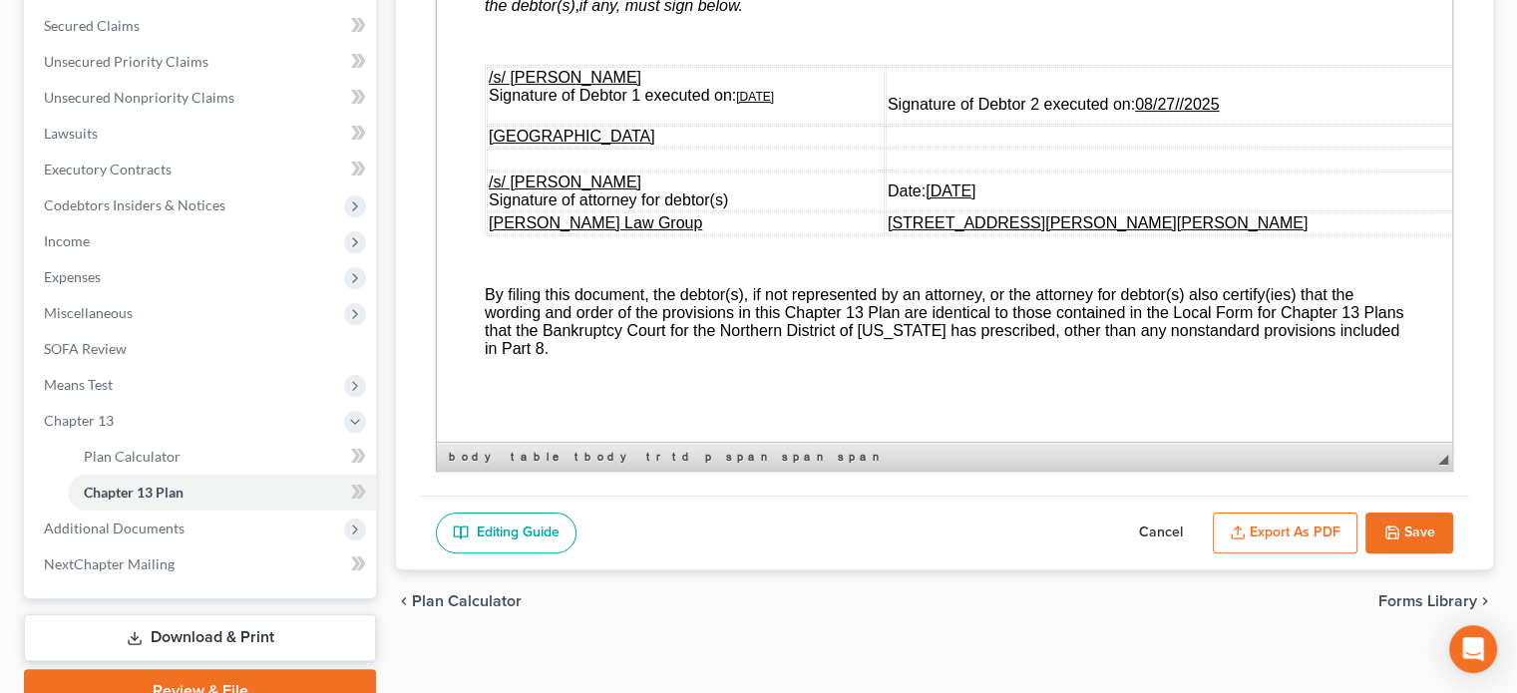
click at [827, 125] on td "/s/ [PERSON_NAME] Signature of Debtor 1 executed on: [DATE]" at bounding box center [686, 96] width 398 height 58
click at [1220, 113] on u "08/27//2025" at bounding box center [1177, 104] width 85 height 17
click at [1105, 211] on td "Date: [DATE]" at bounding box center [1177, 192] width 583 height 40
click at [1454, 530] on div "Editing Guide Cancel Export as PDF Save" at bounding box center [944, 533] width 1049 height 75
click at [1420, 530] on button "Save" at bounding box center [1409, 534] width 88 height 42
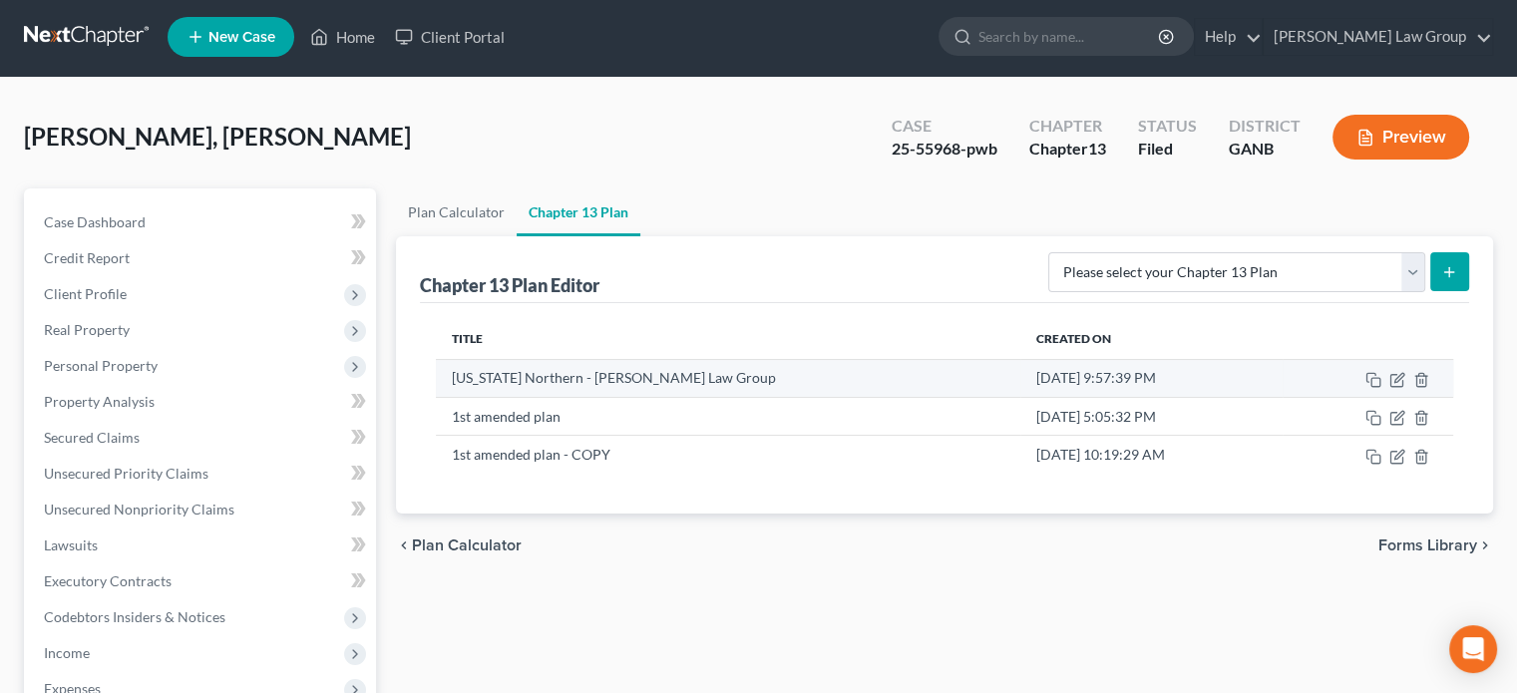
scroll to position [0, 0]
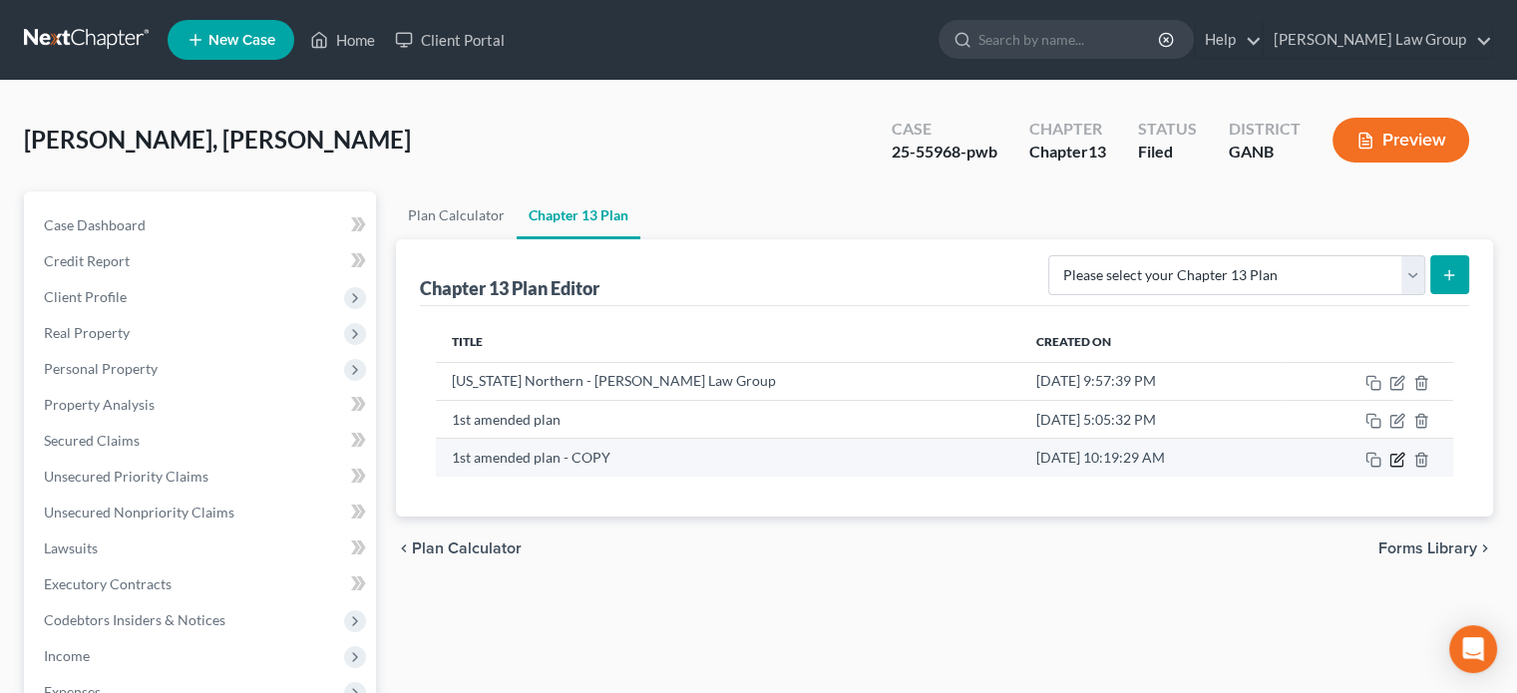
click at [1394, 457] on icon "button" at bounding box center [1397, 460] width 16 height 16
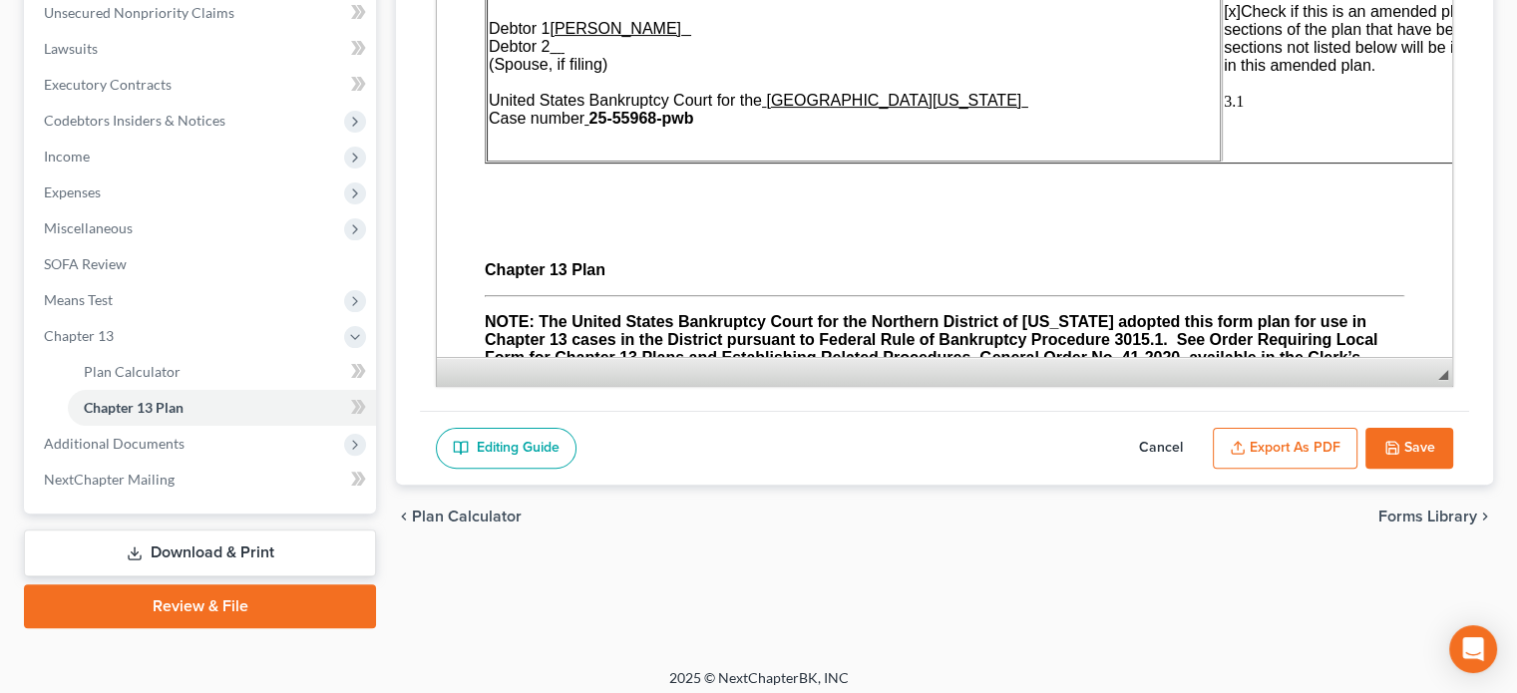
scroll to position [502, 0]
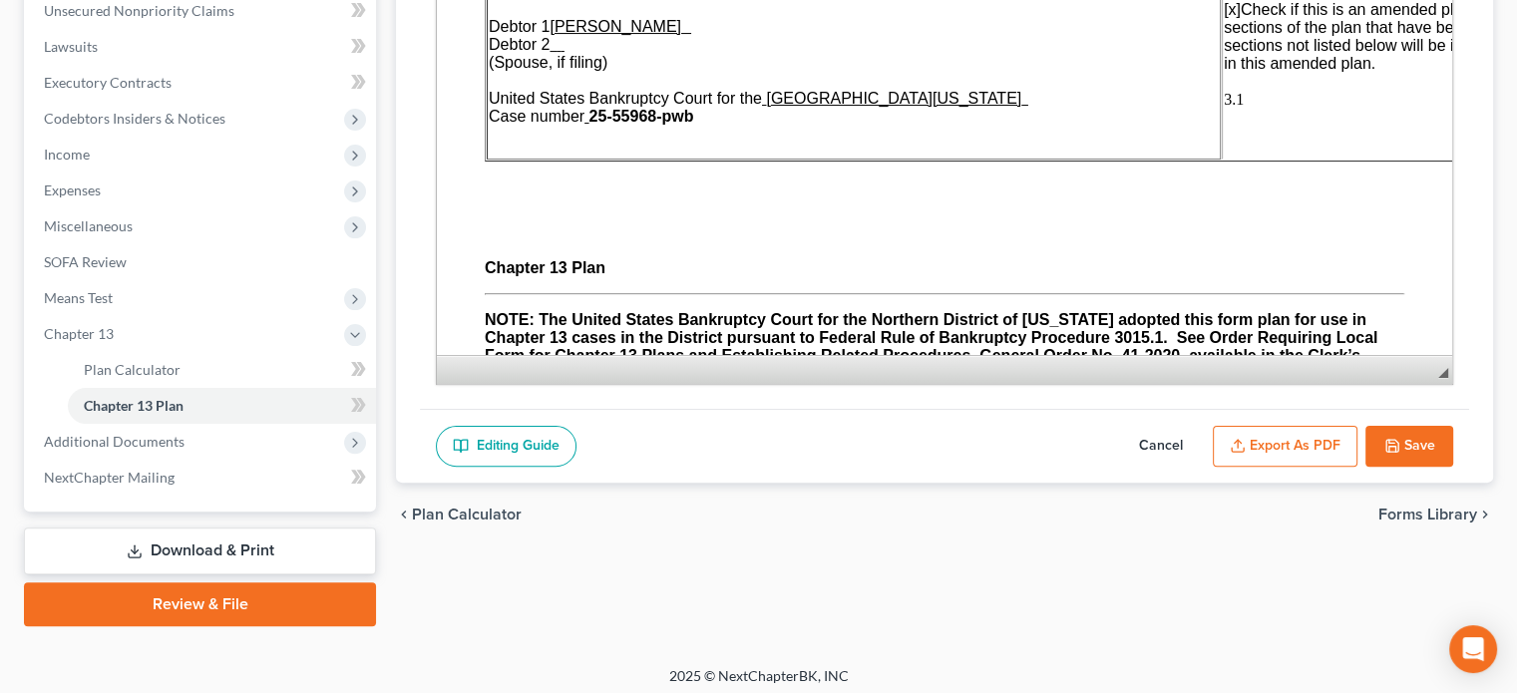
click at [1292, 451] on button "Export as PDF" at bounding box center [1285, 447] width 145 height 42
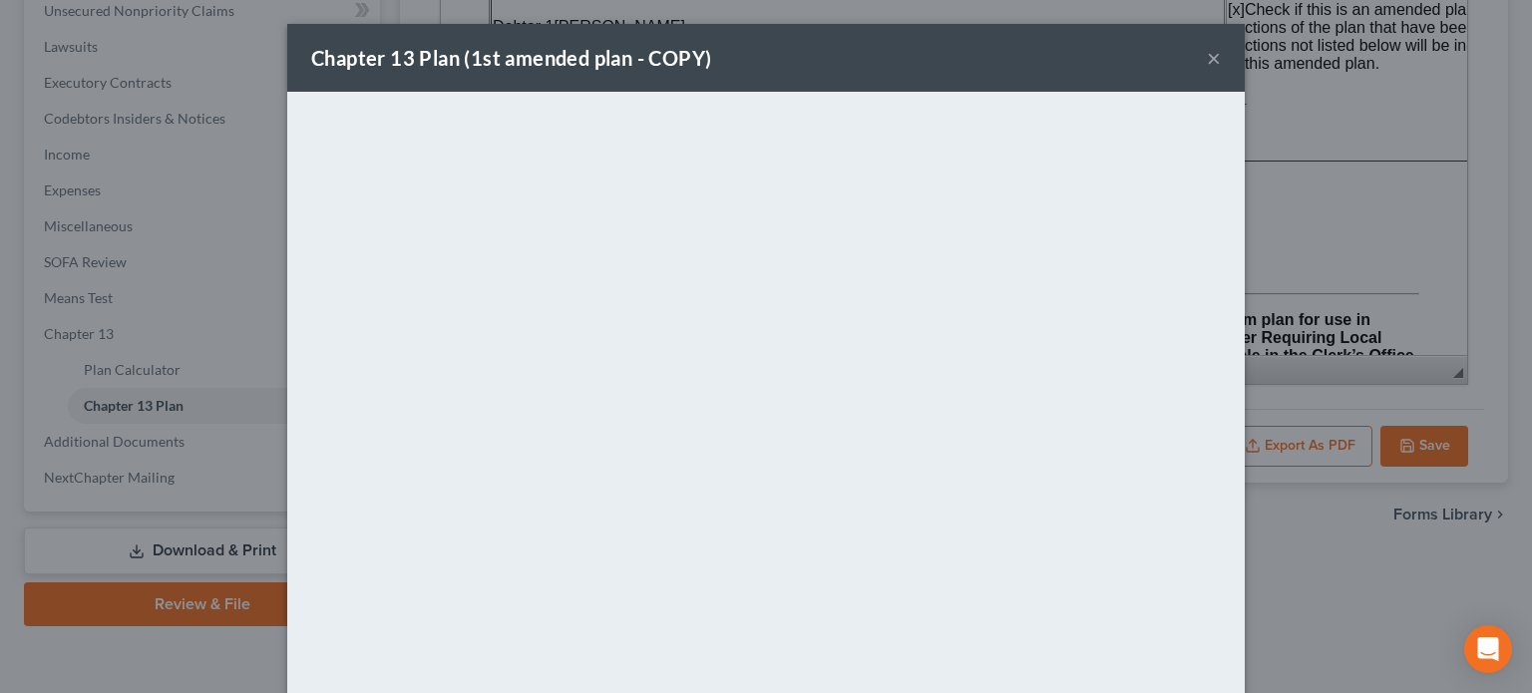
click at [1207, 55] on button "×" at bounding box center [1214, 58] width 14 height 24
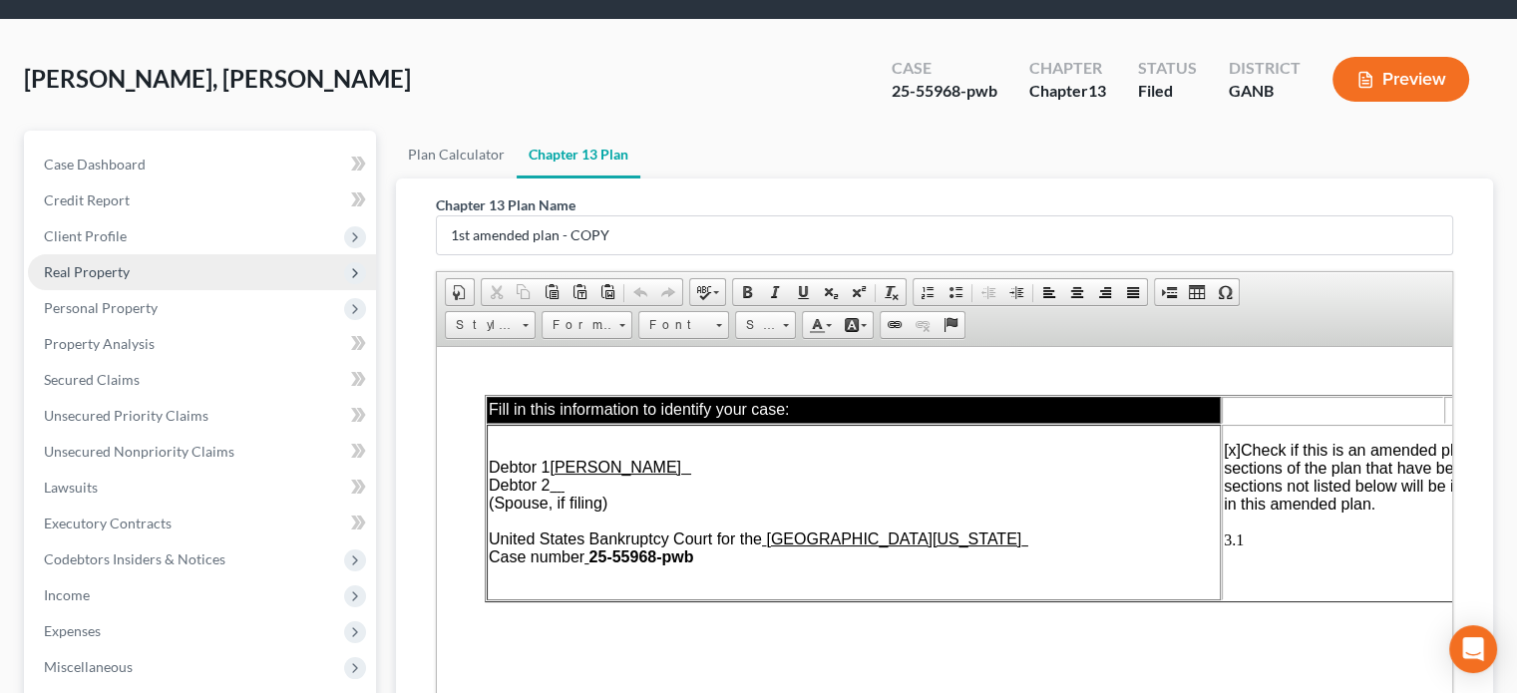
scroll to position [0, 0]
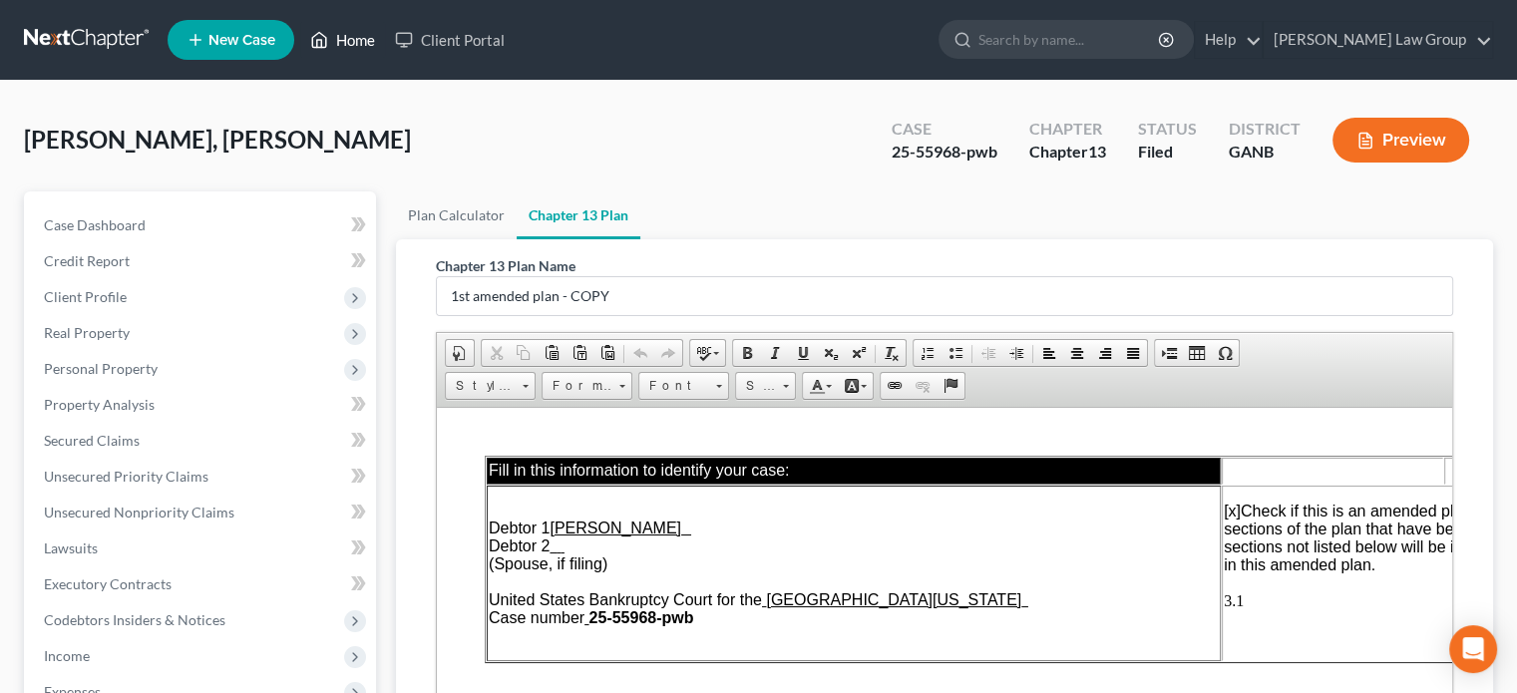
click at [356, 33] on link "Home" at bounding box center [342, 40] width 85 height 36
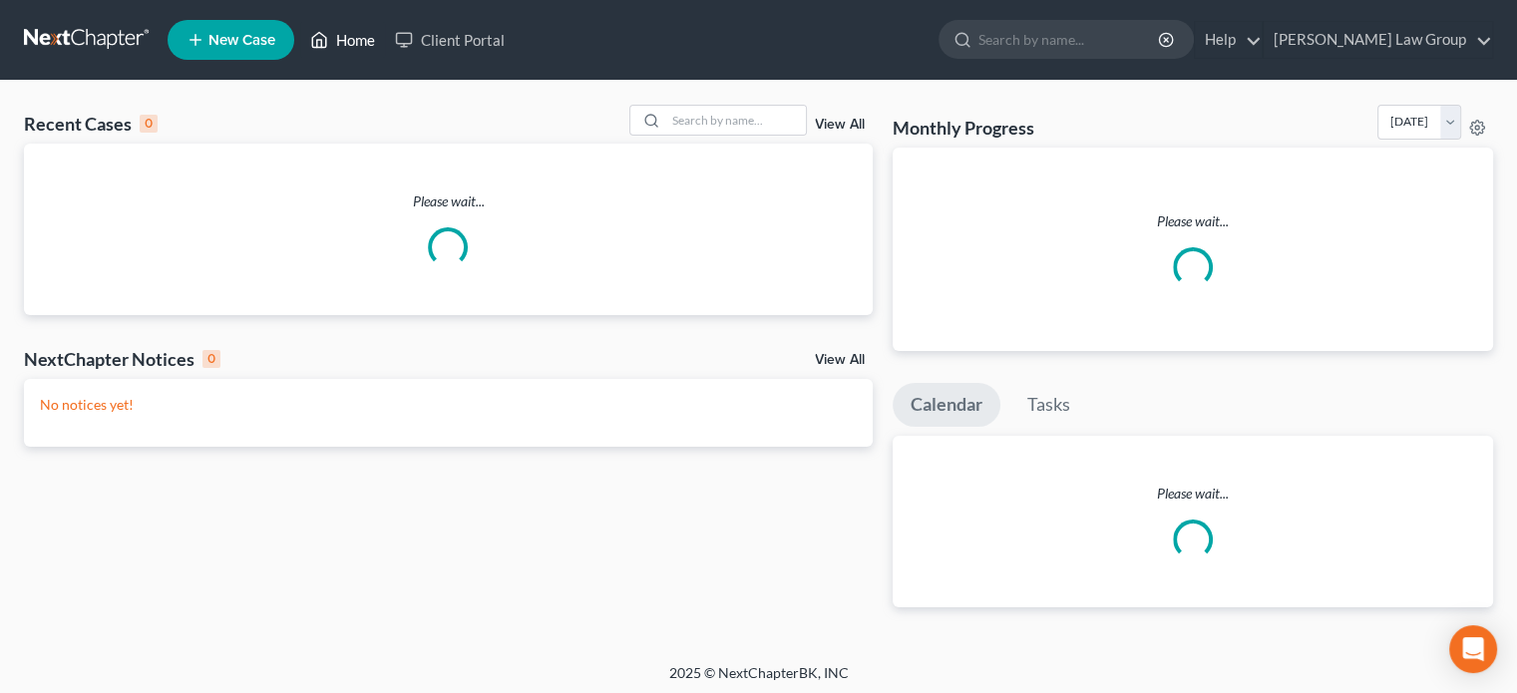
click at [366, 47] on link "Home" at bounding box center [342, 40] width 85 height 36
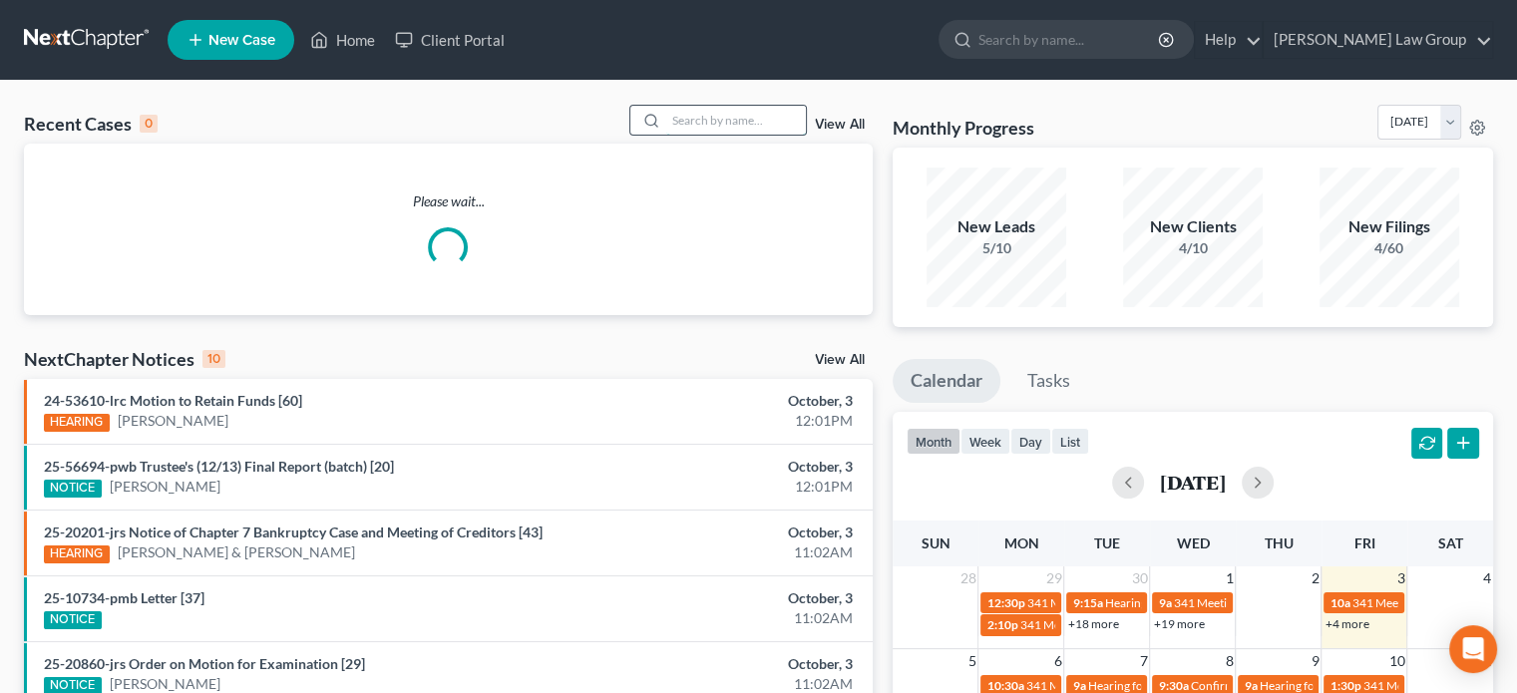
click at [688, 129] on input "search" at bounding box center [736, 120] width 140 height 29
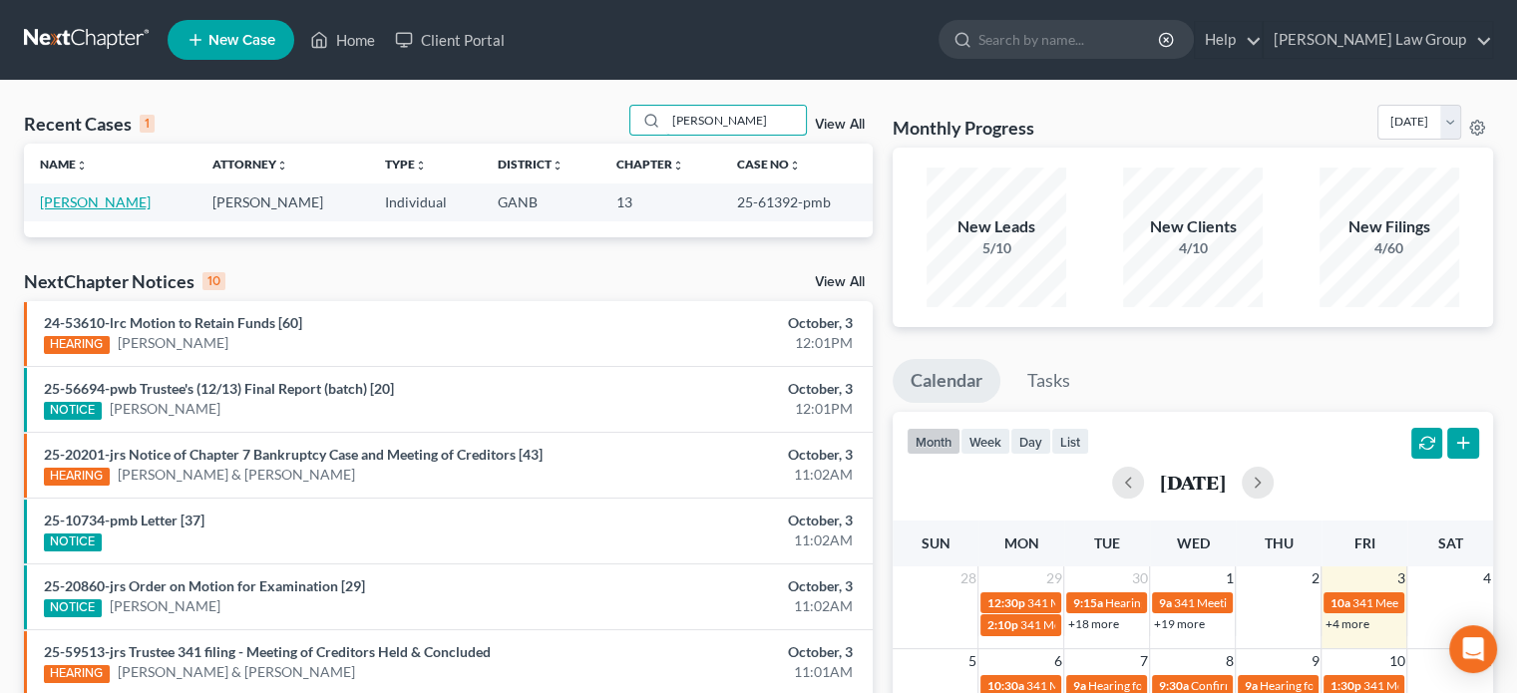
type input "[PERSON_NAME]"
click at [123, 203] on link "[PERSON_NAME]" at bounding box center [95, 201] width 111 height 17
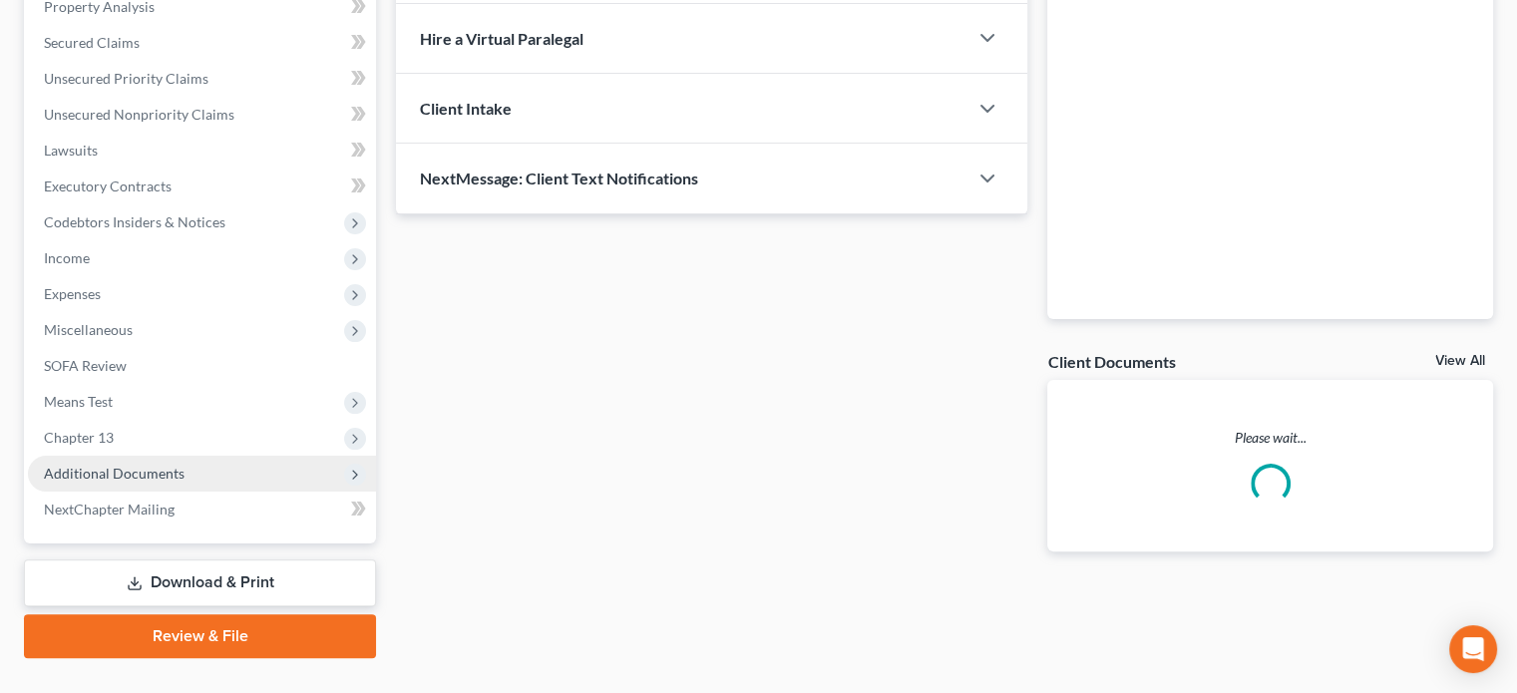
scroll to position [437, 0]
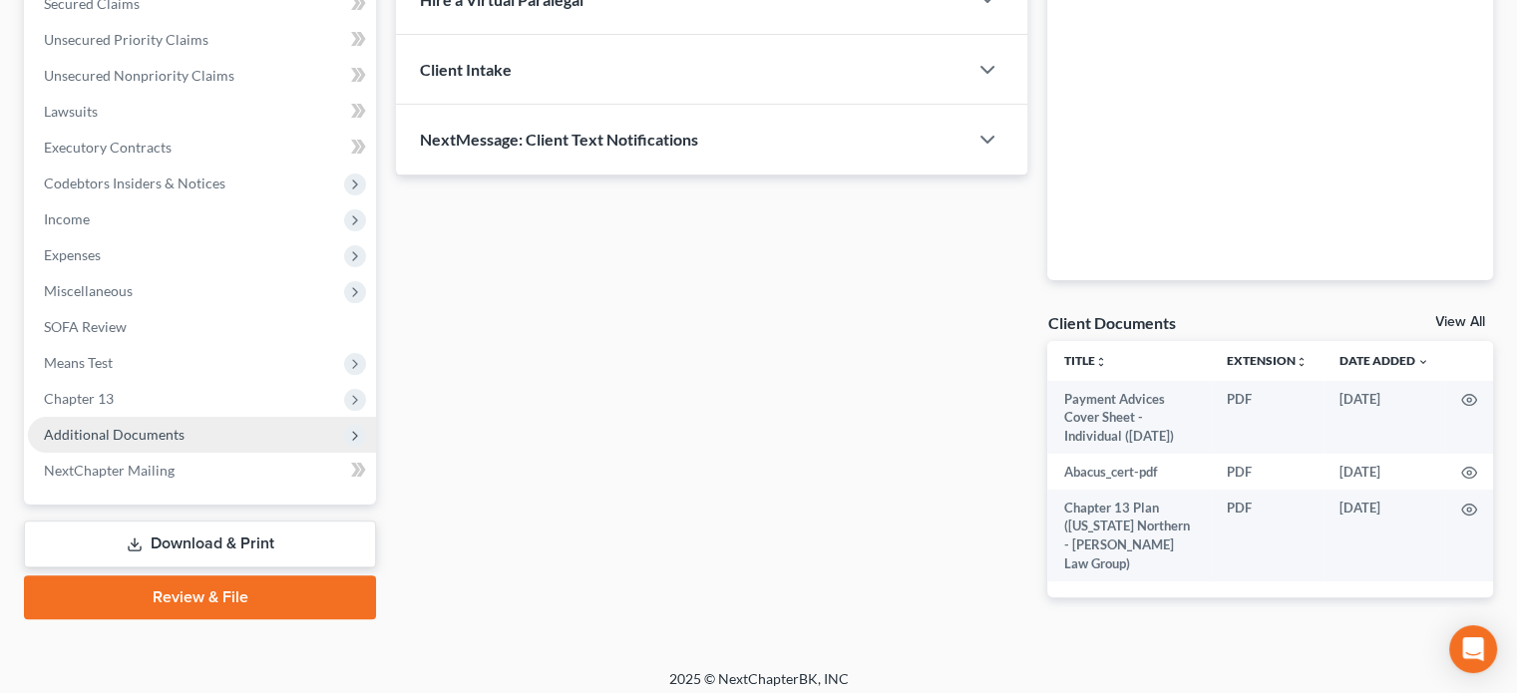
click at [148, 432] on span "Additional Documents" at bounding box center [114, 434] width 141 height 17
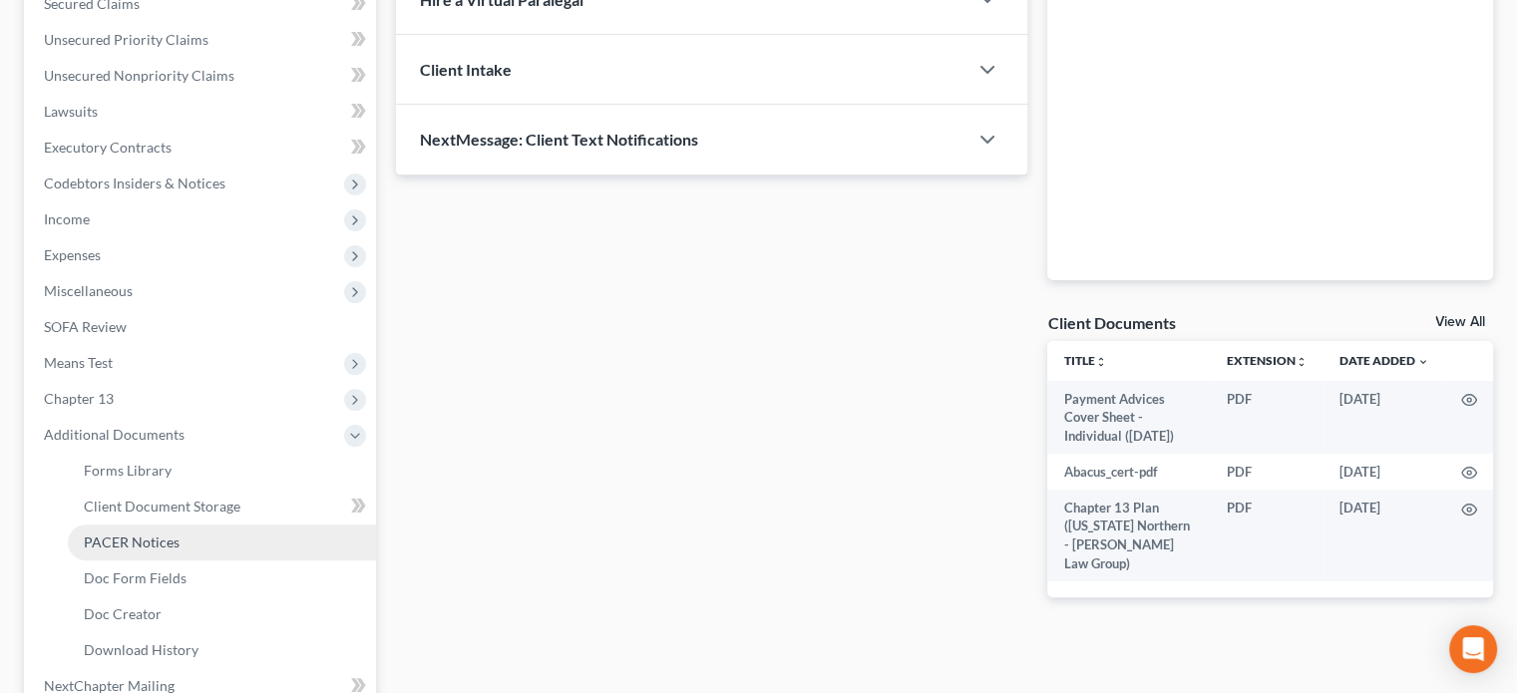
click at [144, 535] on span "PACER Notices" at bounding box center [132, 542] width 96 height 17
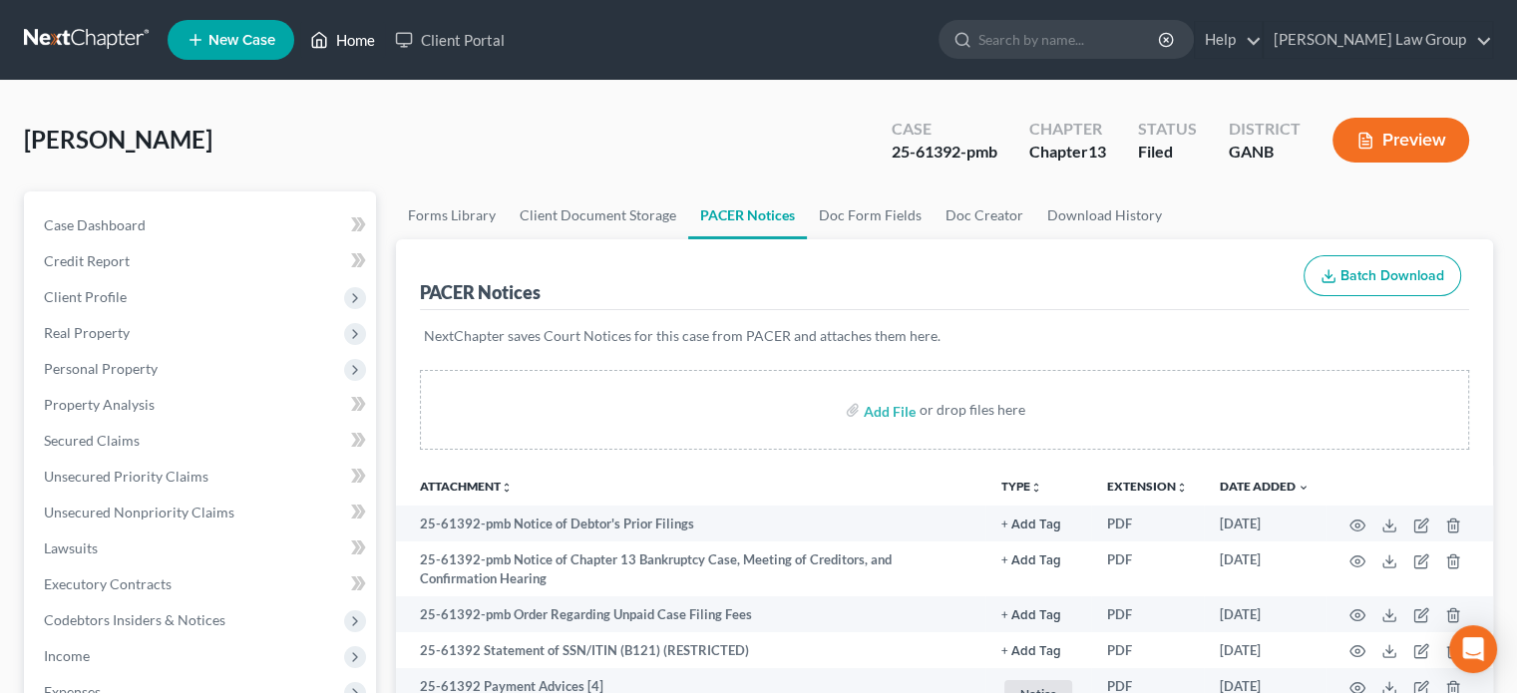
click at [346, 40] on link "Home" at bounding box center [342, 40] width 85 height 36
click at [348, 35] on link "Home" at bounding box center [342, 40] width 85 height 36
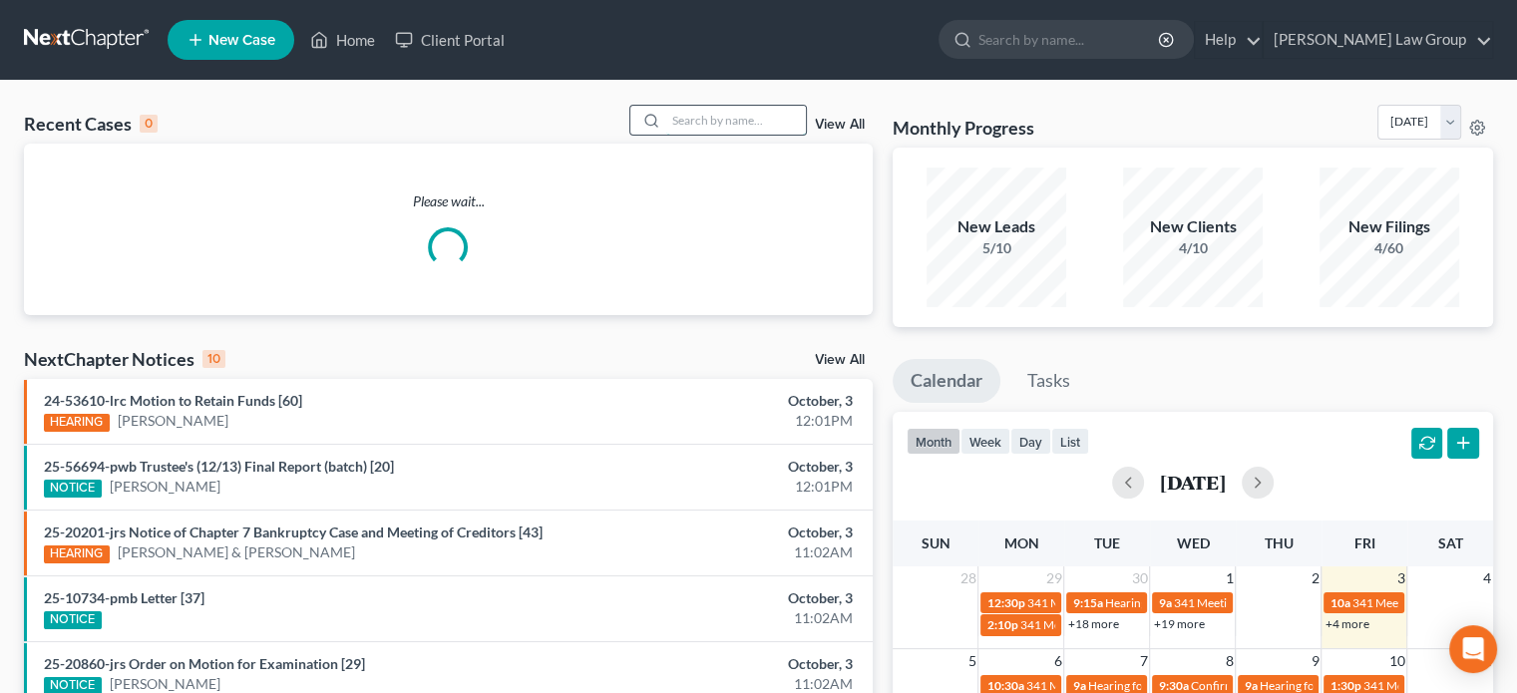
click at [692, 123] on input "search" at bounding box center [736, 120] width 140 height 29
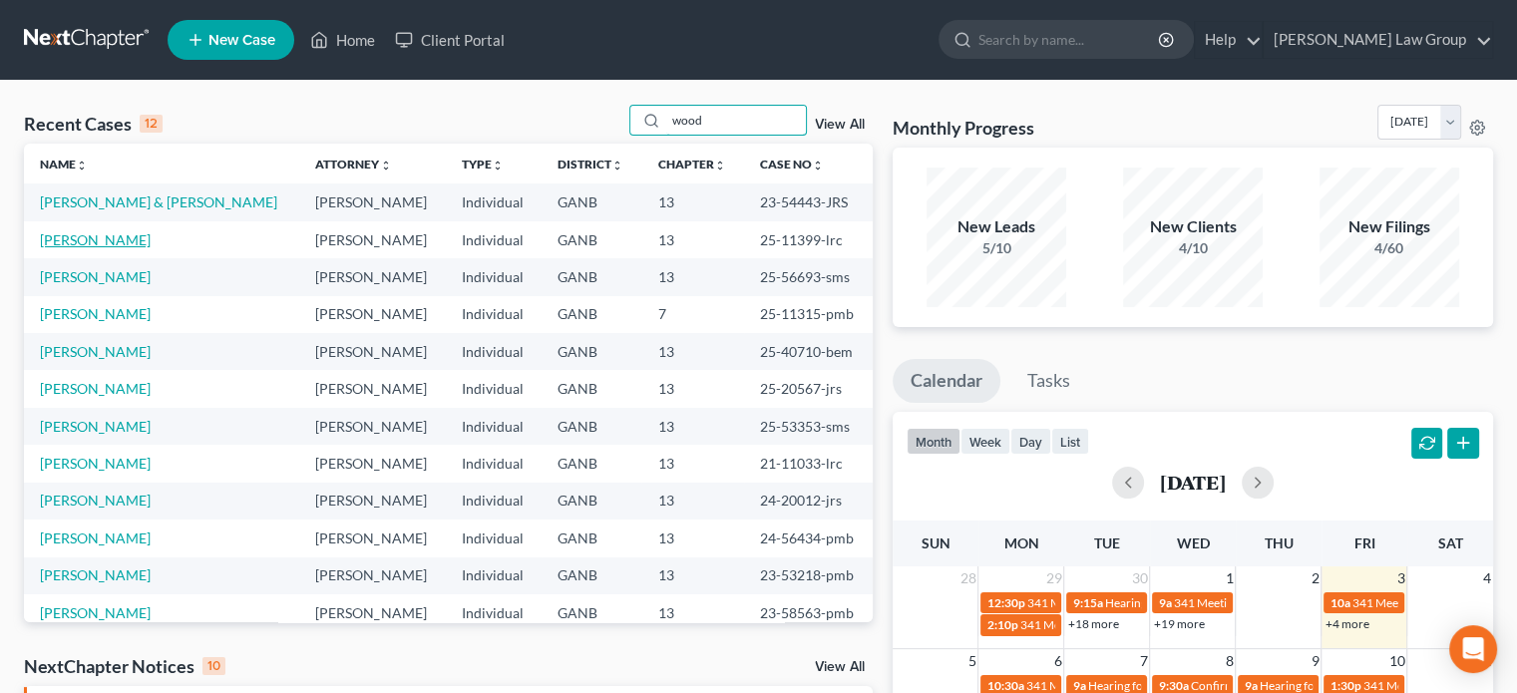
type input "wood"
click at [92, 248] on link "[PERSON_NAME]" at bounding box center [95, 239] width 111 height 17
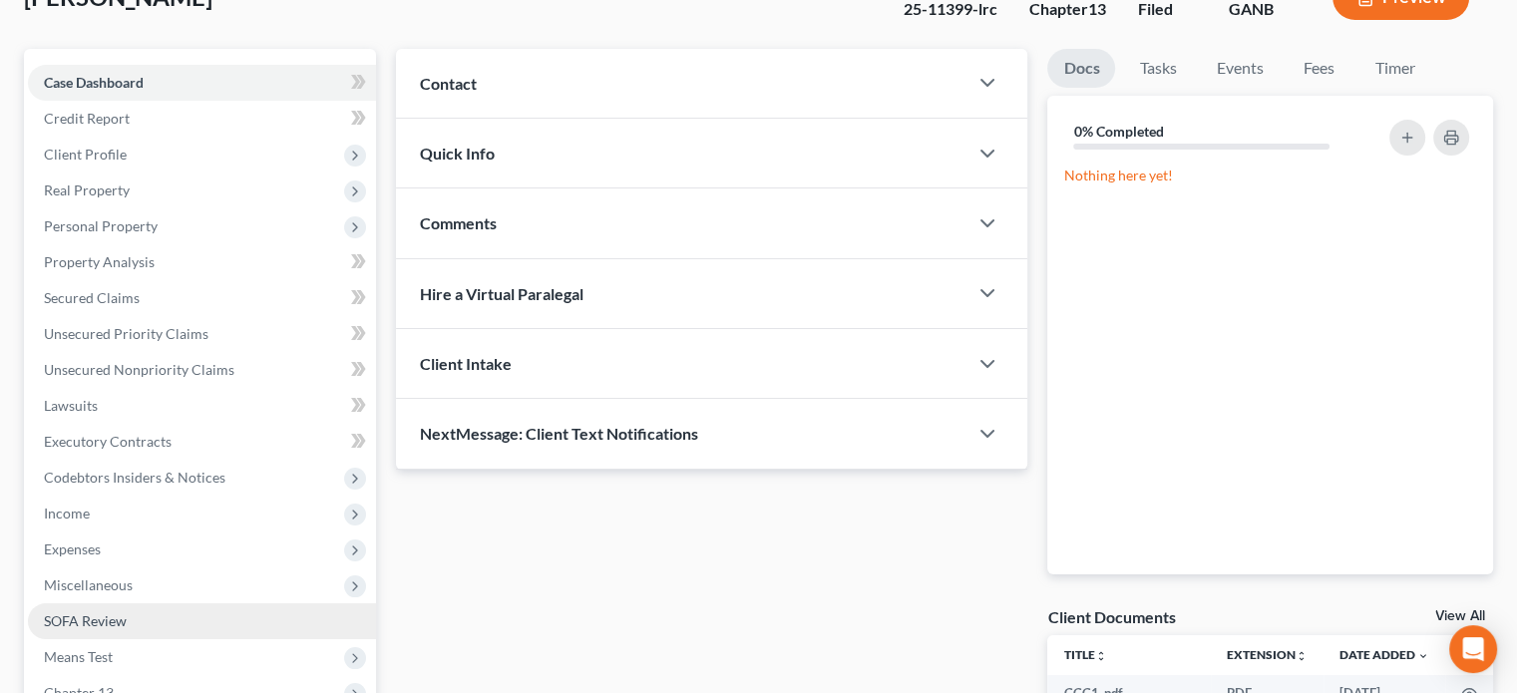
scroll to position [399, 0]
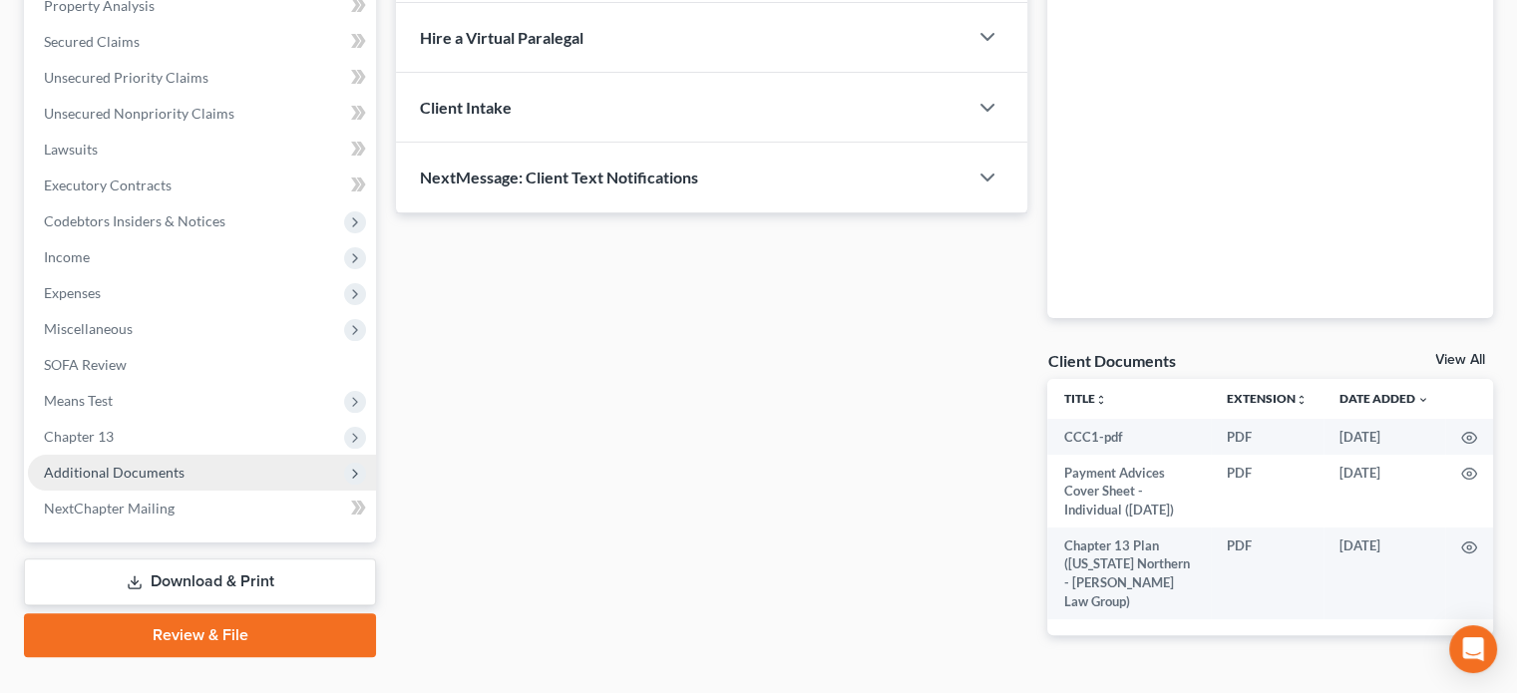
click at [141, 472] on span "Additional Documents" at bounding box center [114, 472] width 141 height 17
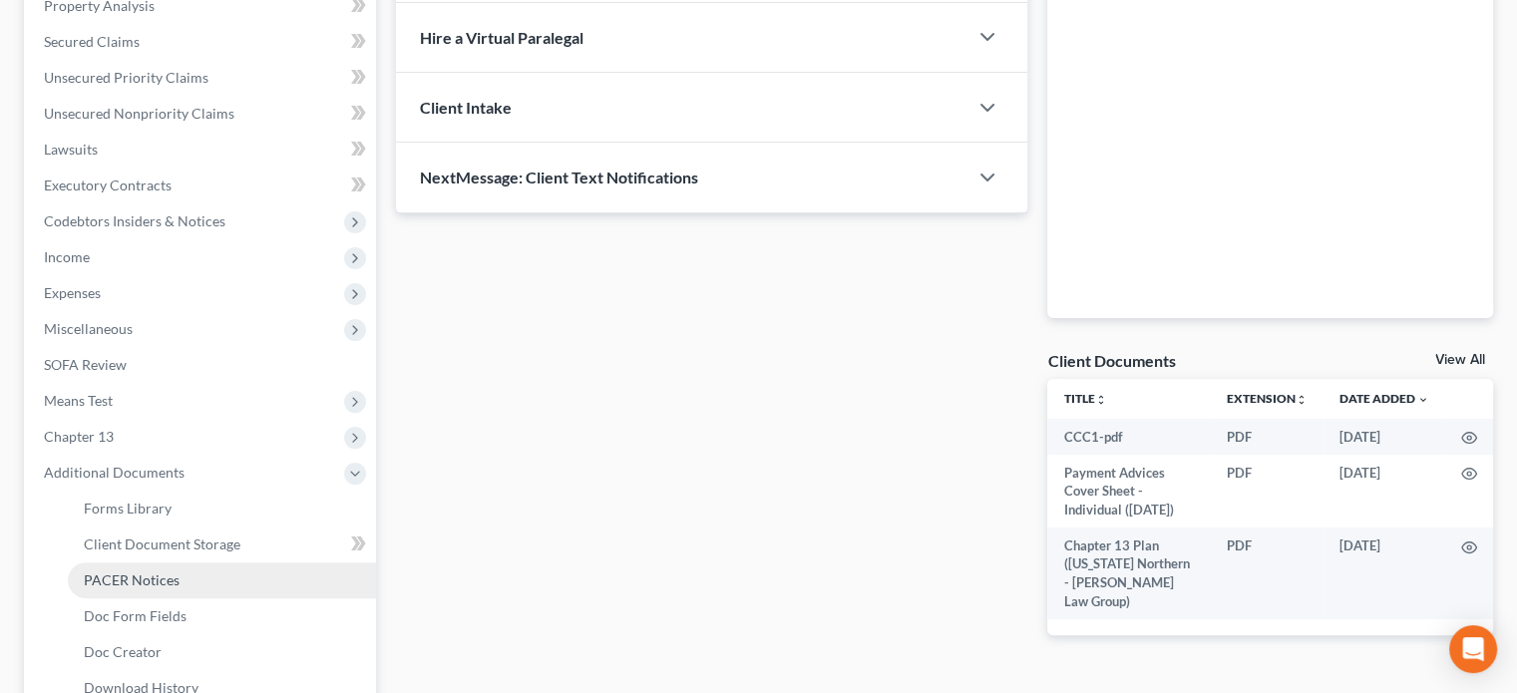
drag, startPoint x: 135, startPoint y: 578, endPoint x: 184, endPoint y: 575, distance: 50.0
click at [135, 580] on span "PACER Notices" at bounding box center [132, 579] width 96 height 17
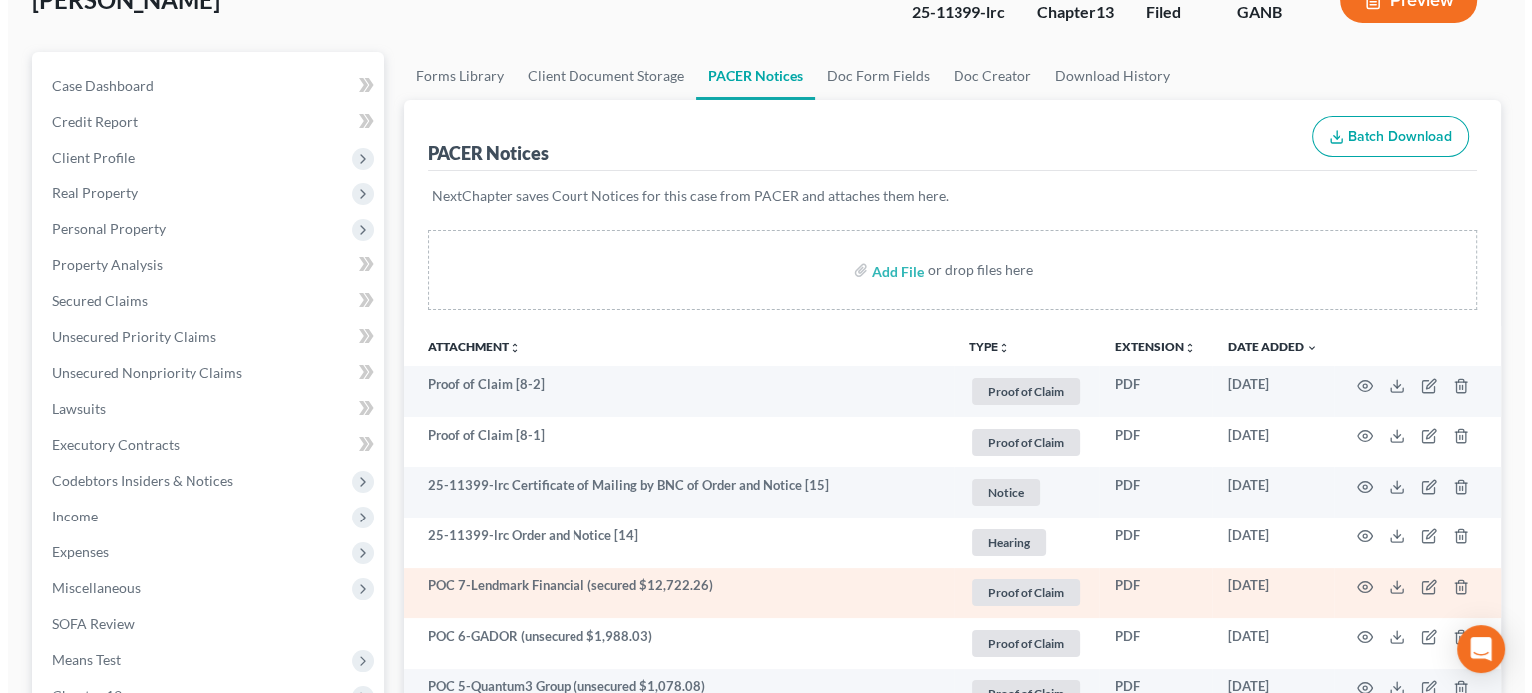
scroll to position [199, 0]
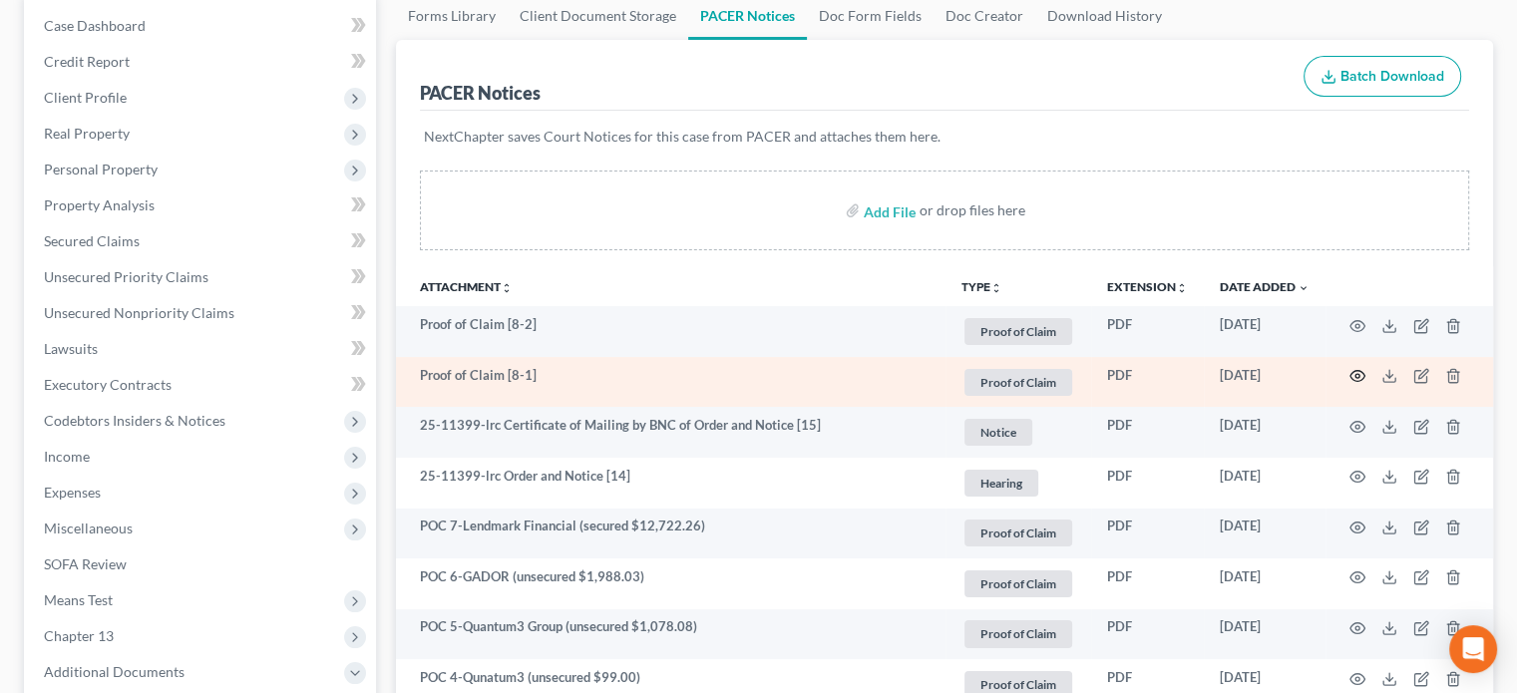
click at [1358, 372] on icon "button" at bounding box center [1357, 376] width 16 height 16
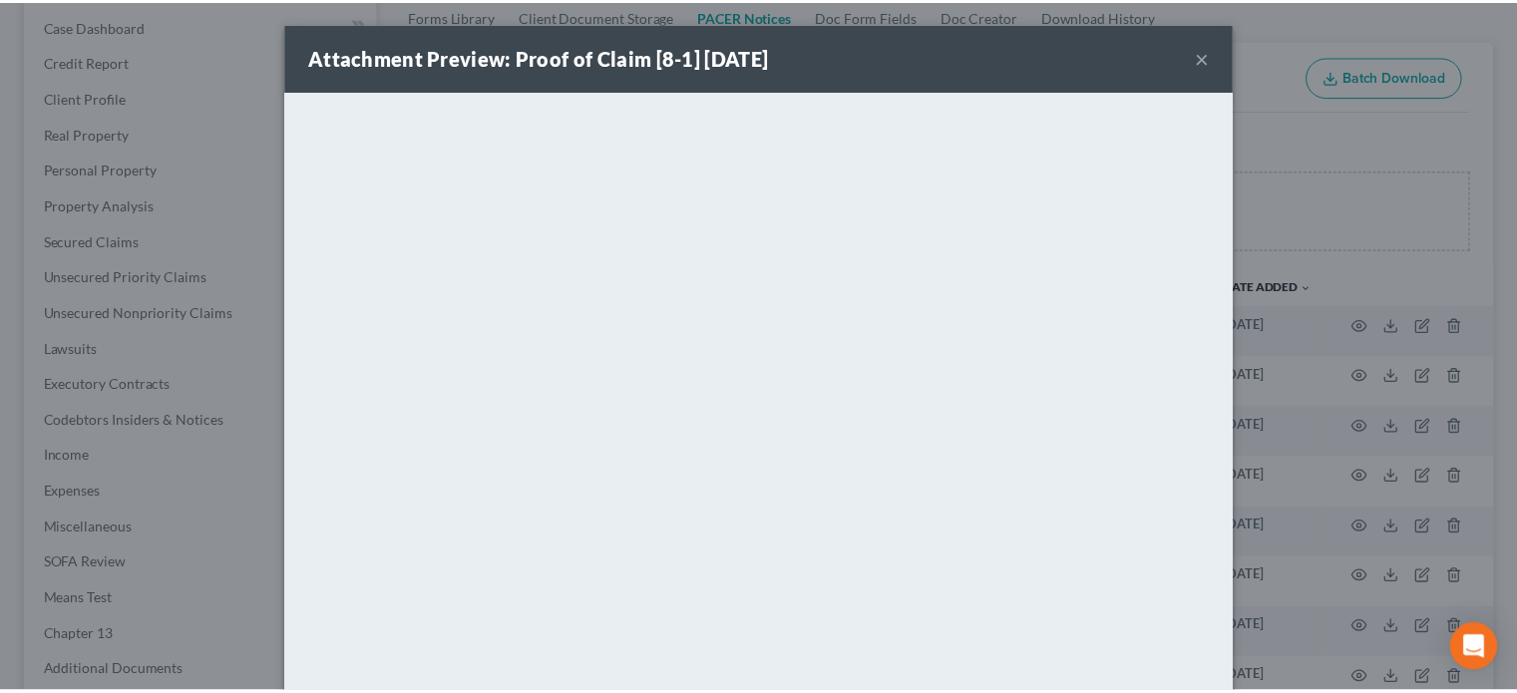
scroll to position [0, 0]
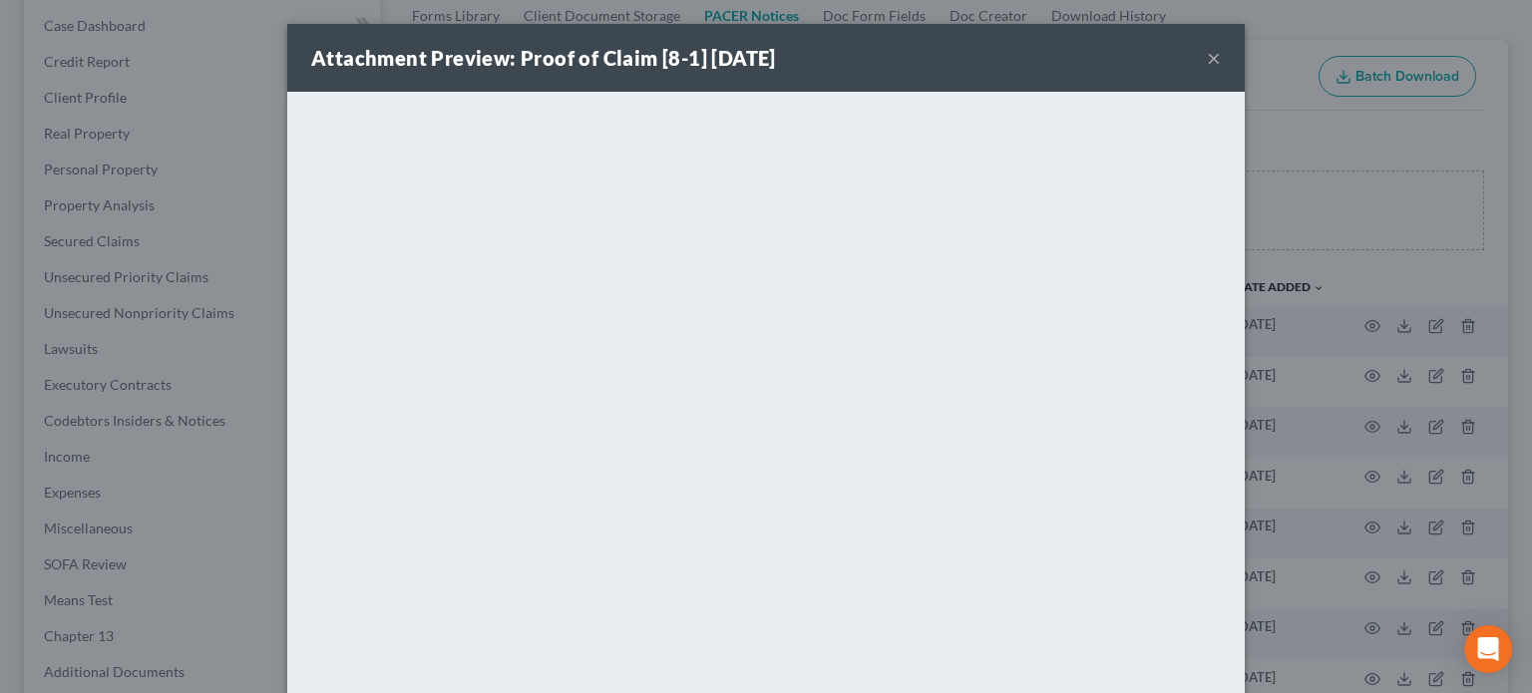
click at [1209, 57] on button "×" at bounding box center [1214, 58] width 14 height 24
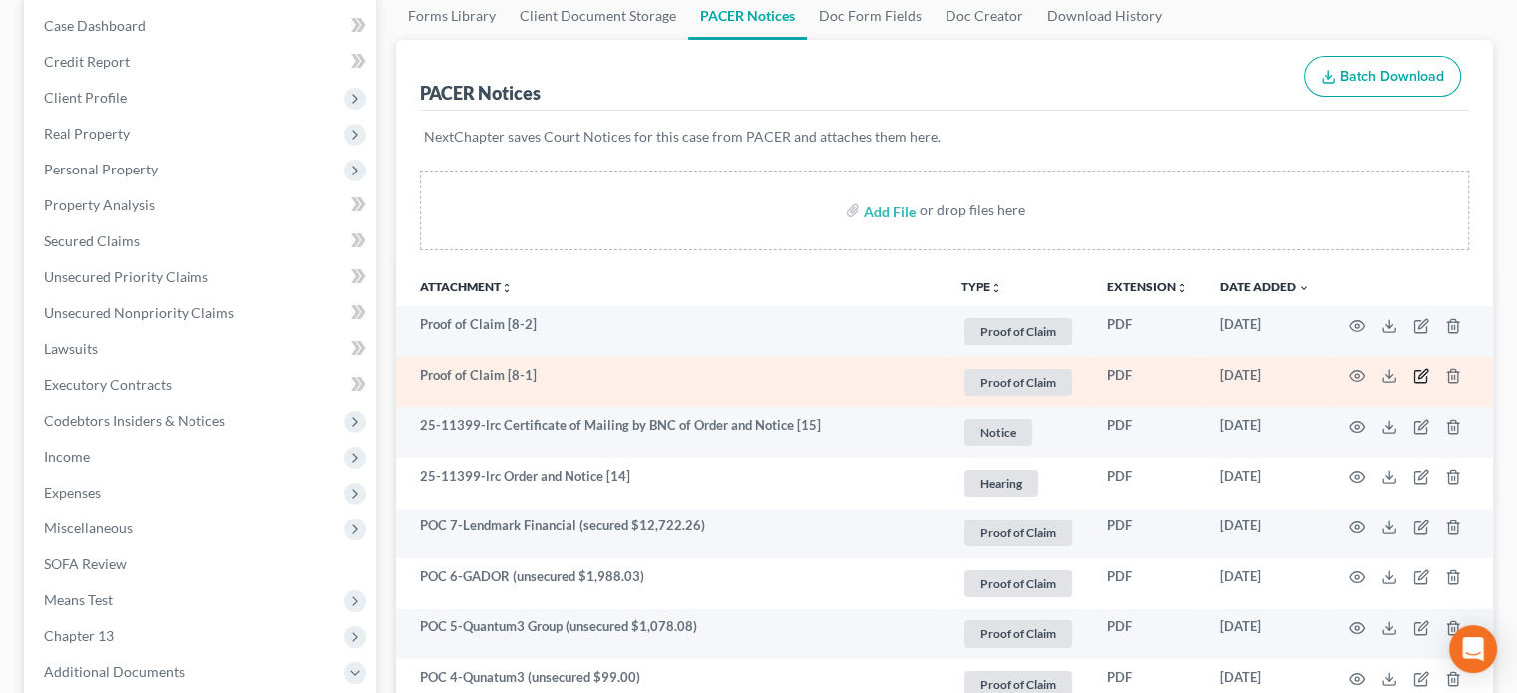
click at [1419, 371] on icon "button" at bounding box center [1421, 376] width 16 height 16
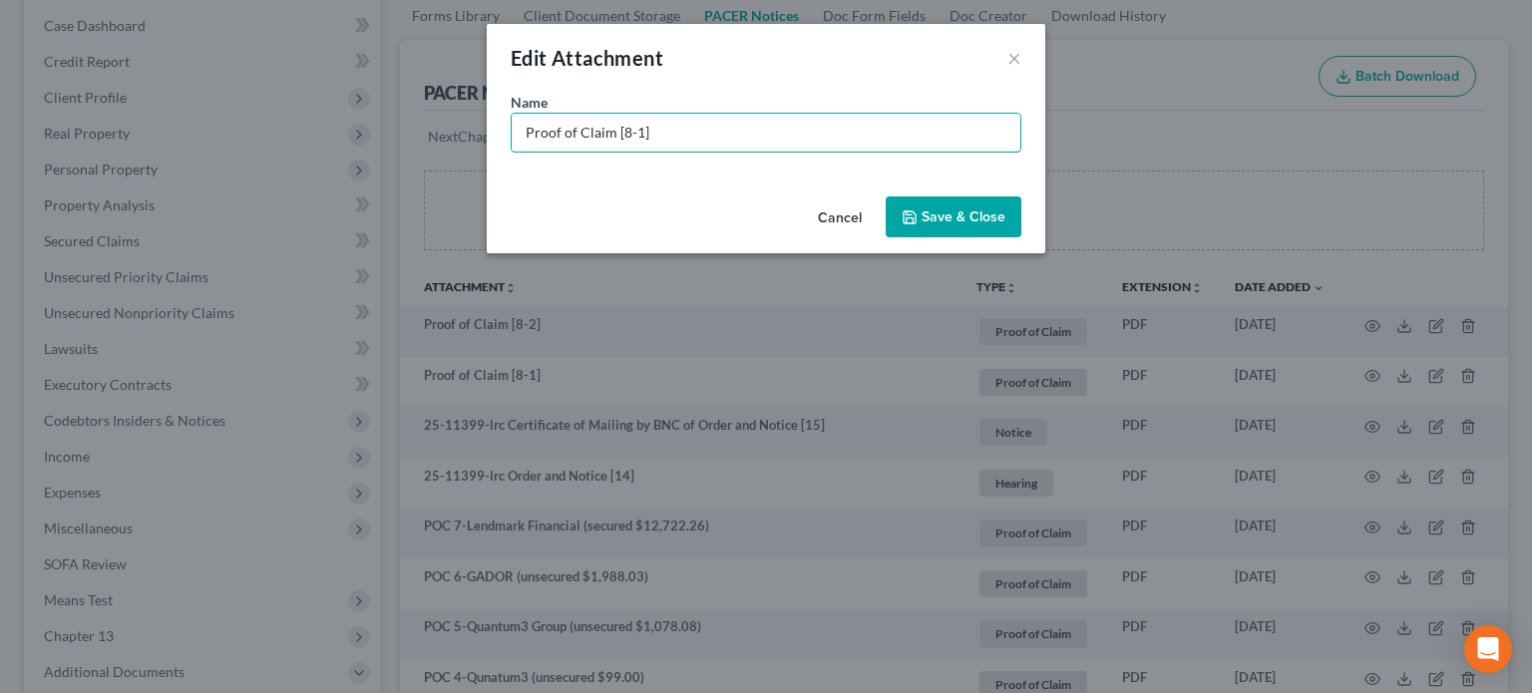
drag, startPoint x: 714, startPoint y: 133, endPoint x: 0, endPoint y: -25, distance: 731.2
type input "POC 8 - Complete Cash Title Pawn (secured $1,453.12)"
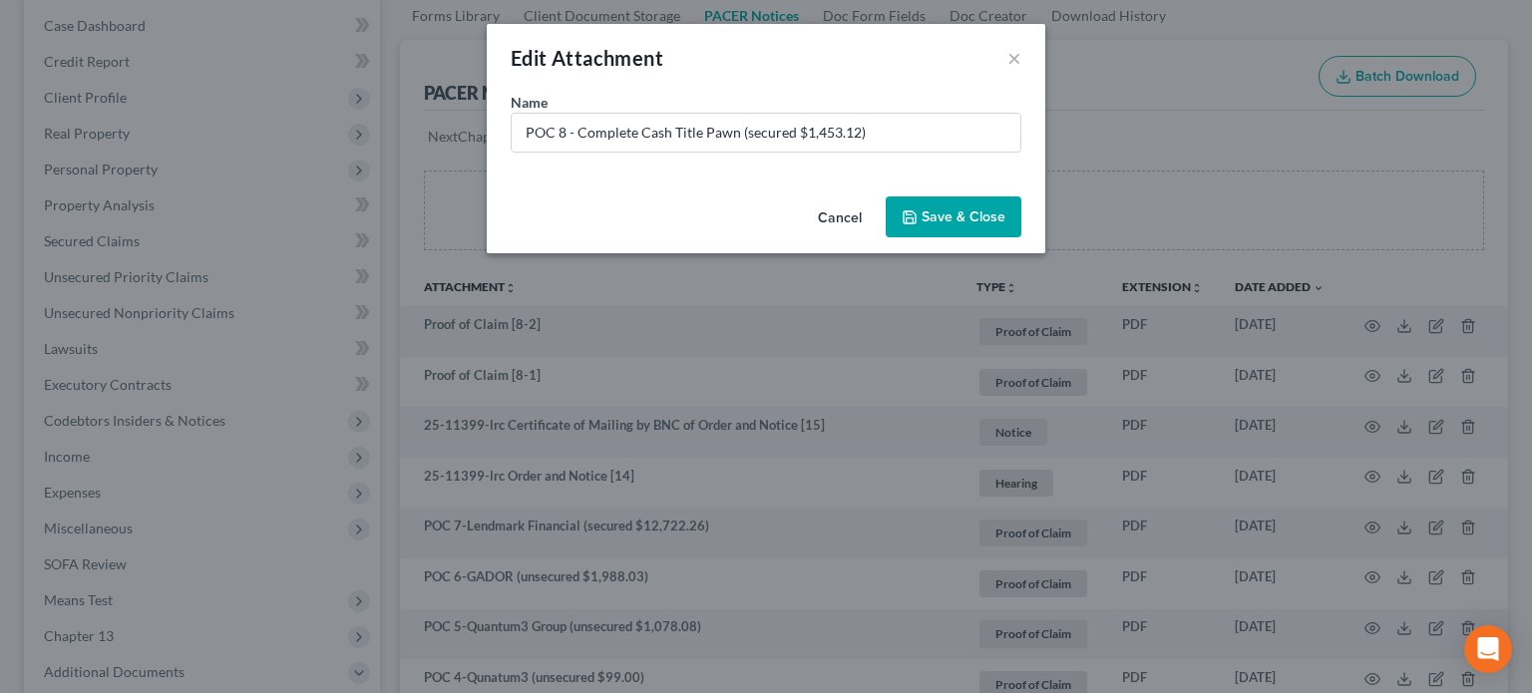
click at [1272, 79] on div "Edit Attachment × Name * POC 8 - Complete Cash Title Pawn (secured $1,453.12) C…" at bounding box center [766, 346] width 1532 height 693
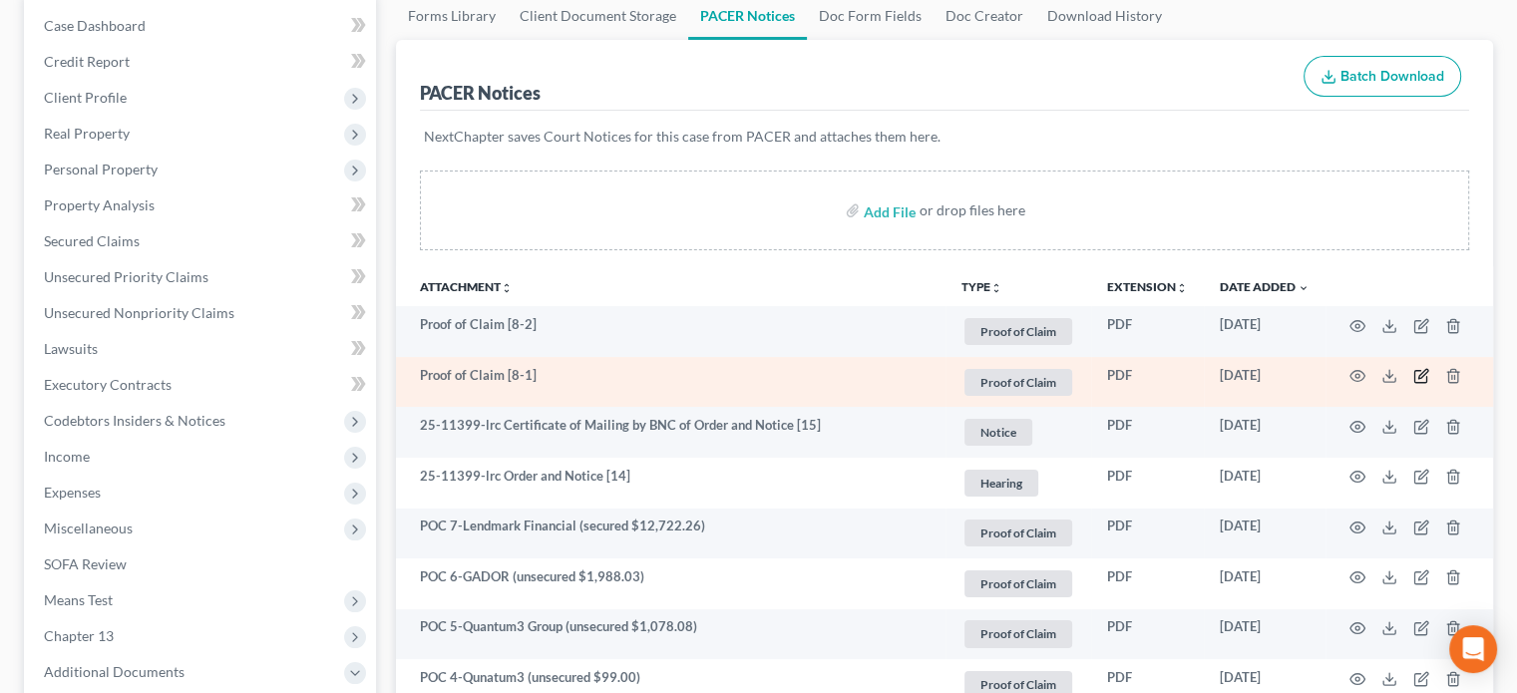
click at [1413, 374] on icon "button" at bounding box center [1421, 376] width 16 height 16
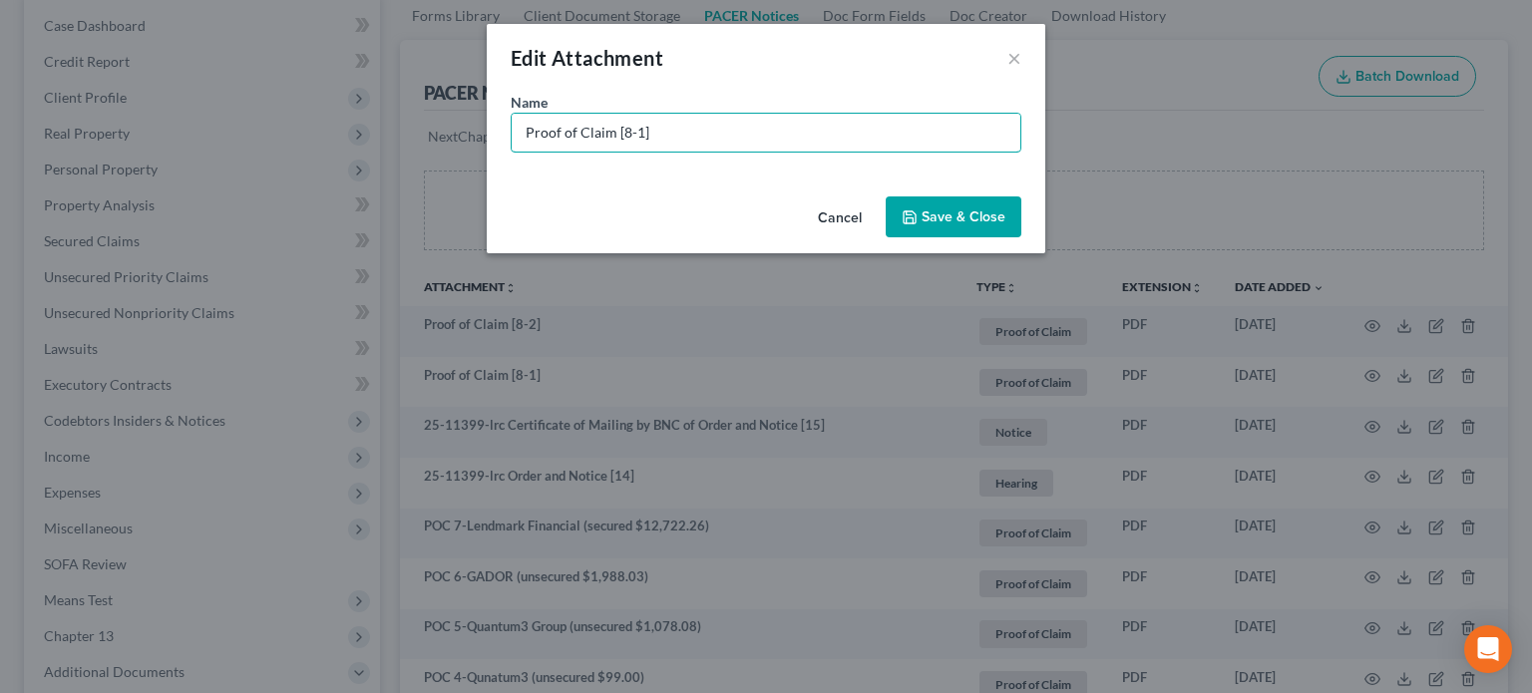
drag, startPoint x: 634, startPoint y: 130, endPoint x: 112, endPoint y: 23, distance: 533.4
click at [112, 23] on div "Edit Attachment × Name * Proof of Claim [8-1] Cancel Save & Close" at bounding box center [766, 346] width 1532 height 693
type input "POC 8 - Complete Cash Title Pawn (secured $1,453.12)"
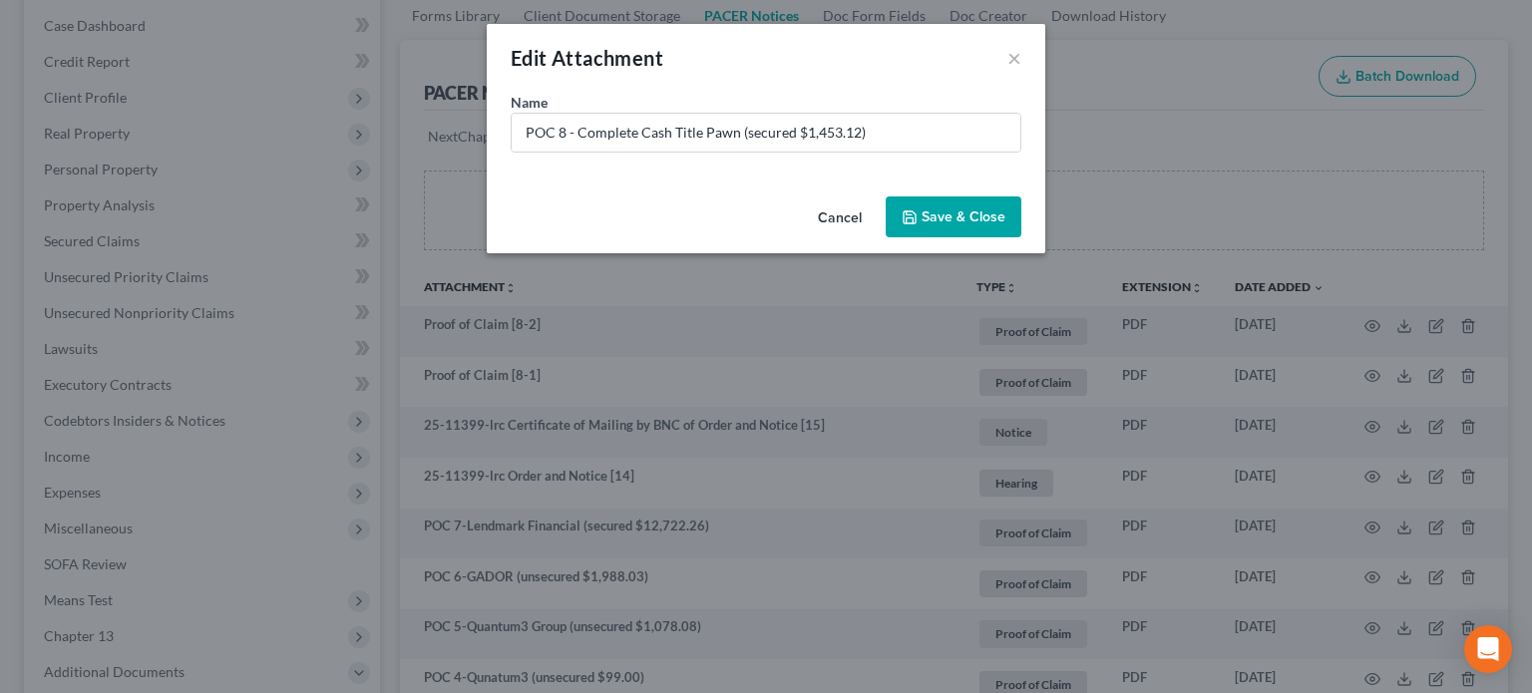
click at [981, 220] on span "Save & Close" at bounding box center [963, 216] width 84 height 17
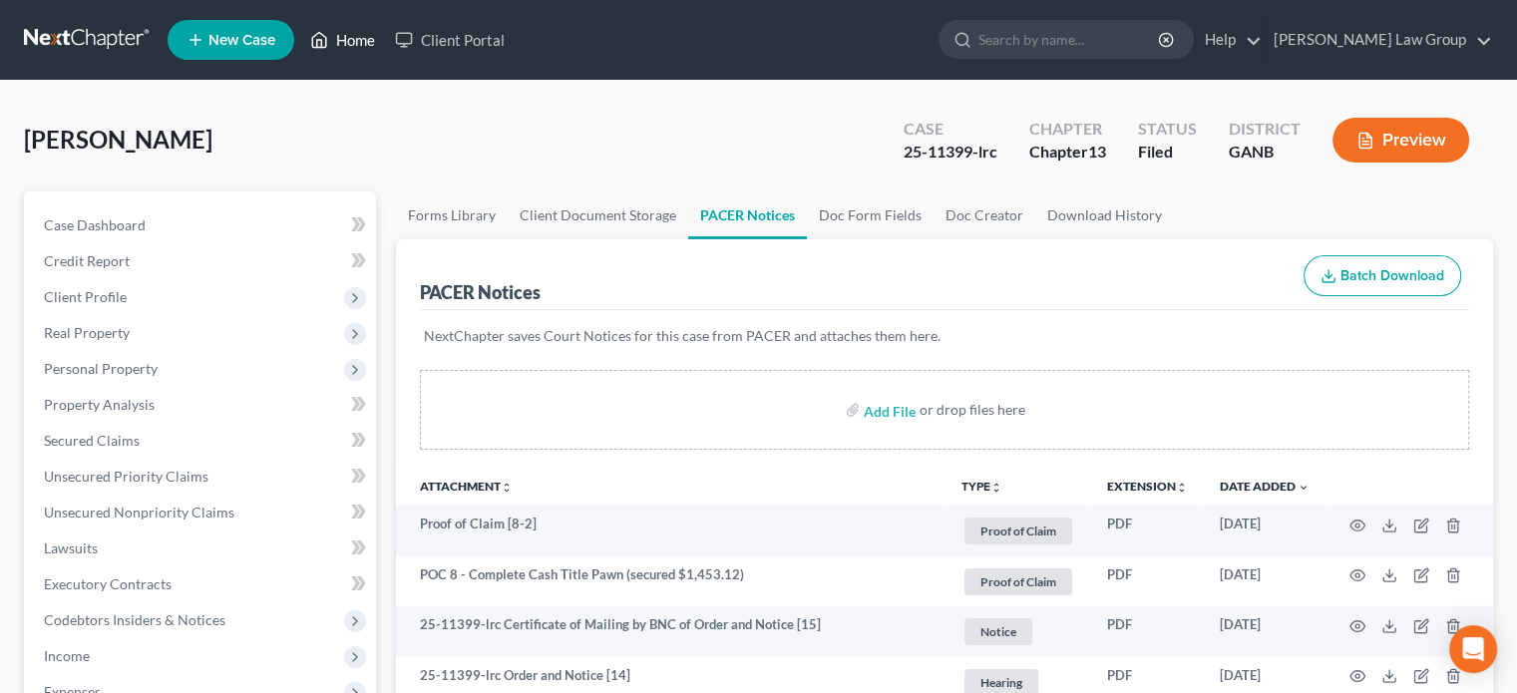
click at [356, 40] on link "Home" at bounding box center [342, 40] width 85 height 36
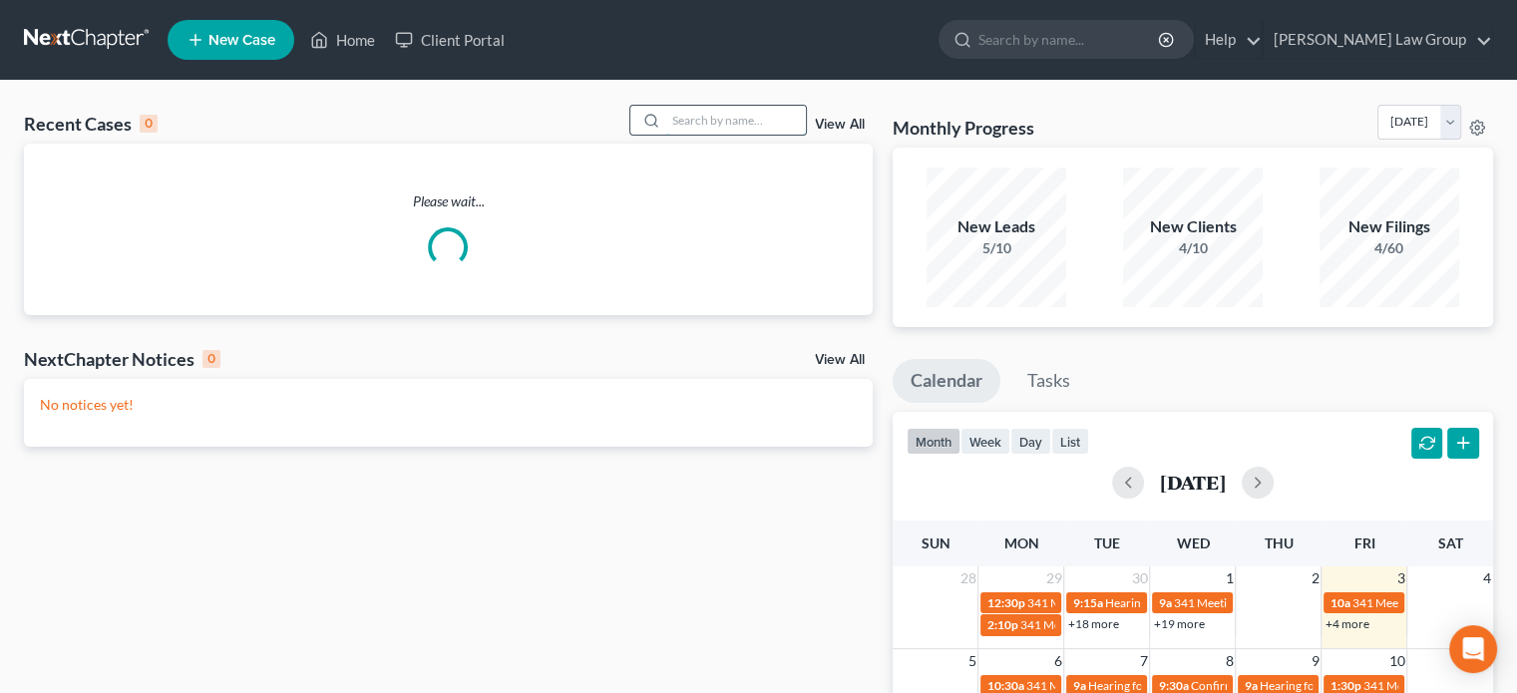
click at [682, 119] on input "search" at bounding box center [736, 120] width 140 height 29
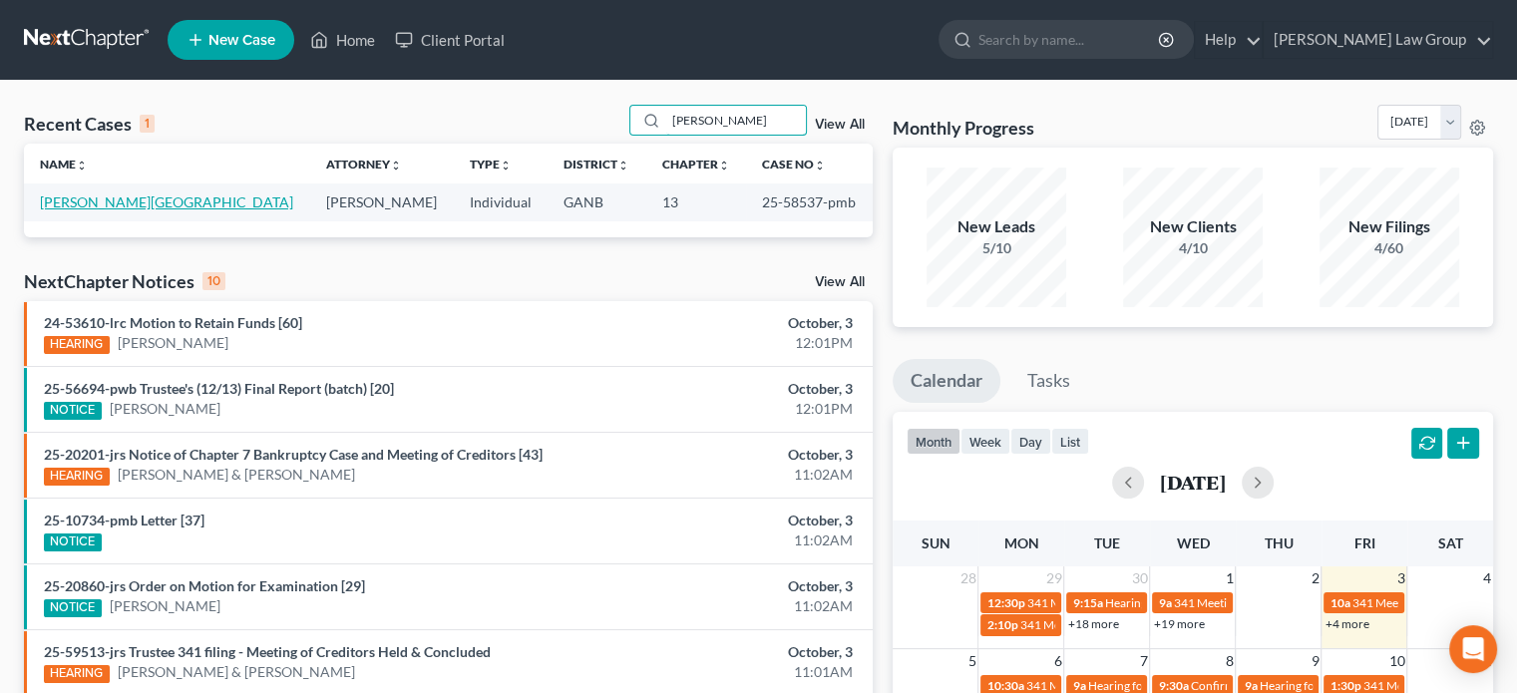
type input "[PERSON_NAME]"
click at [110, 203] on link "[PERSON_NAME][GEOGRAPHIC_DATA]" at bounding box center [166, 201] width 253 height 17
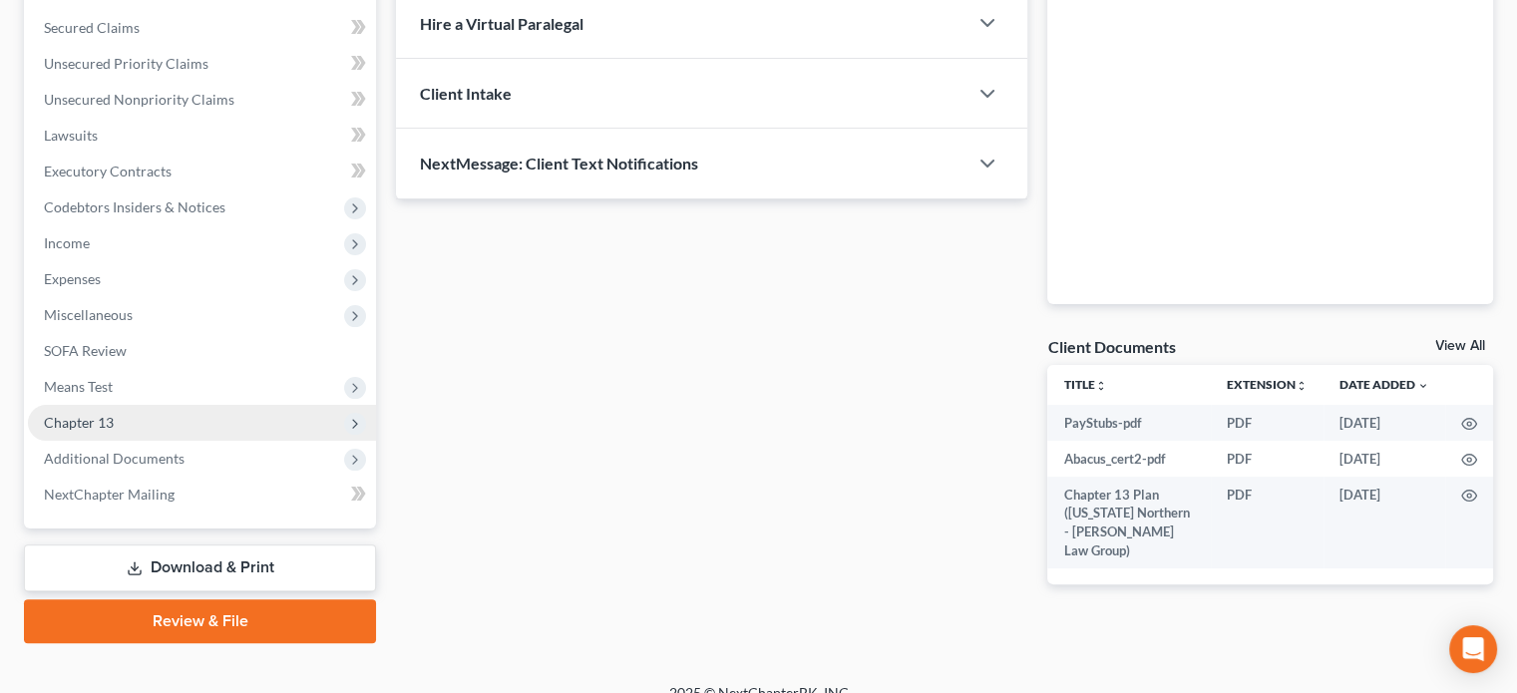
scroll to position [437, 0]
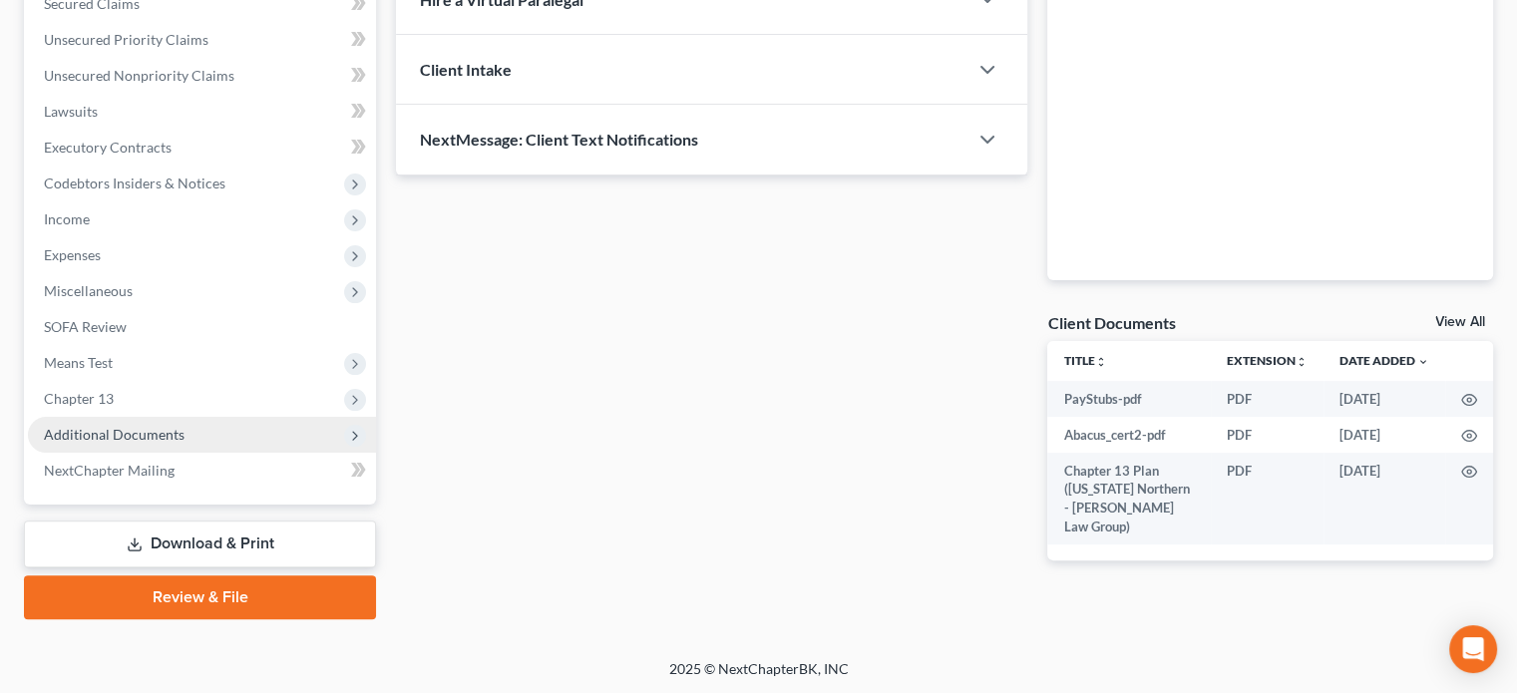
click at [121, 433] on span "Additional Documents" at bounding box center [114, 434] width 141 height 17
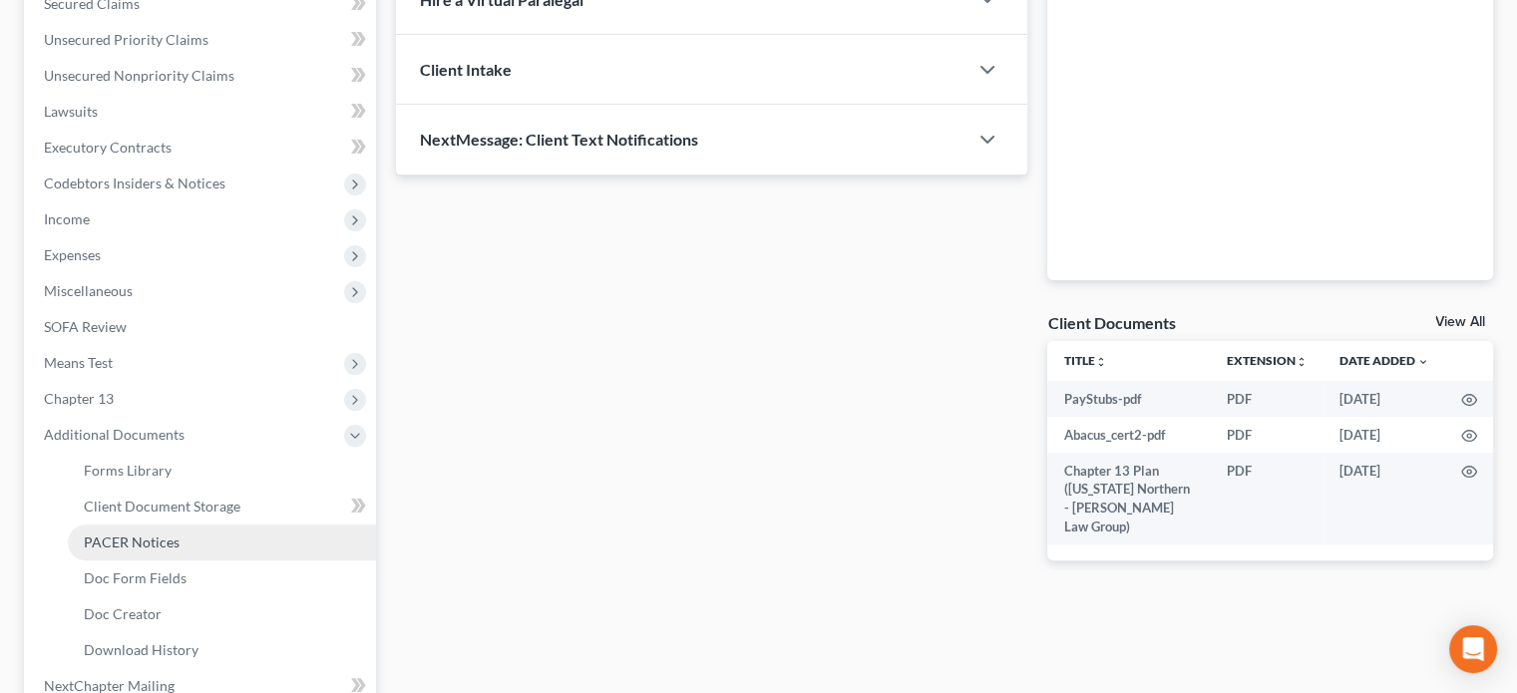
click at [150, 540] on span "PACER Notices" at bounding box center [132, 542] width 96 height 17
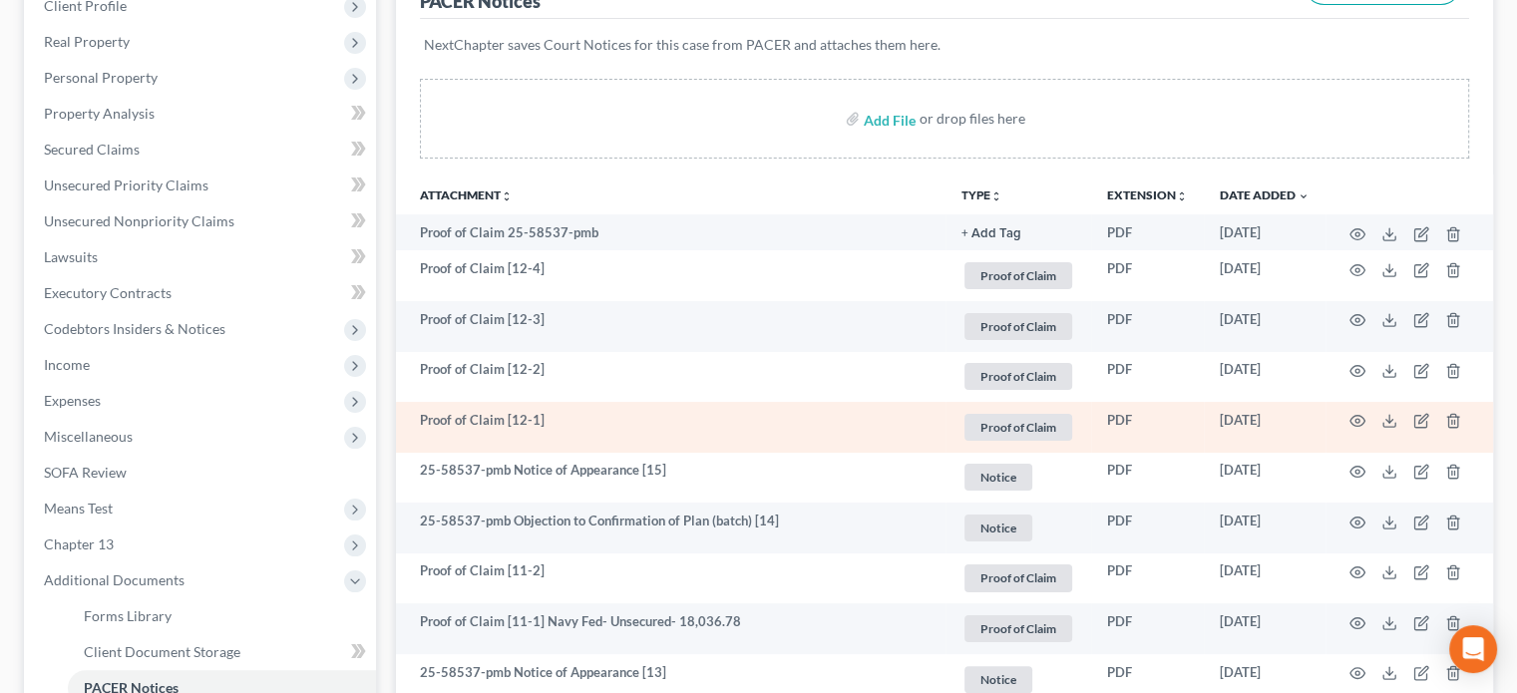
scroll to position [299, 0]
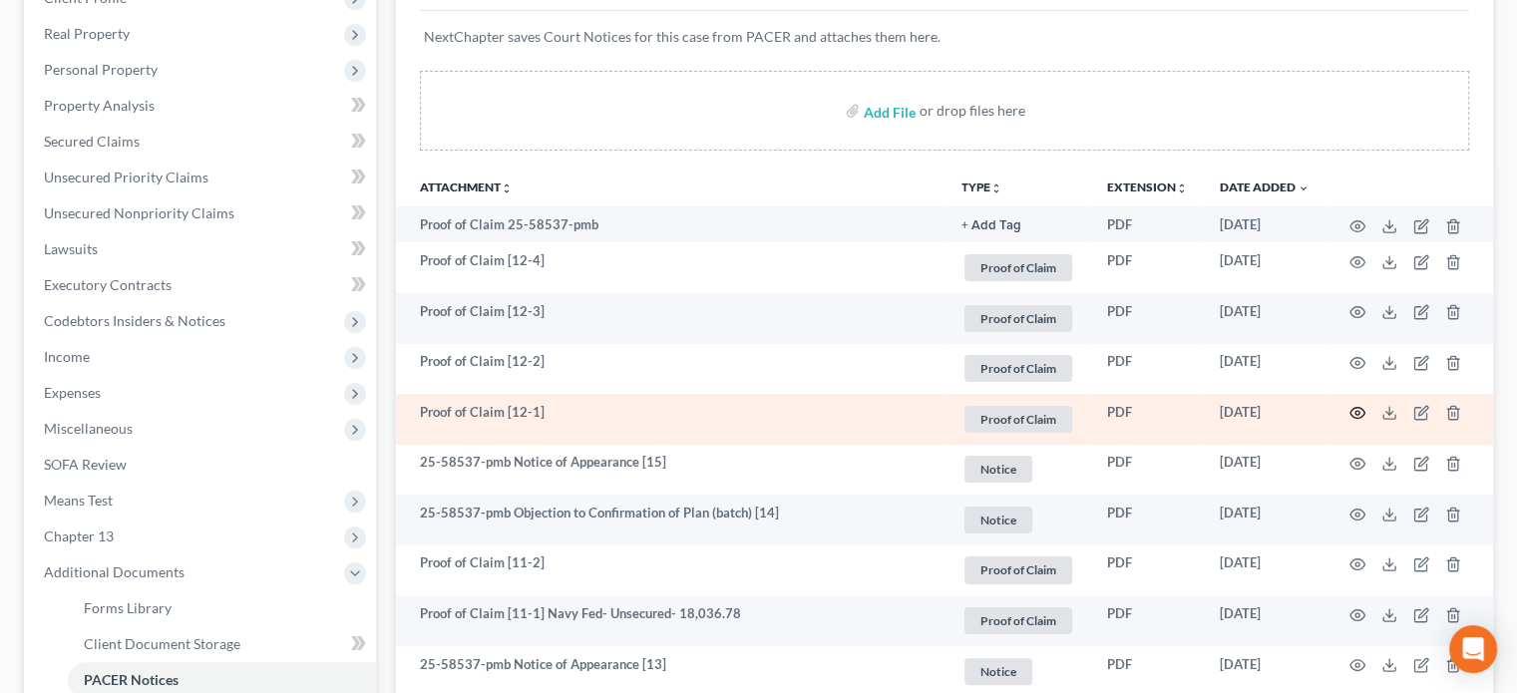
click at [1357, 408] on icon "button" at bounding box center [1357, 413] width 16 height 16
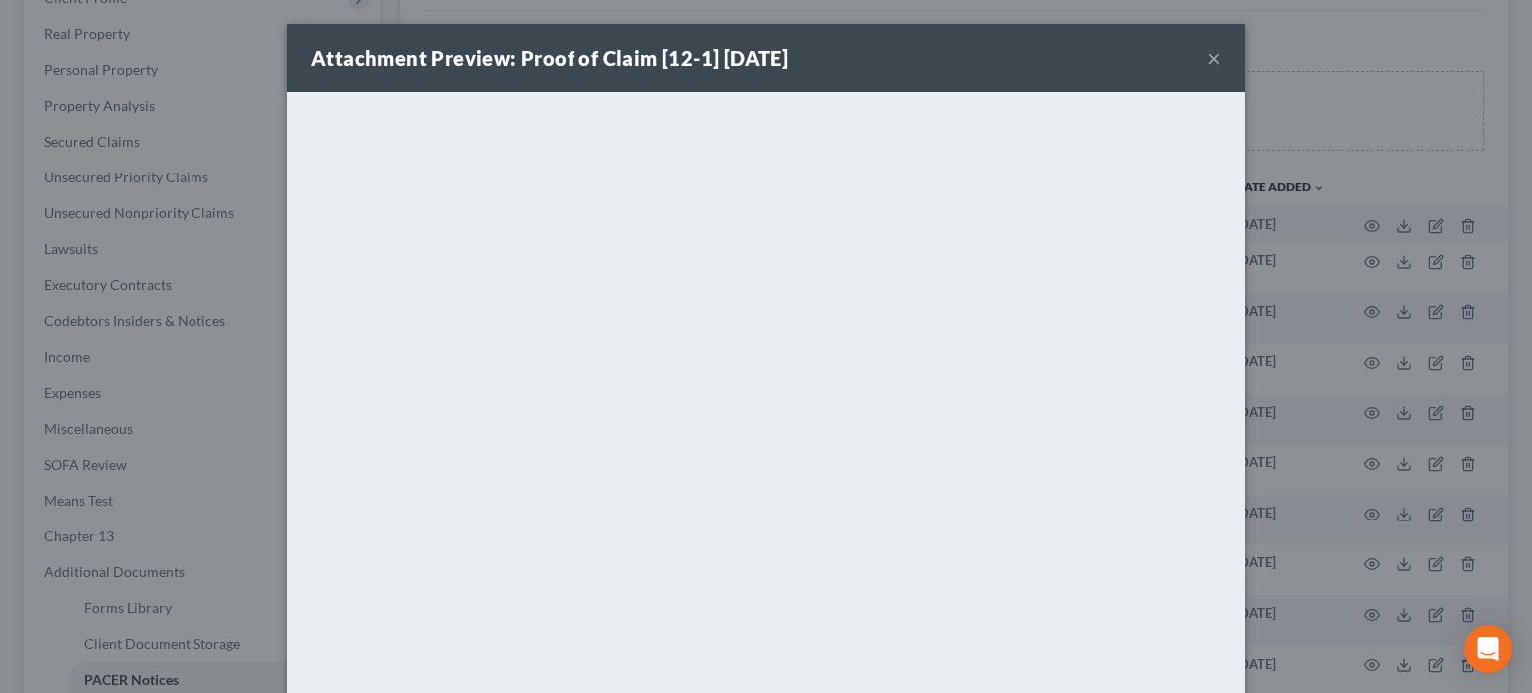
click at [1207, 55] on button "×" at bounding box center [1214, 58] width 14 height 24
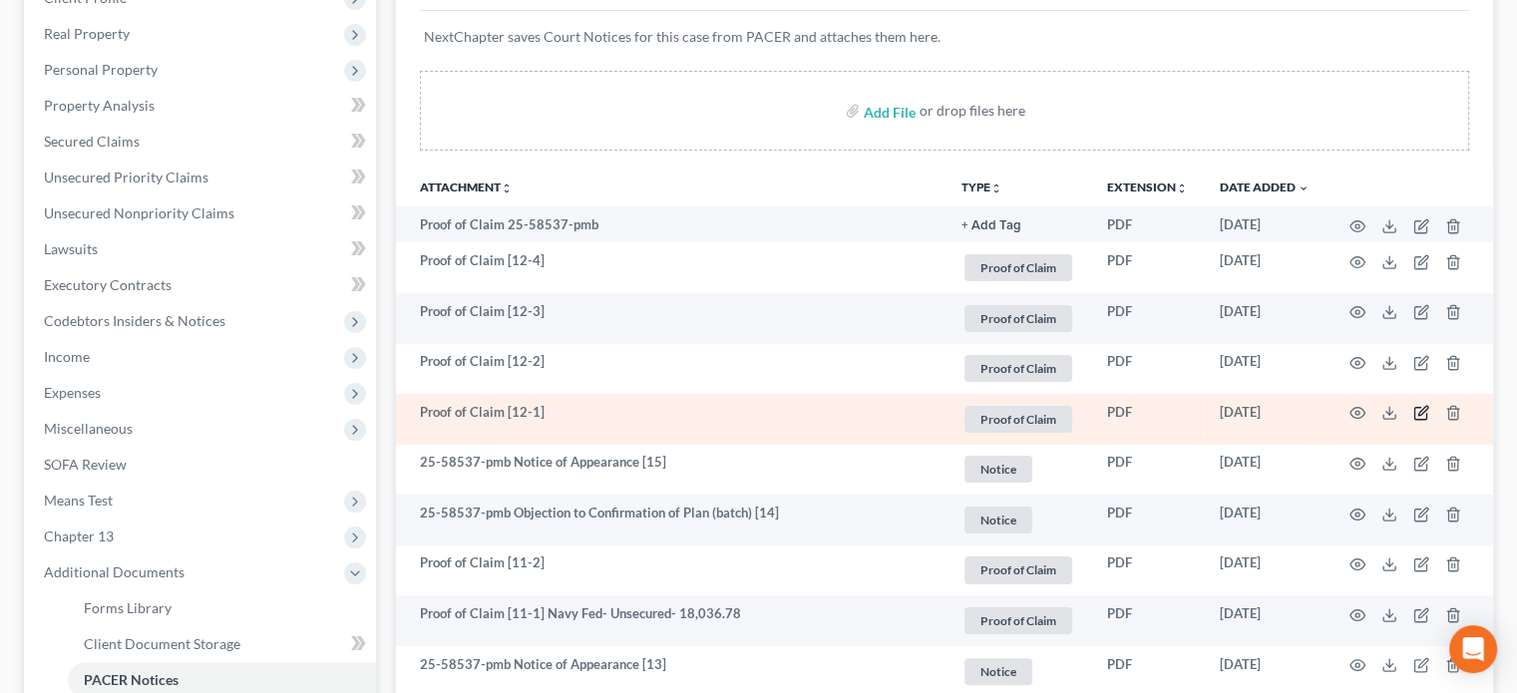
click at [1420, 412] on icon "button" at bounding box center [1422, 411] width 9 height 9
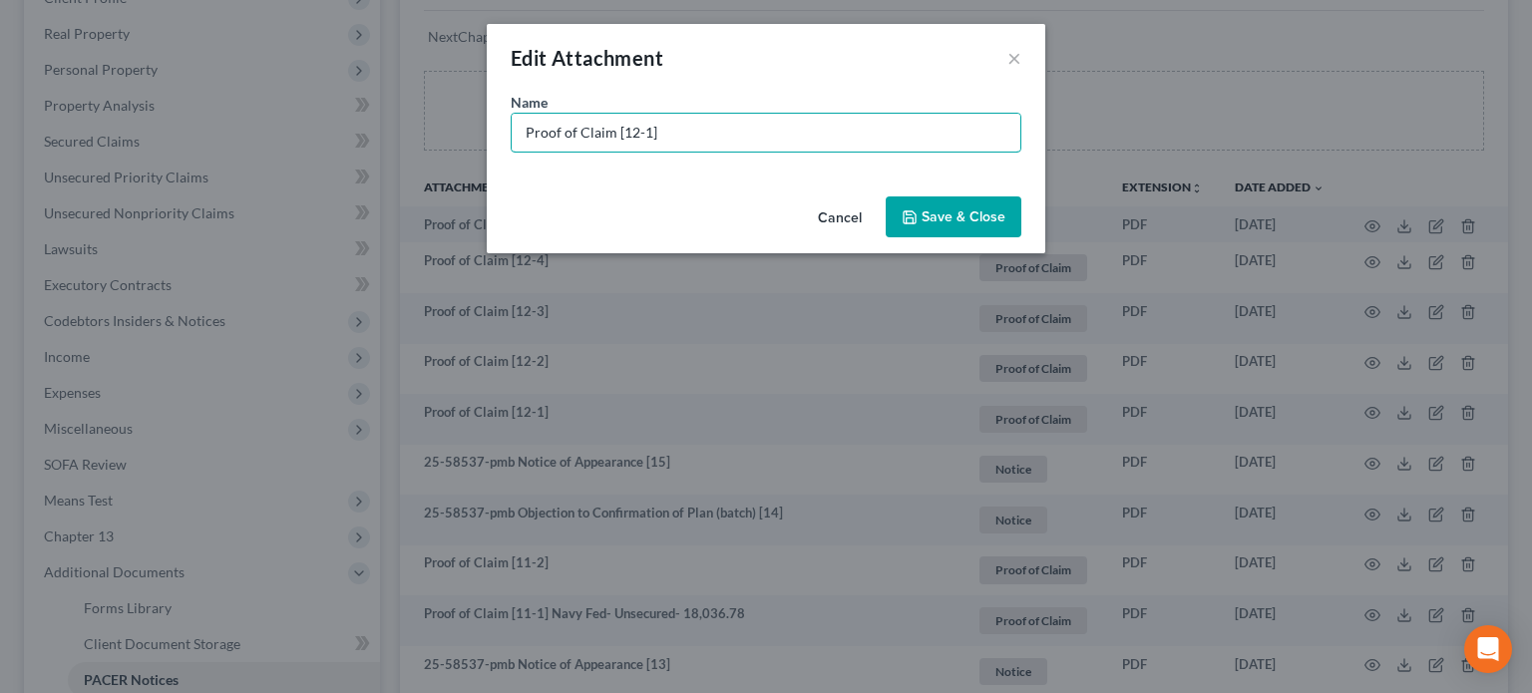
drag, startPoint x: 710, startPoint y: 141, endPoint x: 247, endPoint y: 117, distance: 463.3
click at [247, 117] on div "Edit Attachment × Name * Proof of Claim [12-1] Cancel Save & Close" at bounding box center [766, 346] width 1532 height 693
type input "POC 12- Portfolio Recovery Associates (unsecured $1,791.89)"
click at [967, 216] on span "Save & Close" at bounding box center [963, 216] width 84 height 17
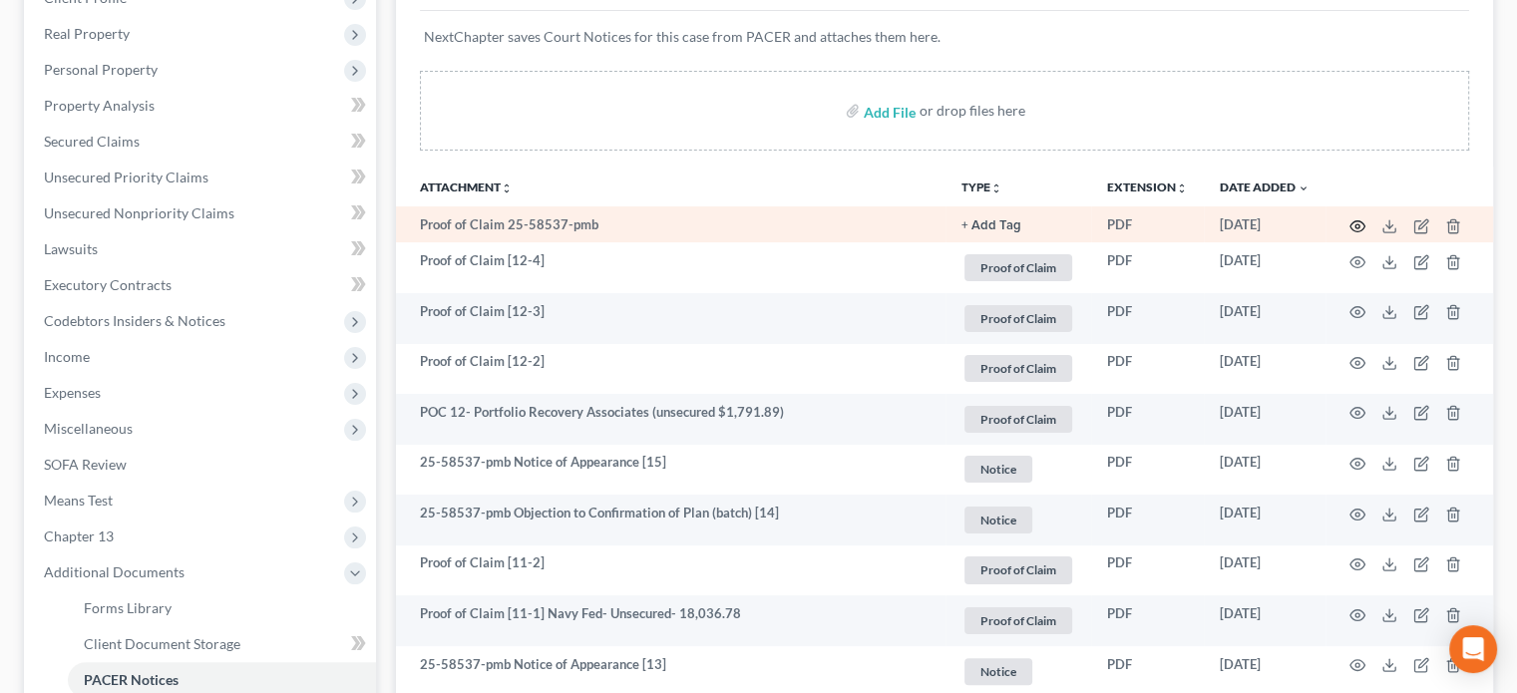
click at [1356, 225] on icon "button" at bounding box center [1357, 226] width 16 height 16
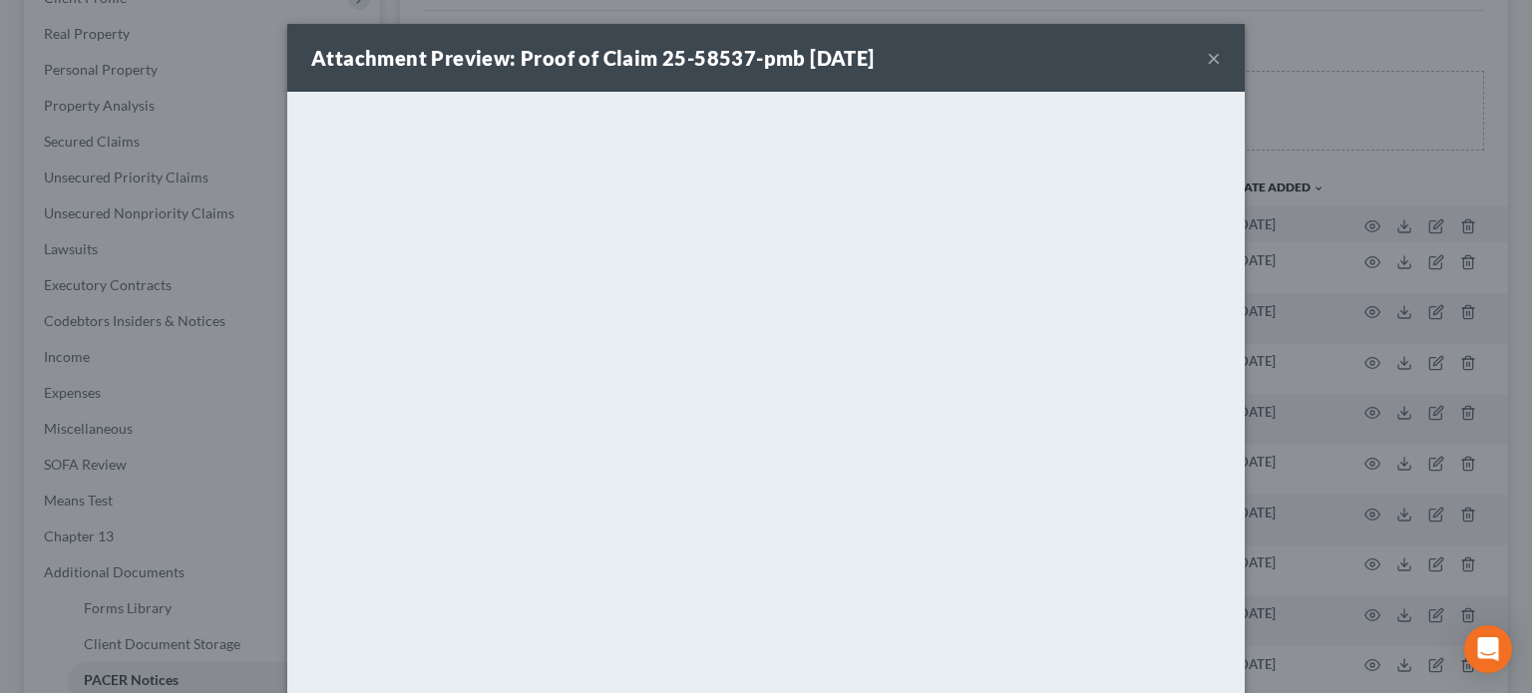
click at [1211, 55] on button "×" at bounding box center [1214, 58] width 14 height 24
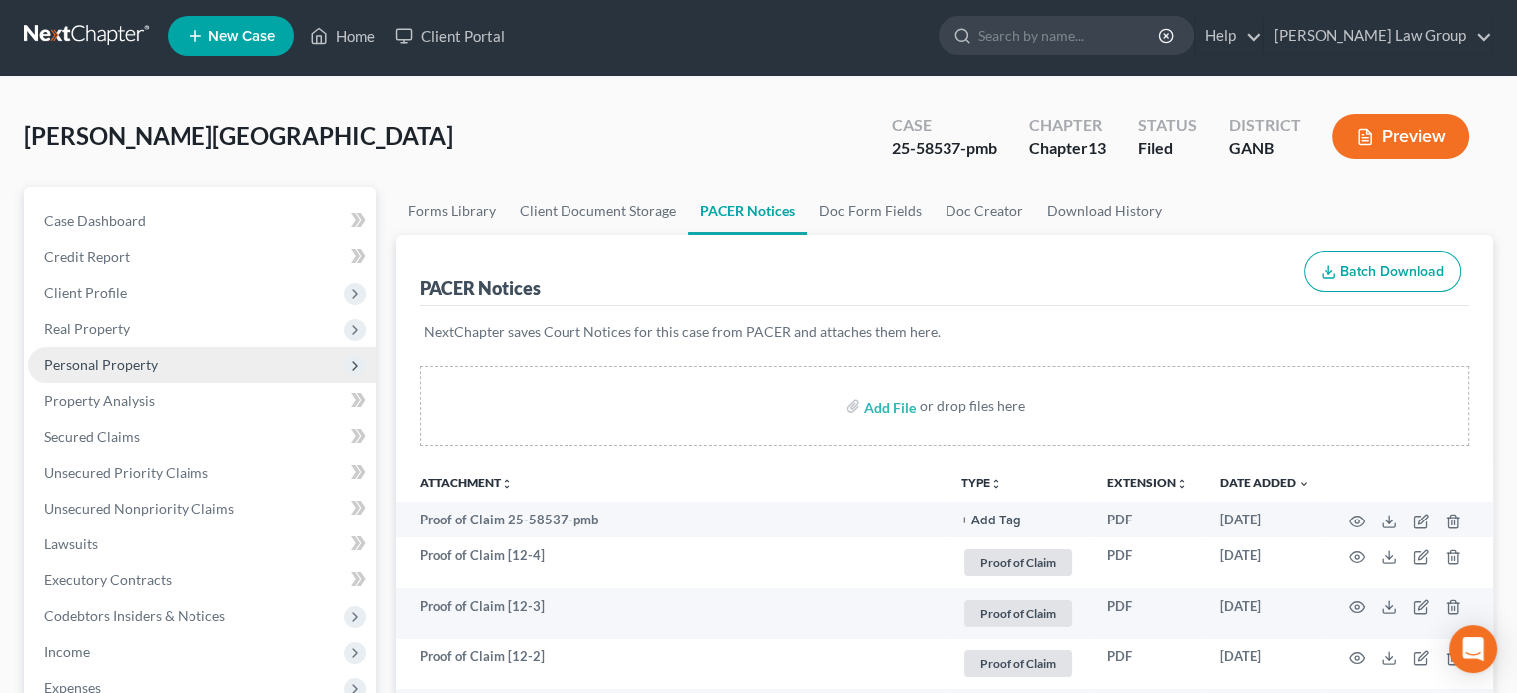
scroll to position [0, 0]
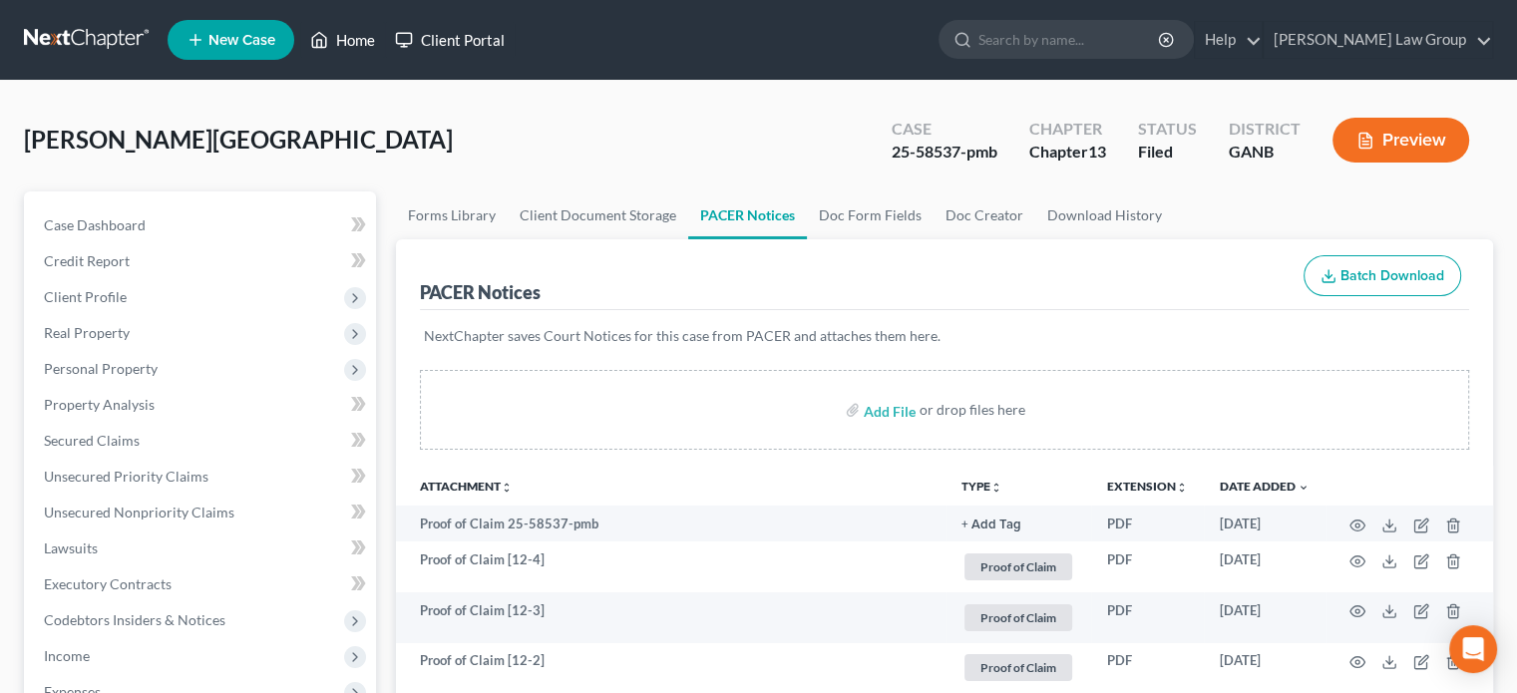
drag, startPoint x: 347, startPoint y: 33, endPoint x: 403, endPoint y: 51, distance: 58.7
click at [347, 33] on link "Home" at bounding box center [342, 40] width 85 height 36
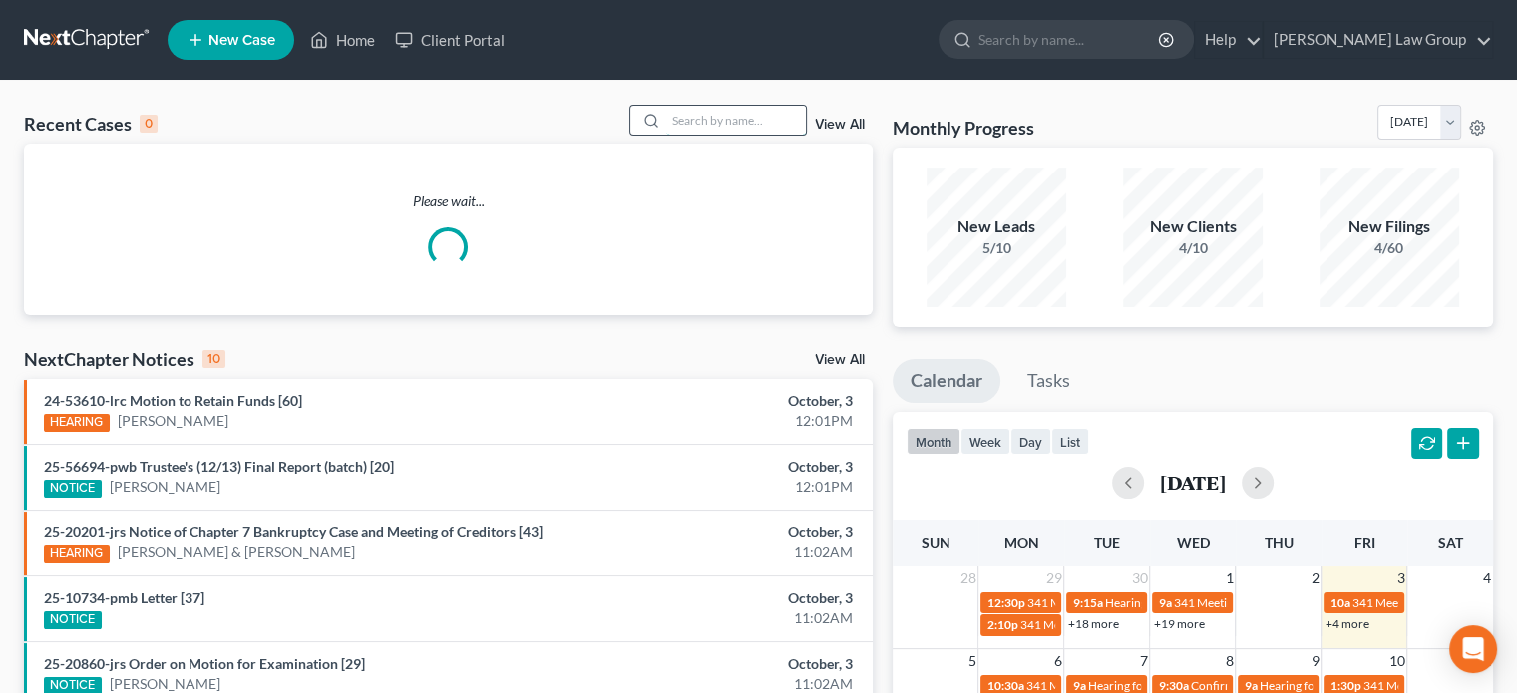
click at [694, 129] on input "search" at bounding box center [736, 120] width 140 height 29
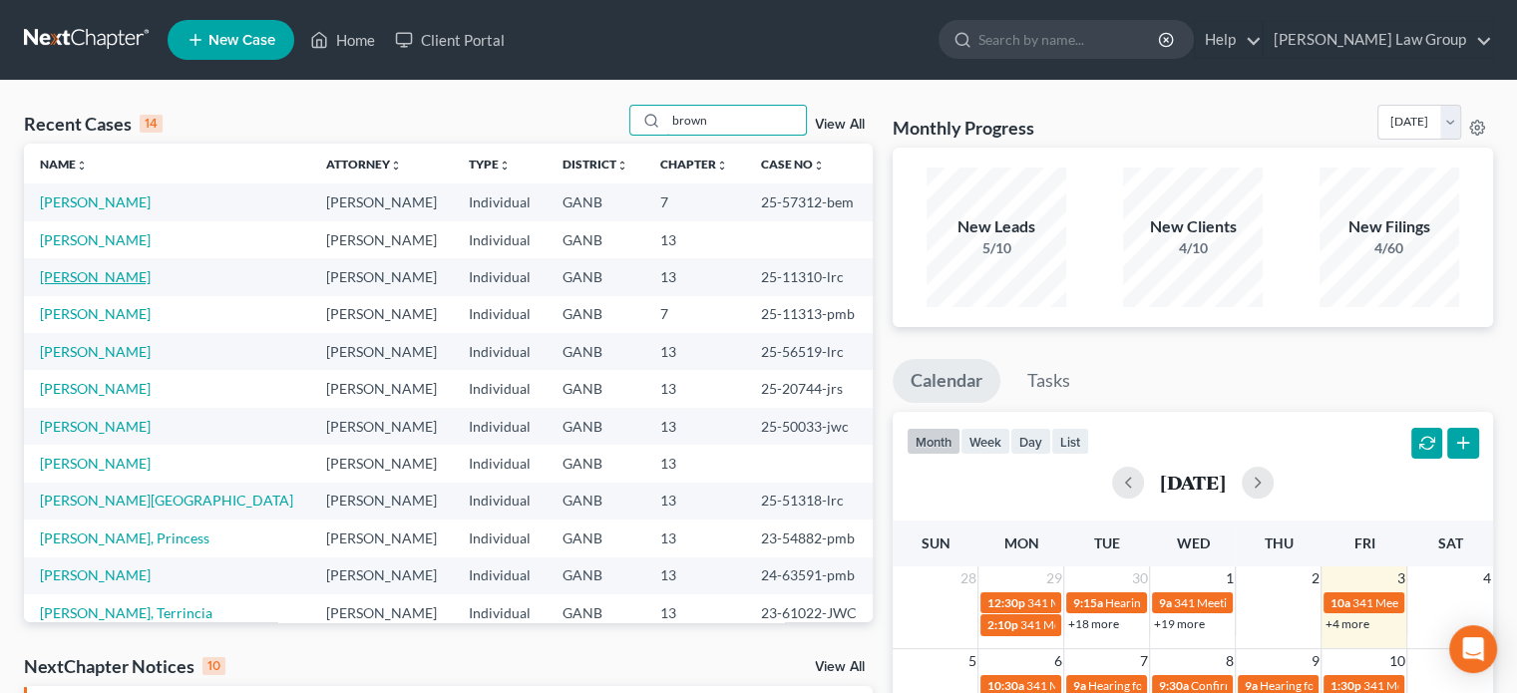
type input "brown"
click at [99, 278] on link "[PERSON_NAME]" at bounding box center [95, 276] width 111 height 17
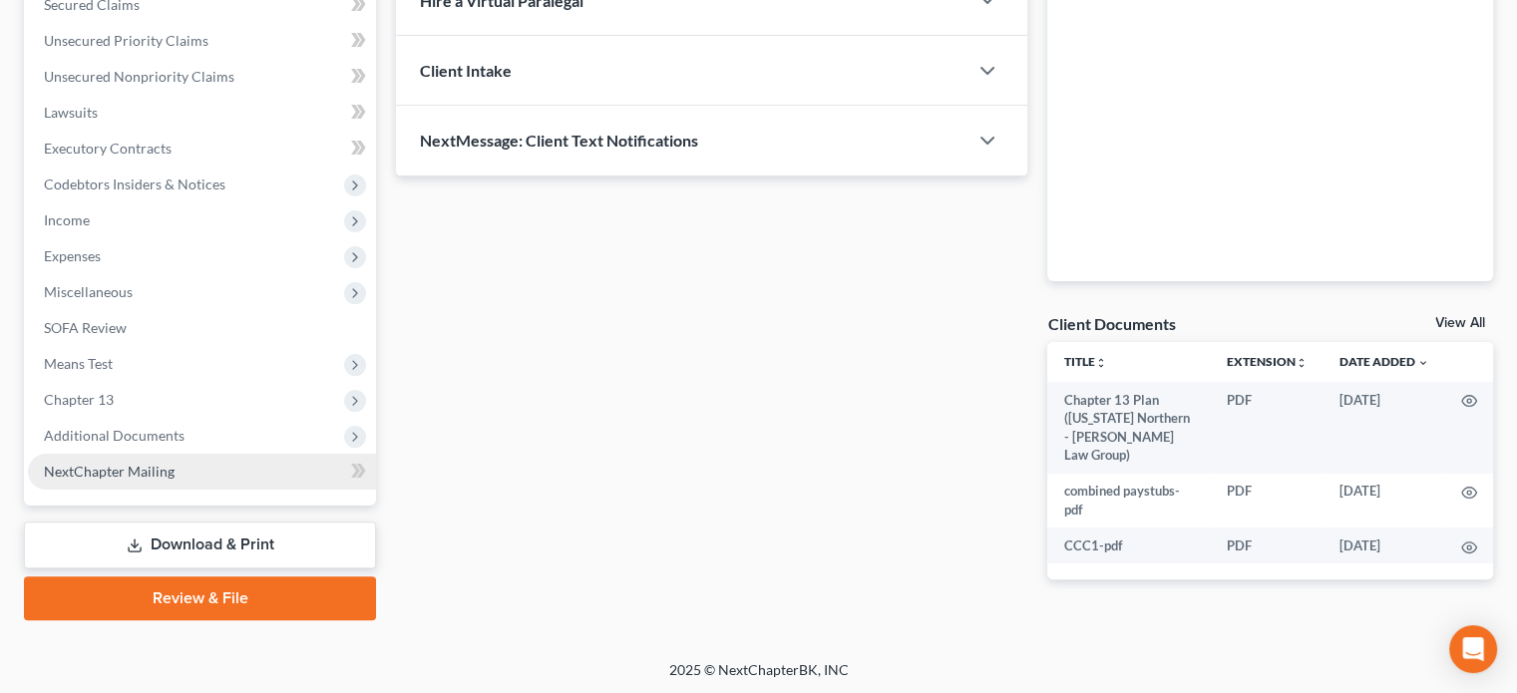
scroll to position [437, 0]
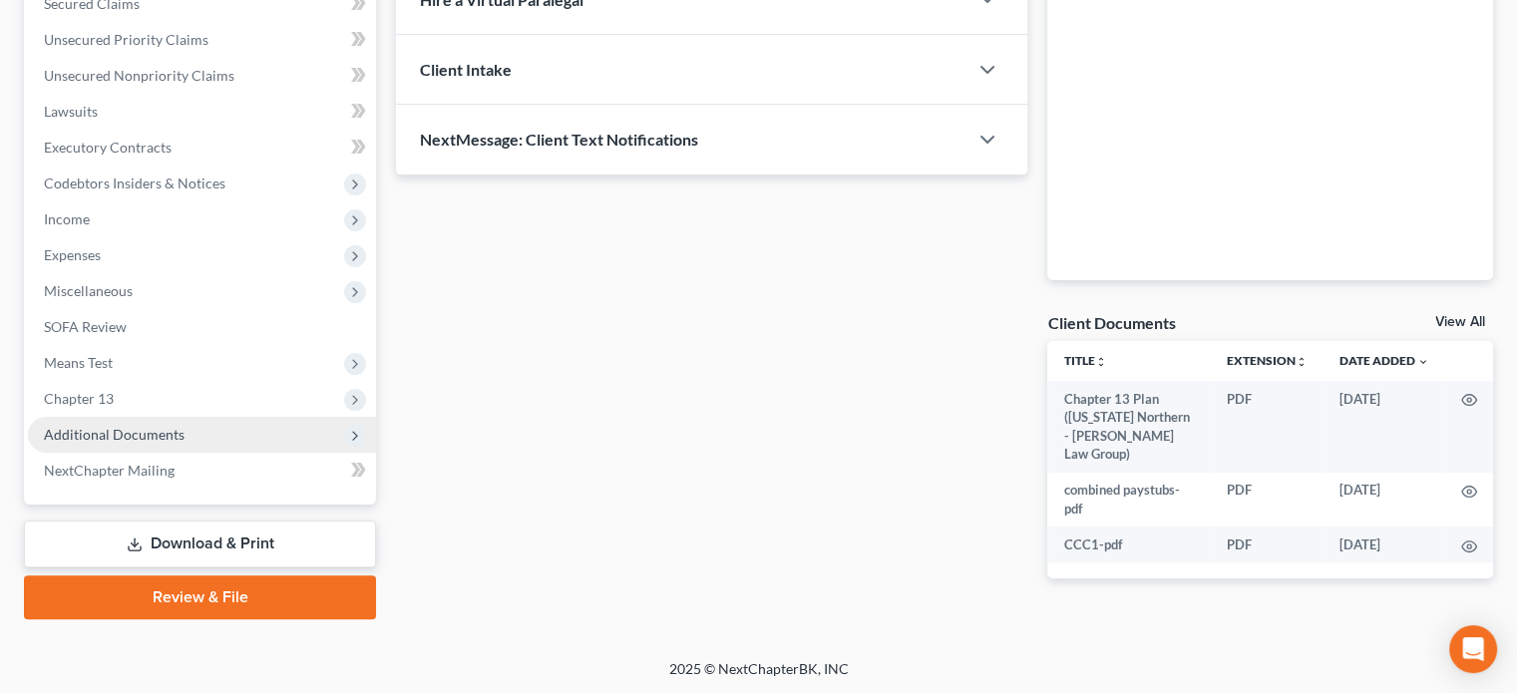
click at [133, 436] on span "Additional Documents" at bounding box center [114, 434] width 141 height 17
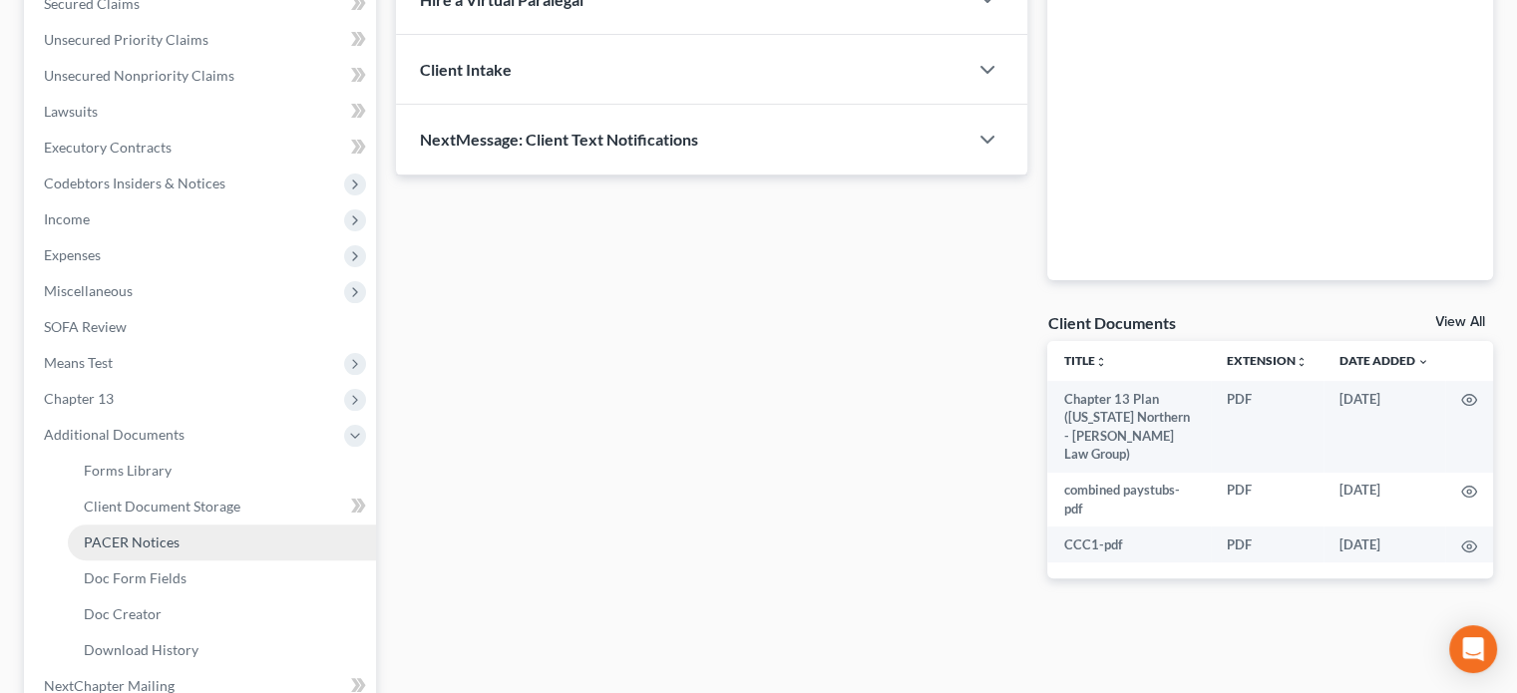
click at [152, 541] on span "PACER Notices" at bounding box center [132, 542] width 96 height 17
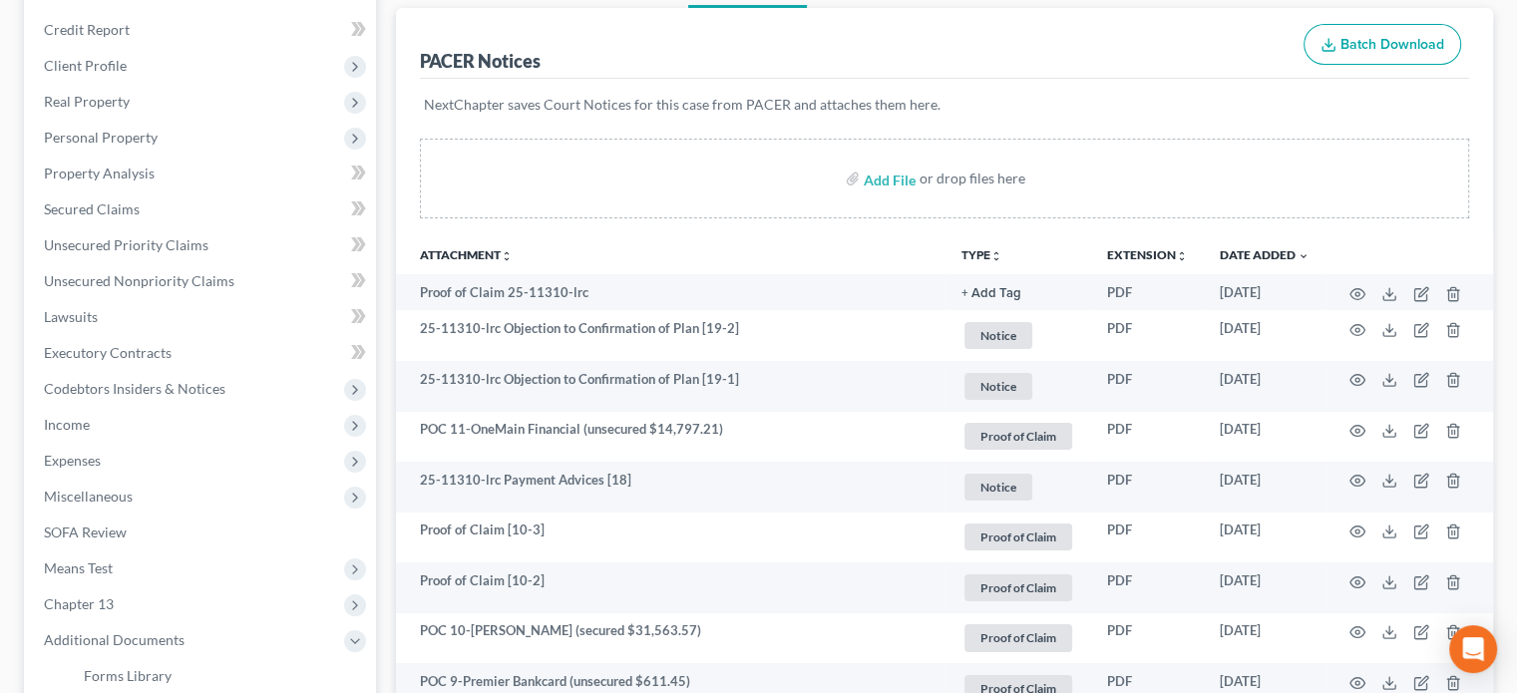
scroll to position [299, 0]
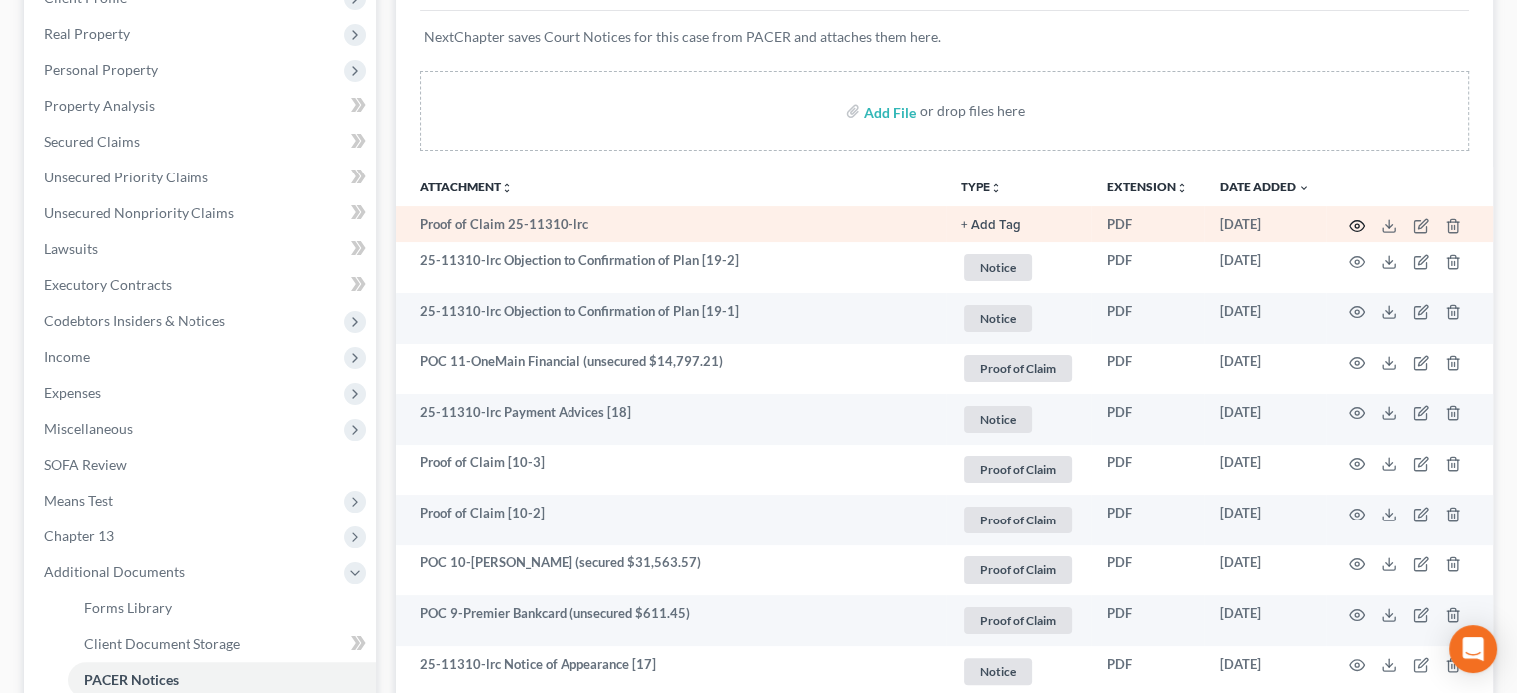
click at [1353, 220] on icon "button" at bounding box center [1357, 225] width 15 height 11
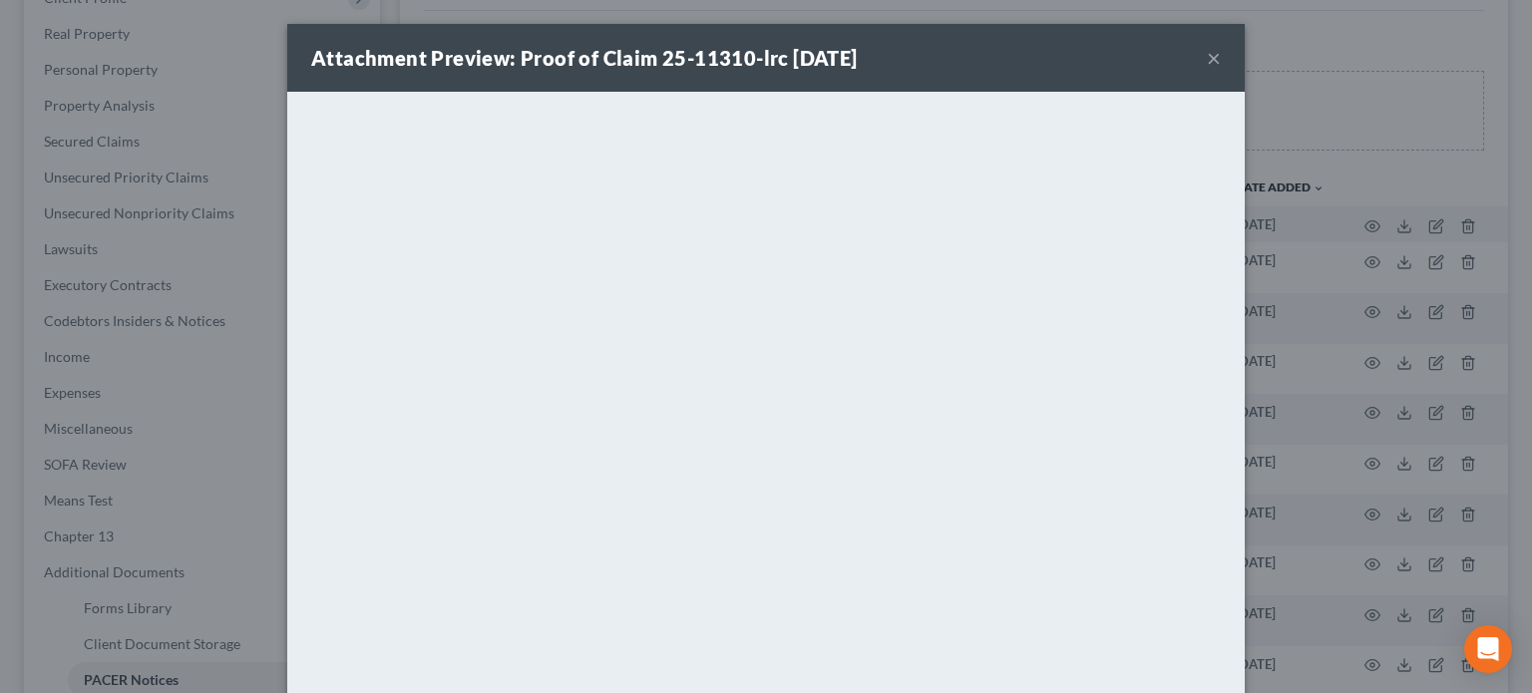
click at [1209, 55] on button "×" at bounding box center [1214, 58] width 14 height 24
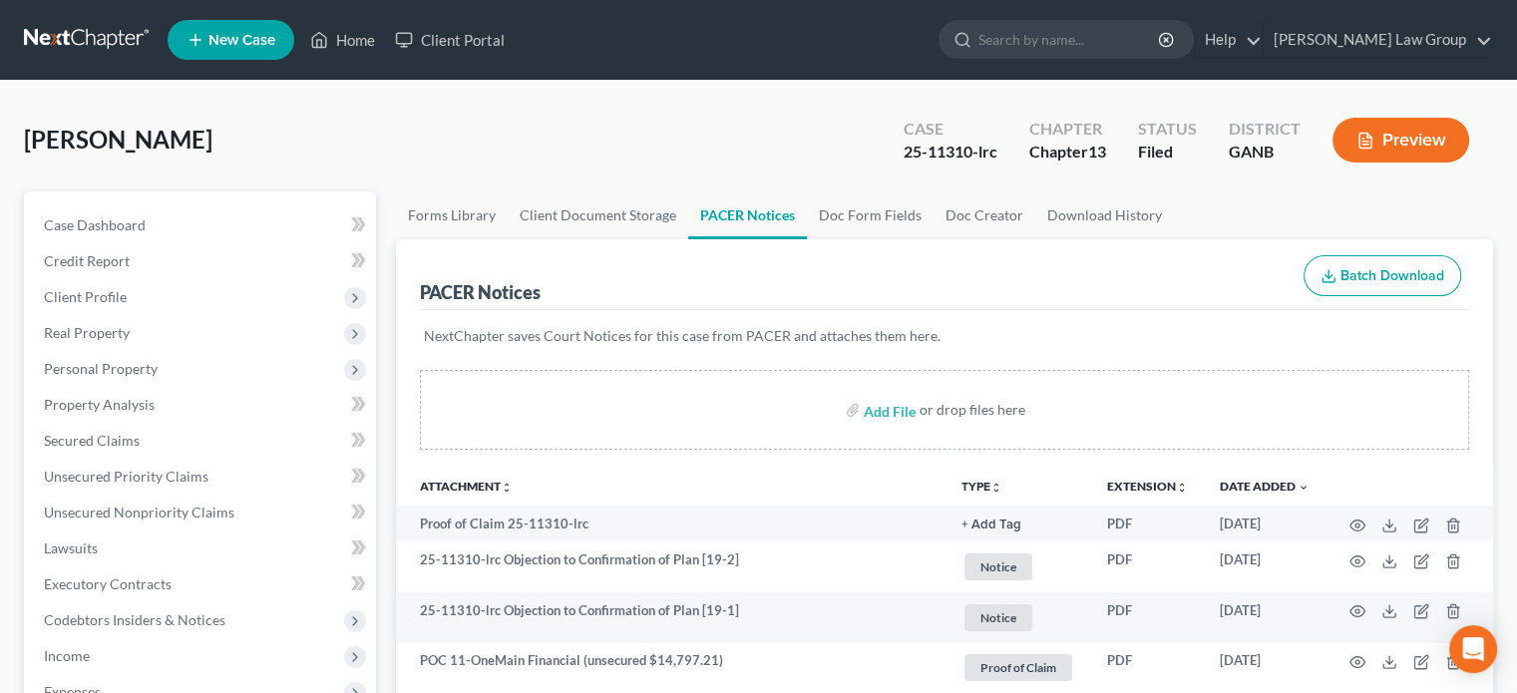
scroll to position [0, 0]
drag, startPoint x: 346, startPoint y: 33, endPoint x: 390, endPoint y: 44, distance: 45.2
click at [348, 32] on link "Home" at bounding box center [342, 40] width 85 height 36
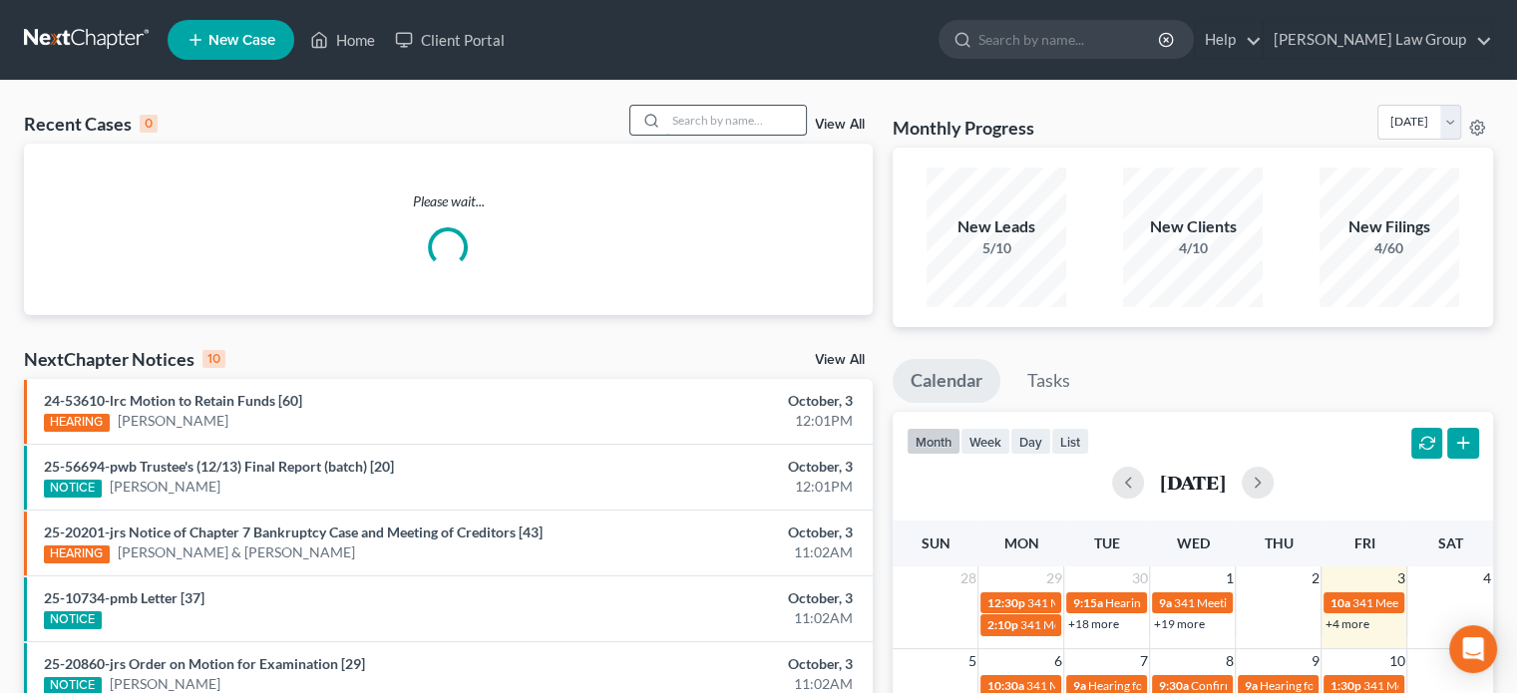
click at [678, 115] on input "search" at bounding box center [736, 120] width 140 height 29
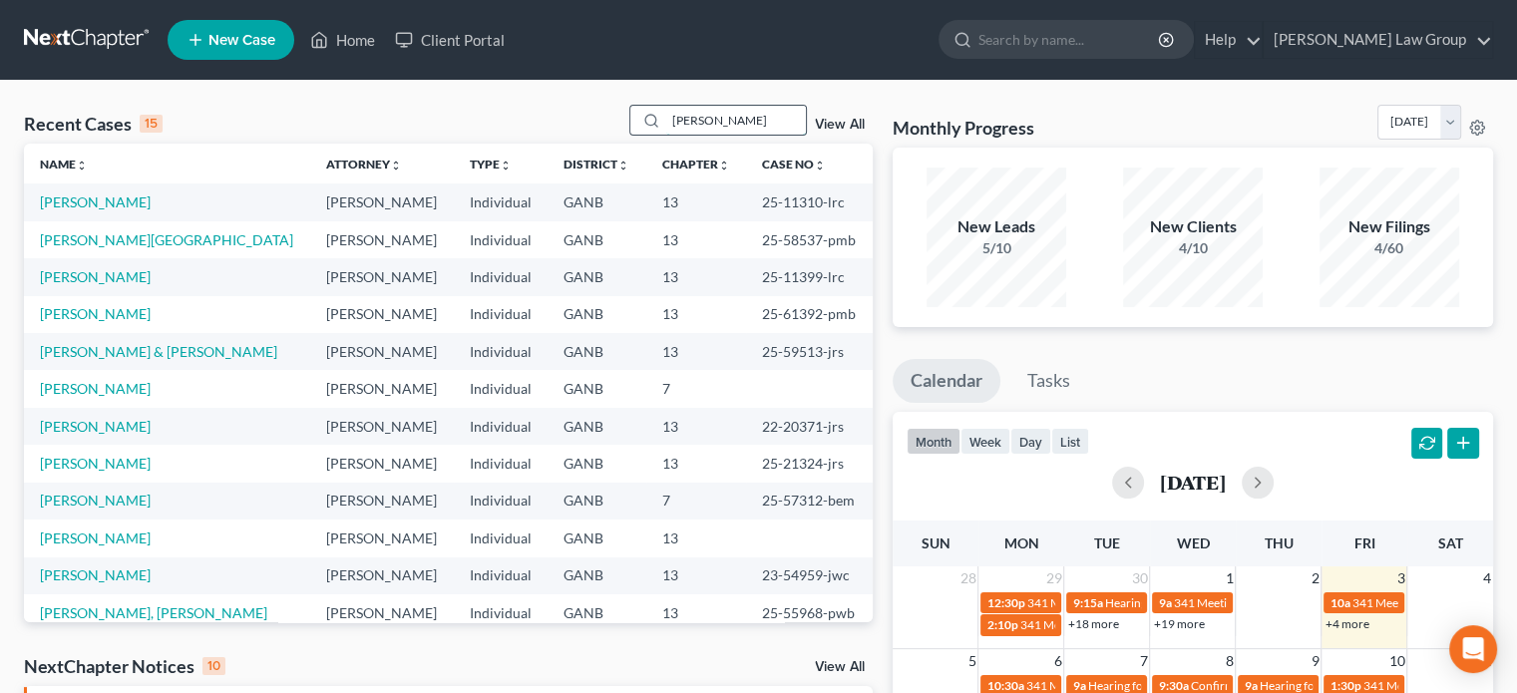
type input "[PERSON_NAME]"
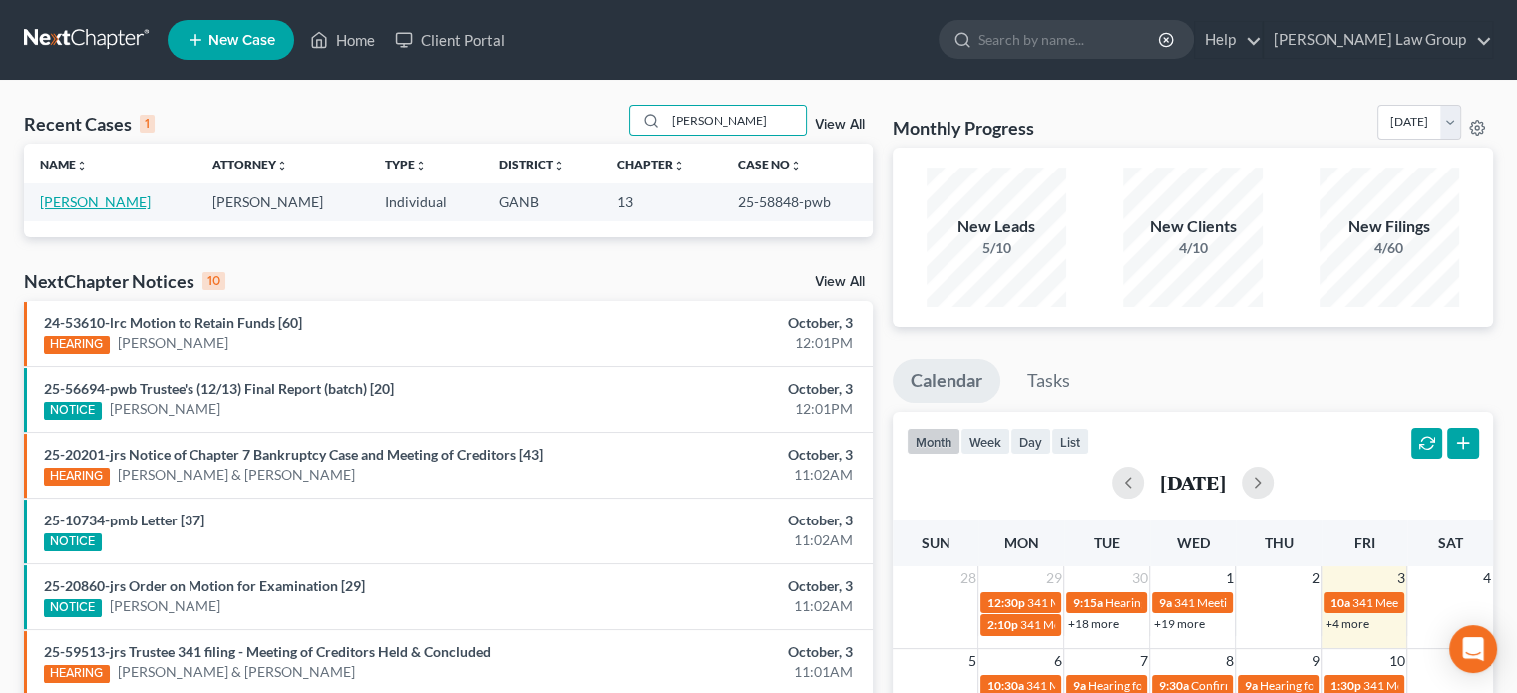
click at [95, 202] on link "[PERSON_NAME]" at bounding box center [95, 201] width 111 height 17
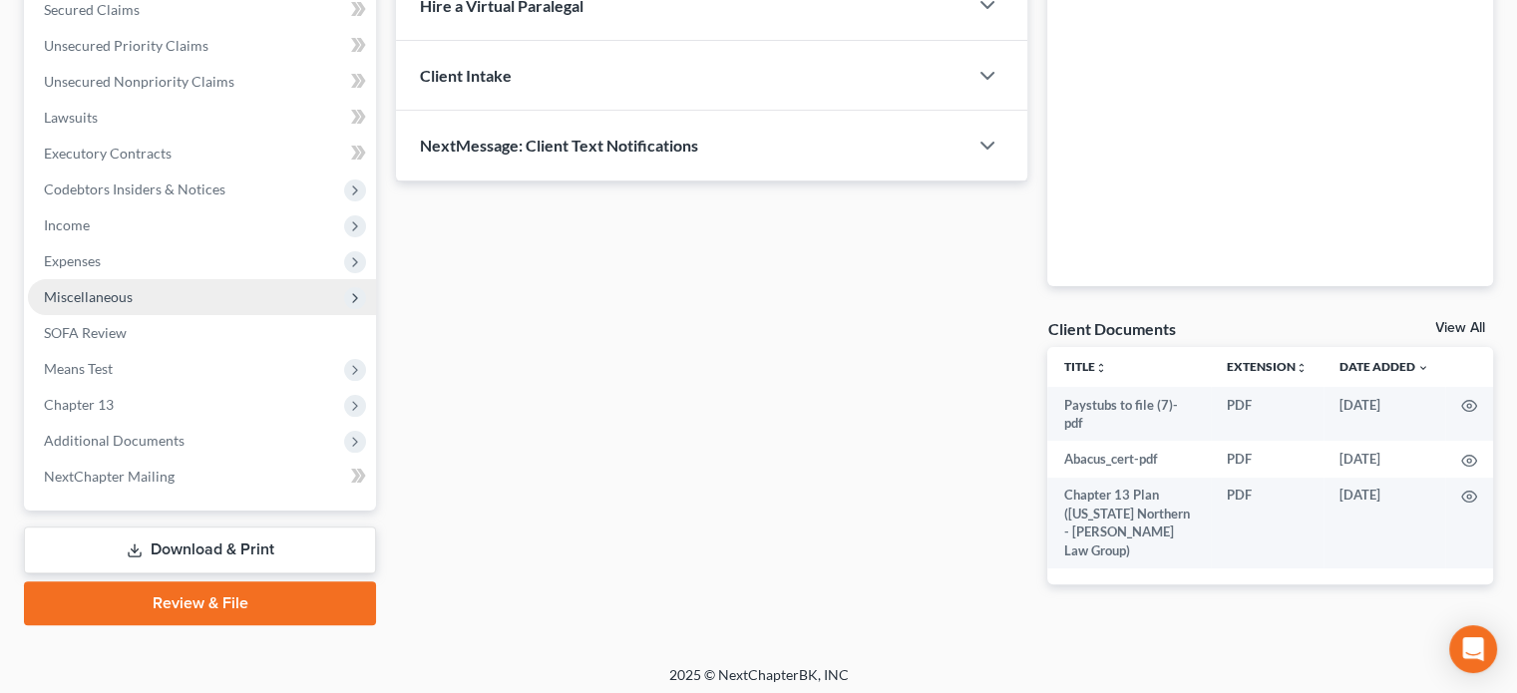
scroll to position [437, 0]
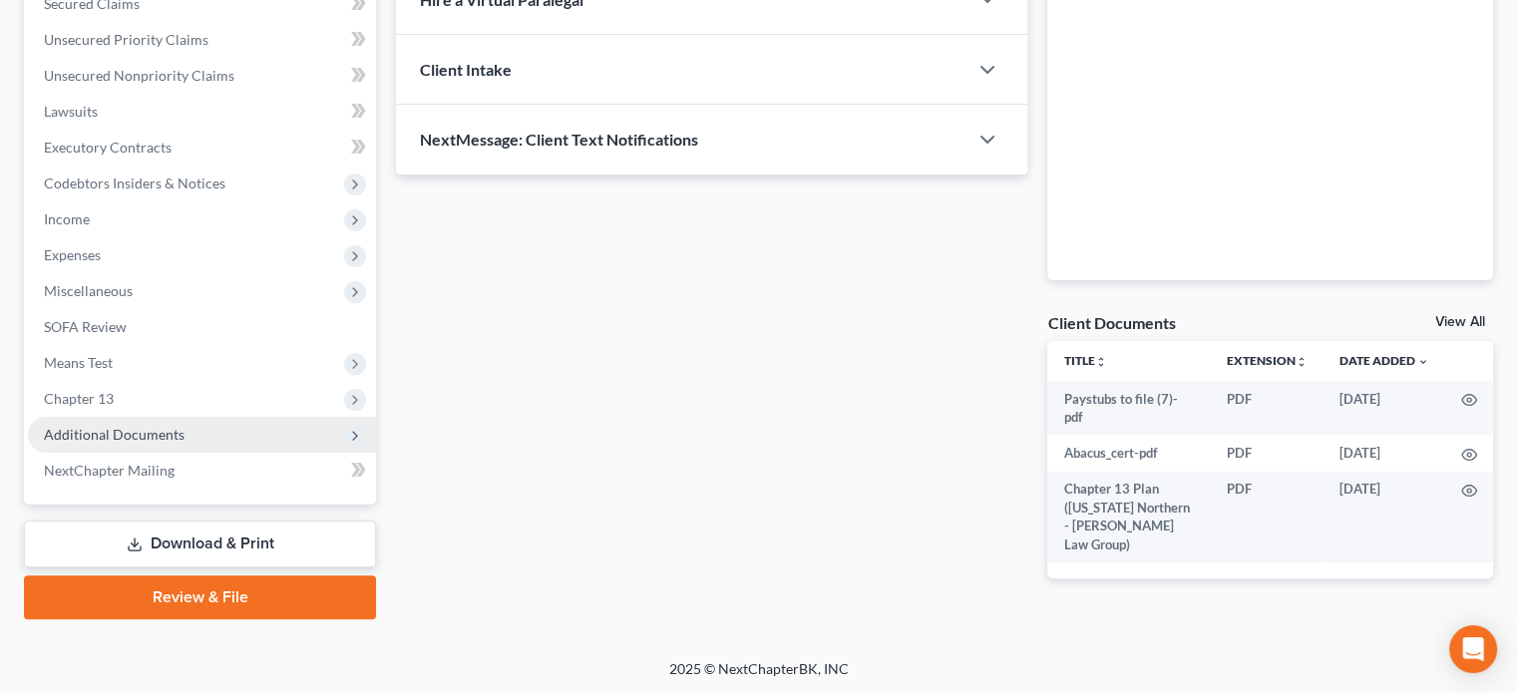
click at [98, 429] on span "Additional Documents" at bounding box center [114, 434] width 141 height 17
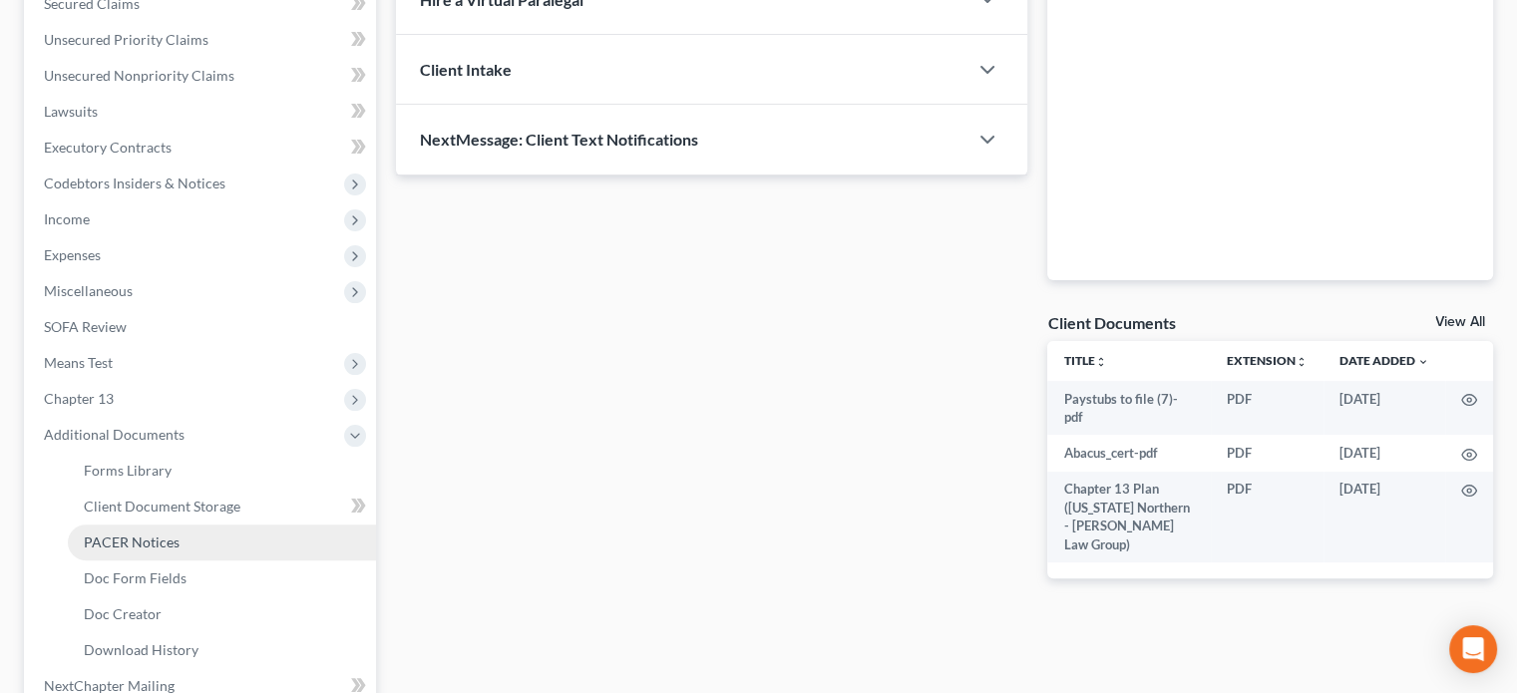
click at [138, 550] on link "PACER Notices" at bounding box center [222, 543] width 308 height 36
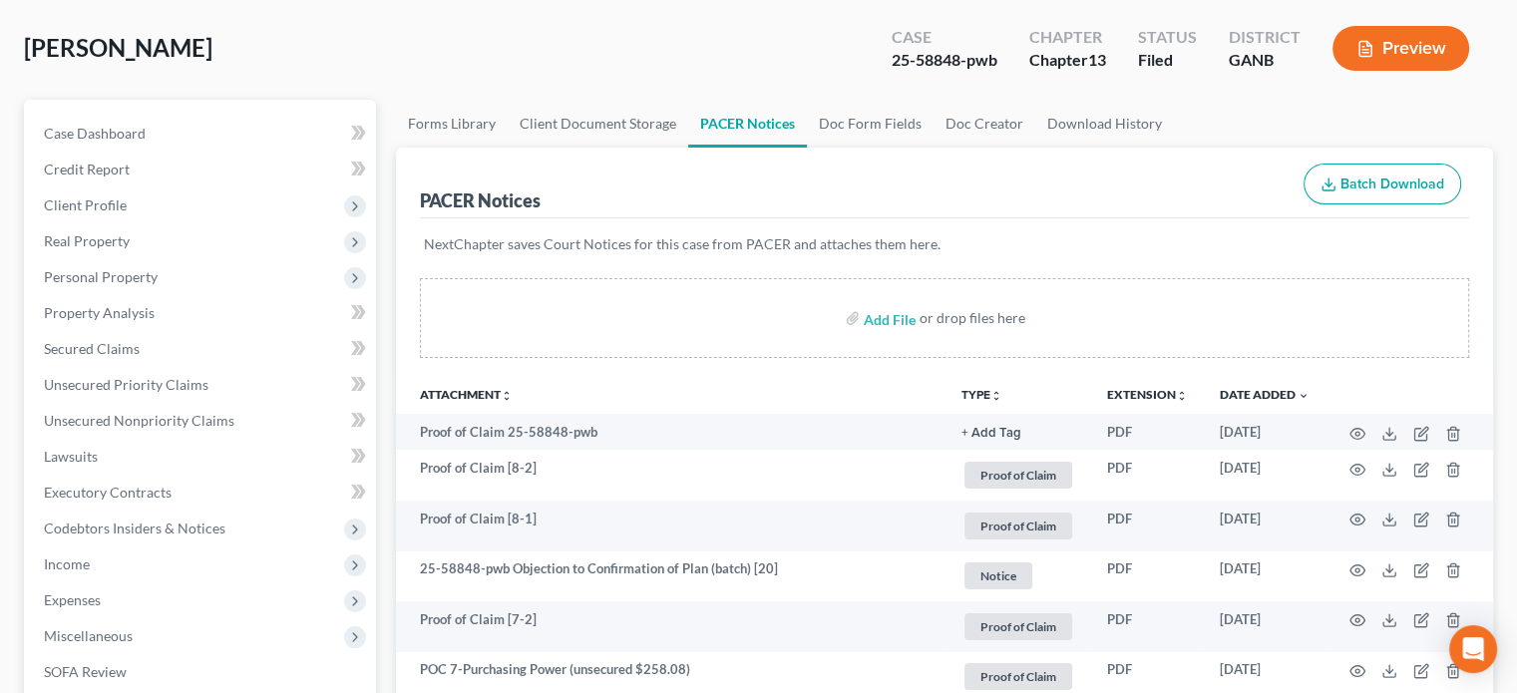
scroll to position [100, 0]
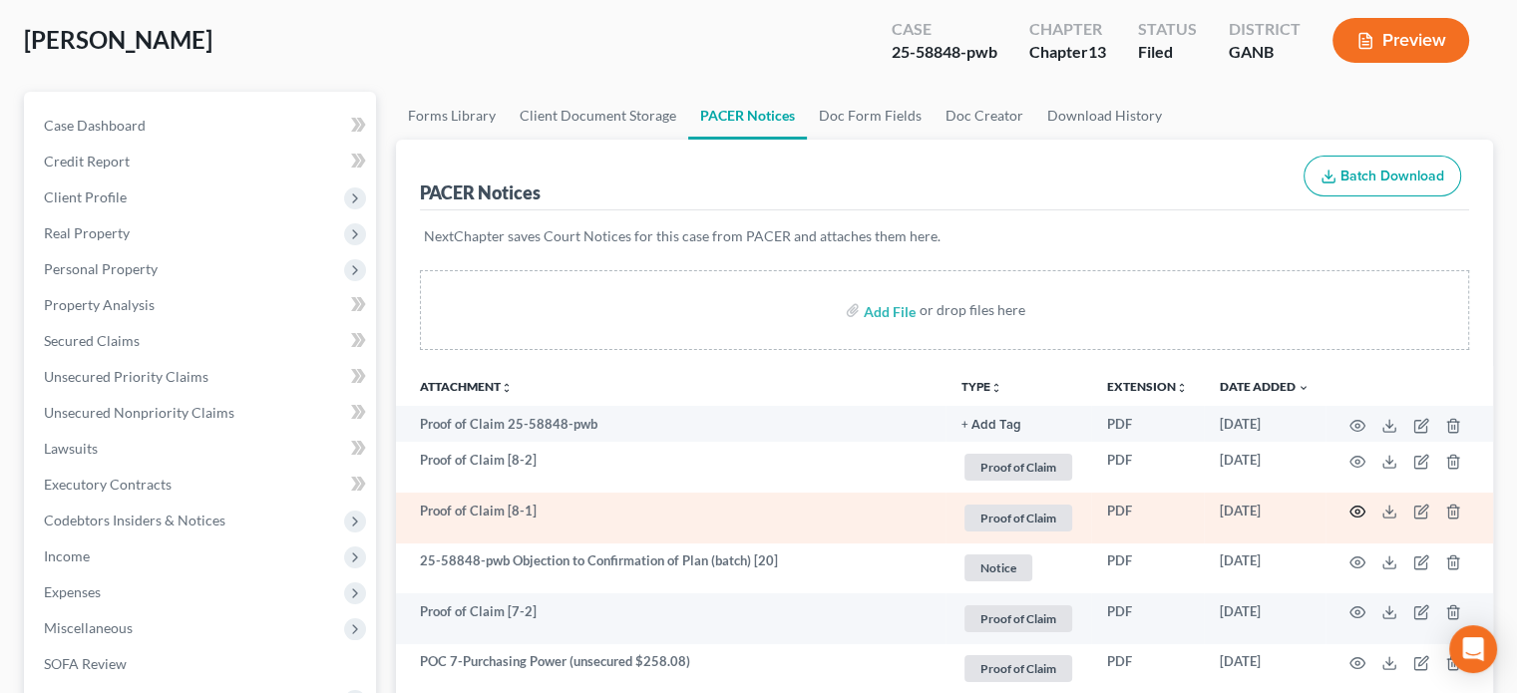
click at [1359, 513] on icon "button" at bounding box center [1357, 512] width 16 height 16
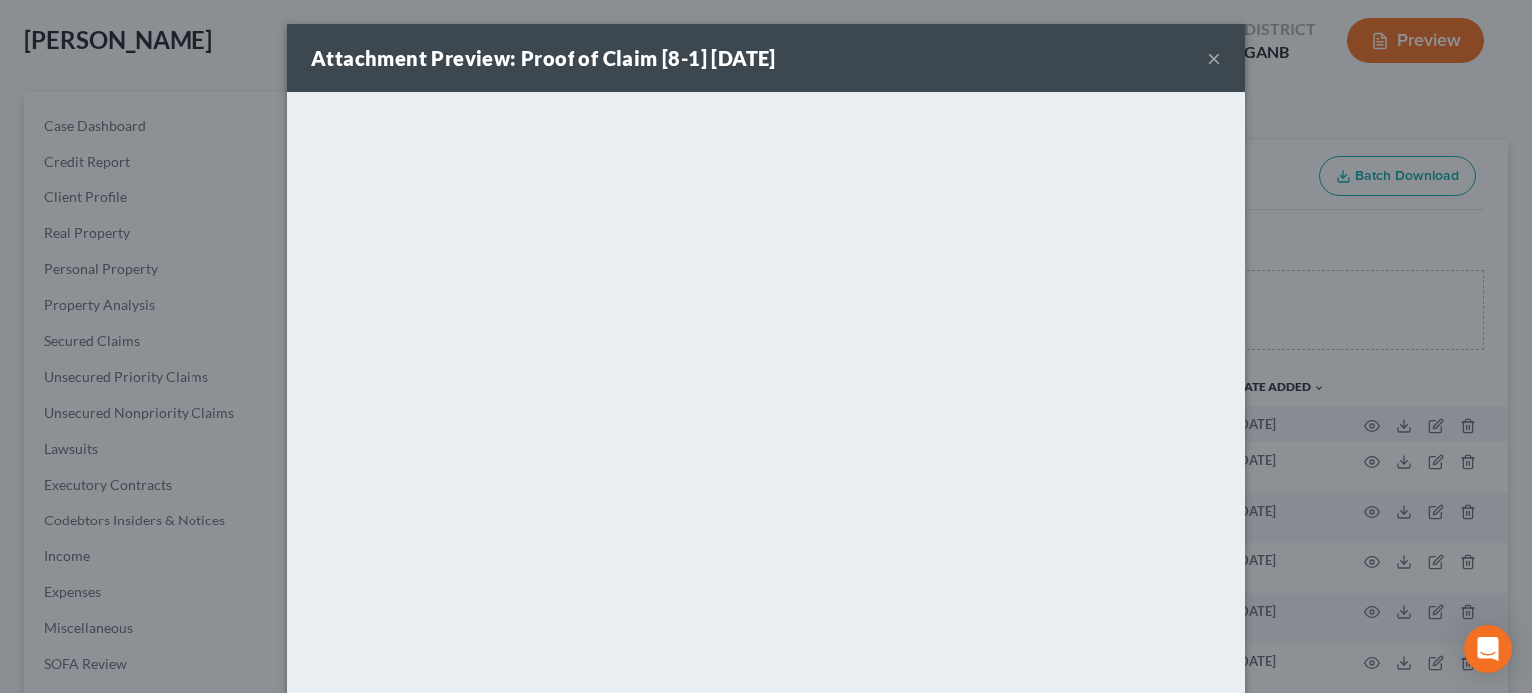
click at [1196, 61] on div "Attachment Preview: Proof of Claim [8-1] [DATE] ×" at bounding box center [765, 58] width 957 height 68
click at [1207, 60] on button "×" at bounding box center [1214, 58] width 14 height 24
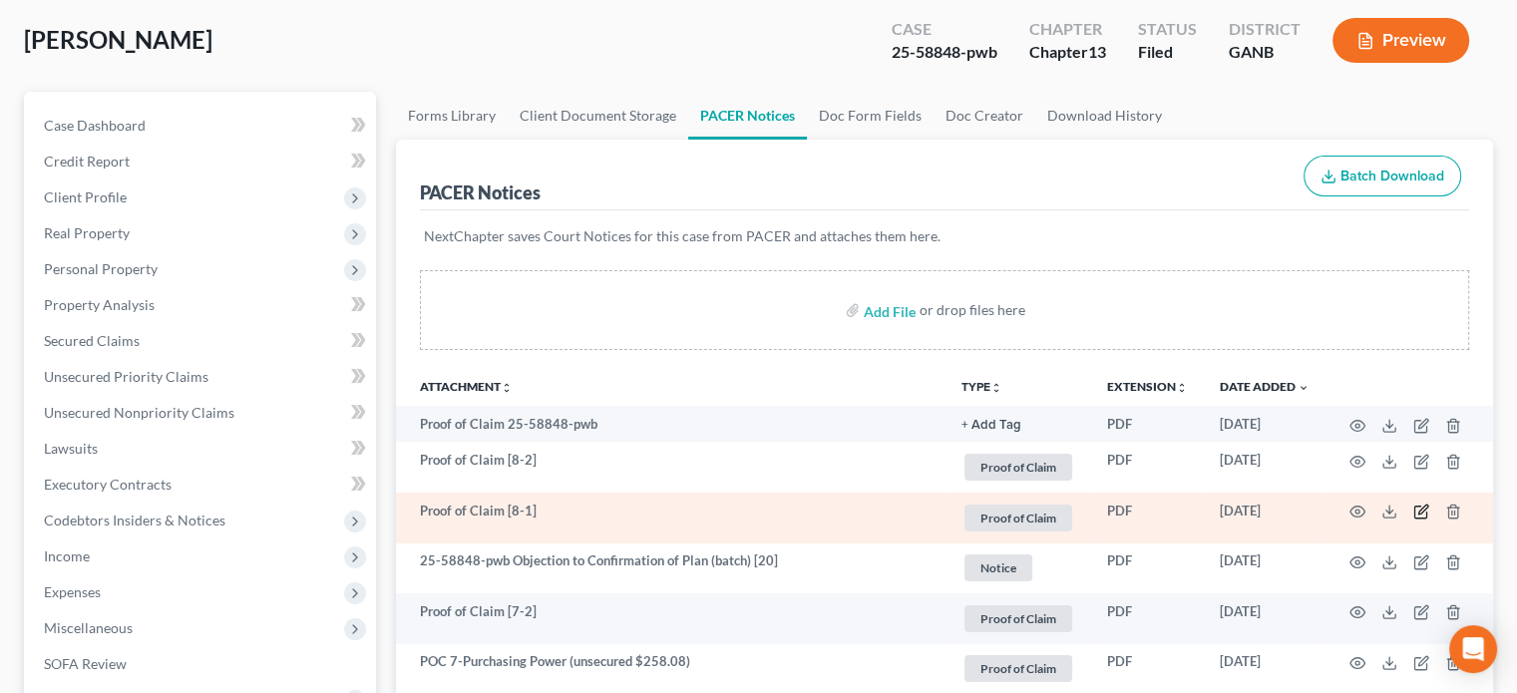
click at [1424, 518] on icon "button" at bounding box center [1420, 513] width 12 height 12
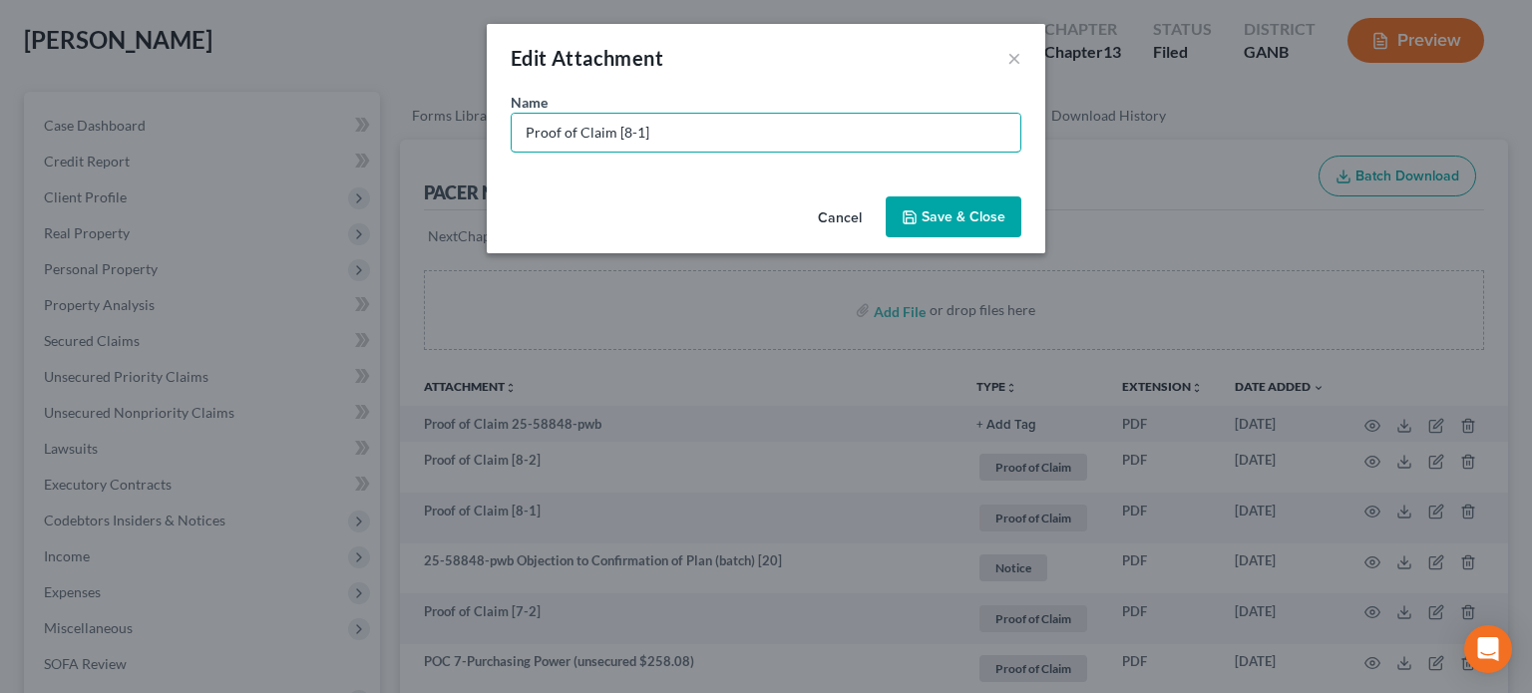
drag, startPoint x: 357, startPoint y: 129, endPoint x: 179, endPoint y: 115, distance: 179.1
click at [179, 115] on div "Edit Attachment × Name * Proof of Claim [8-1] Cancel Save & Close" at bounding box center [766, 346] width 1532 height 693
type input "POC 8-Verizon (unsecured $1,107.40)"
click at [991, 217] on span "Save & Close" at bounding box center [963, 216] width 84 height 17
